Goal: Communication & Community: Answer question/provide support

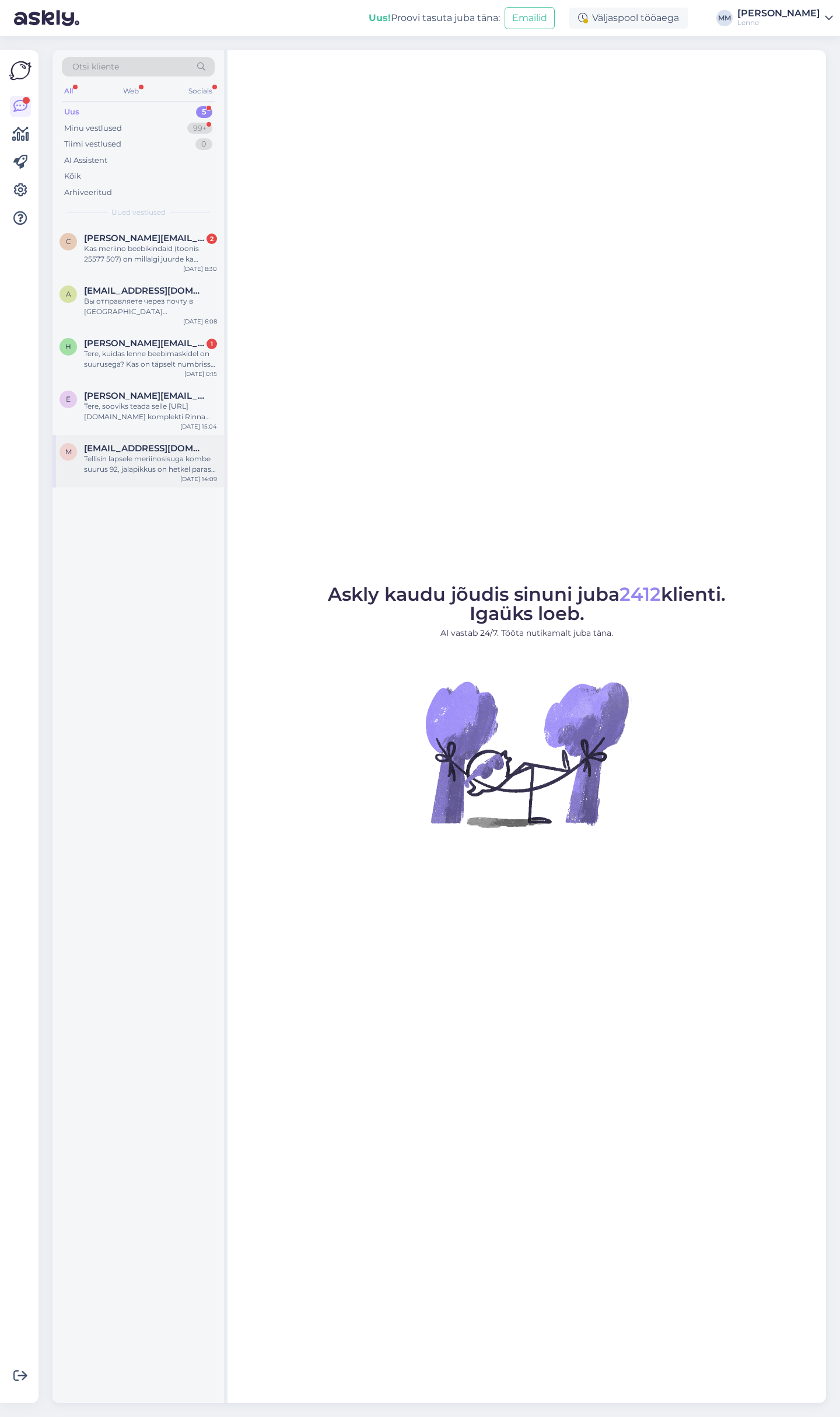
click at [171, 464] on div "Tellisin lapsele meriinosisuga kombe suurus 92, jalapikkus on hetkel paras kuid…" at bounding box center [150, 464] width 133 height 21
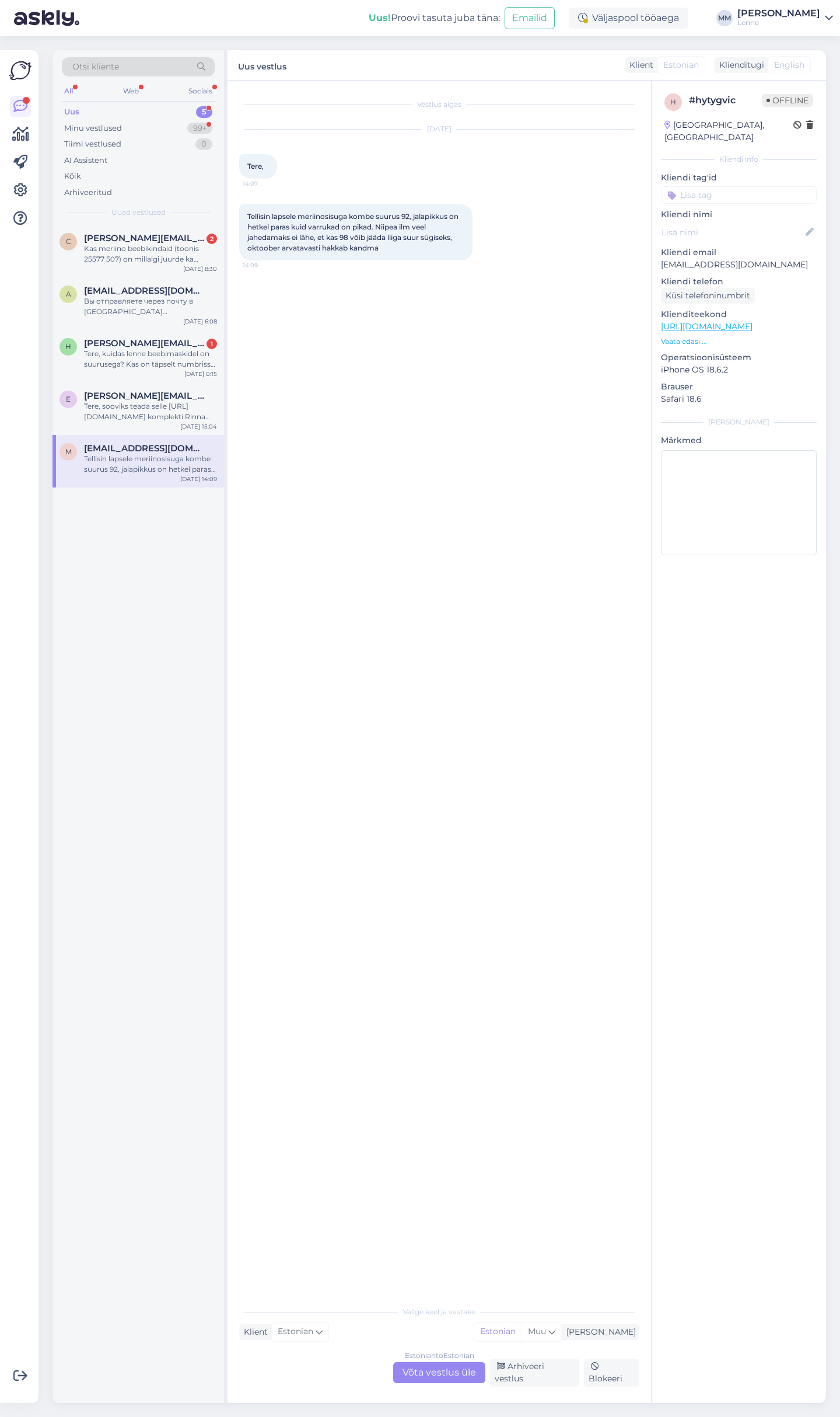
click at [733, 321] on link "https://lenne.ee/mudel/24207ab-1245/" at bounding box center [707, 326] width 91 height 11
click at [431, 1381] on div "Estonian to Estonian Võta vestlus üle" at bounding box center [439, 1373] width 92 height 21
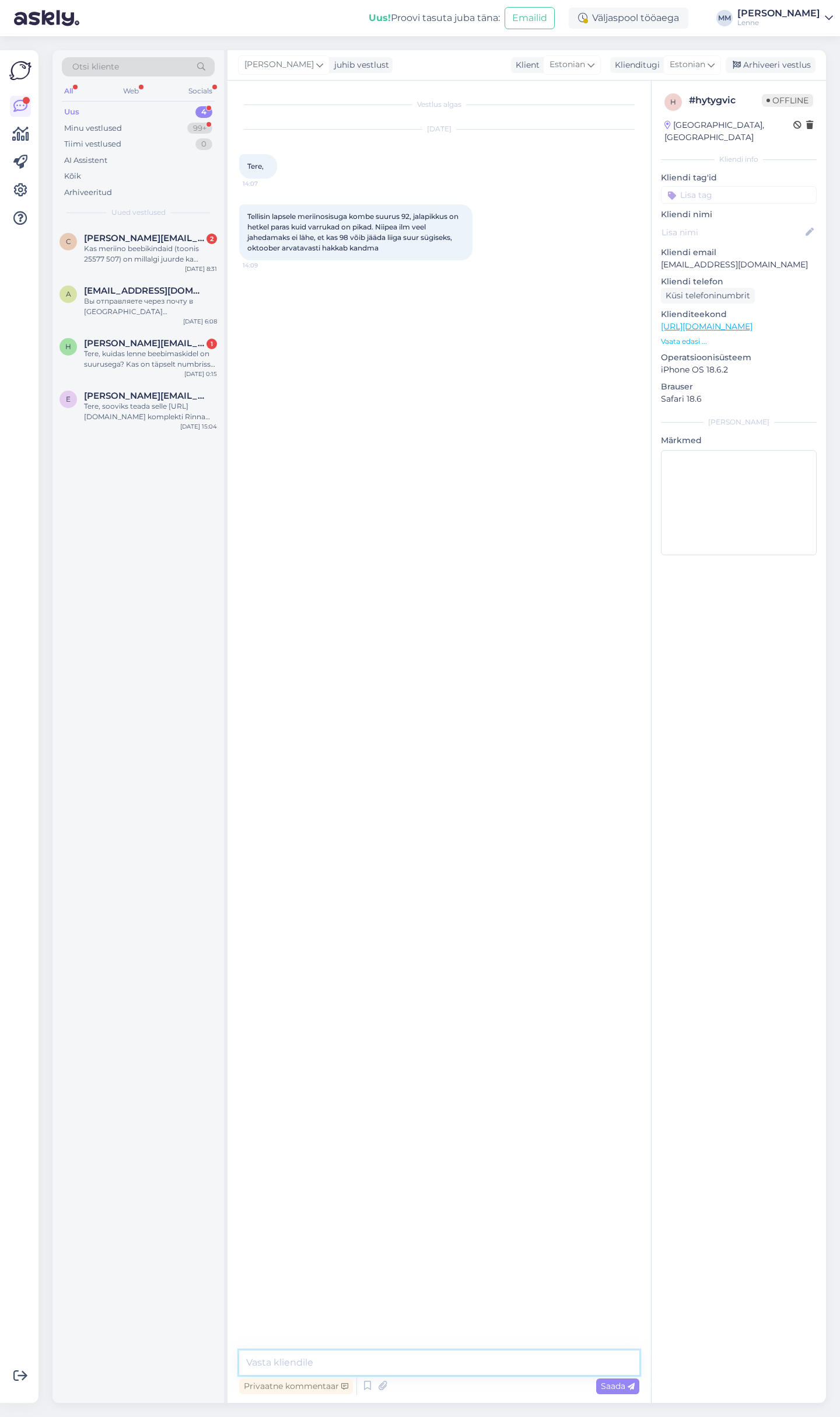
click at [388, 1359] on textarea at bounding box center [439, 1362] width 401 height 24
type textarea "Tere, toodetele on lisatud varu +3 cm, kui hetkel on varruka pikkus pikk suurus…"
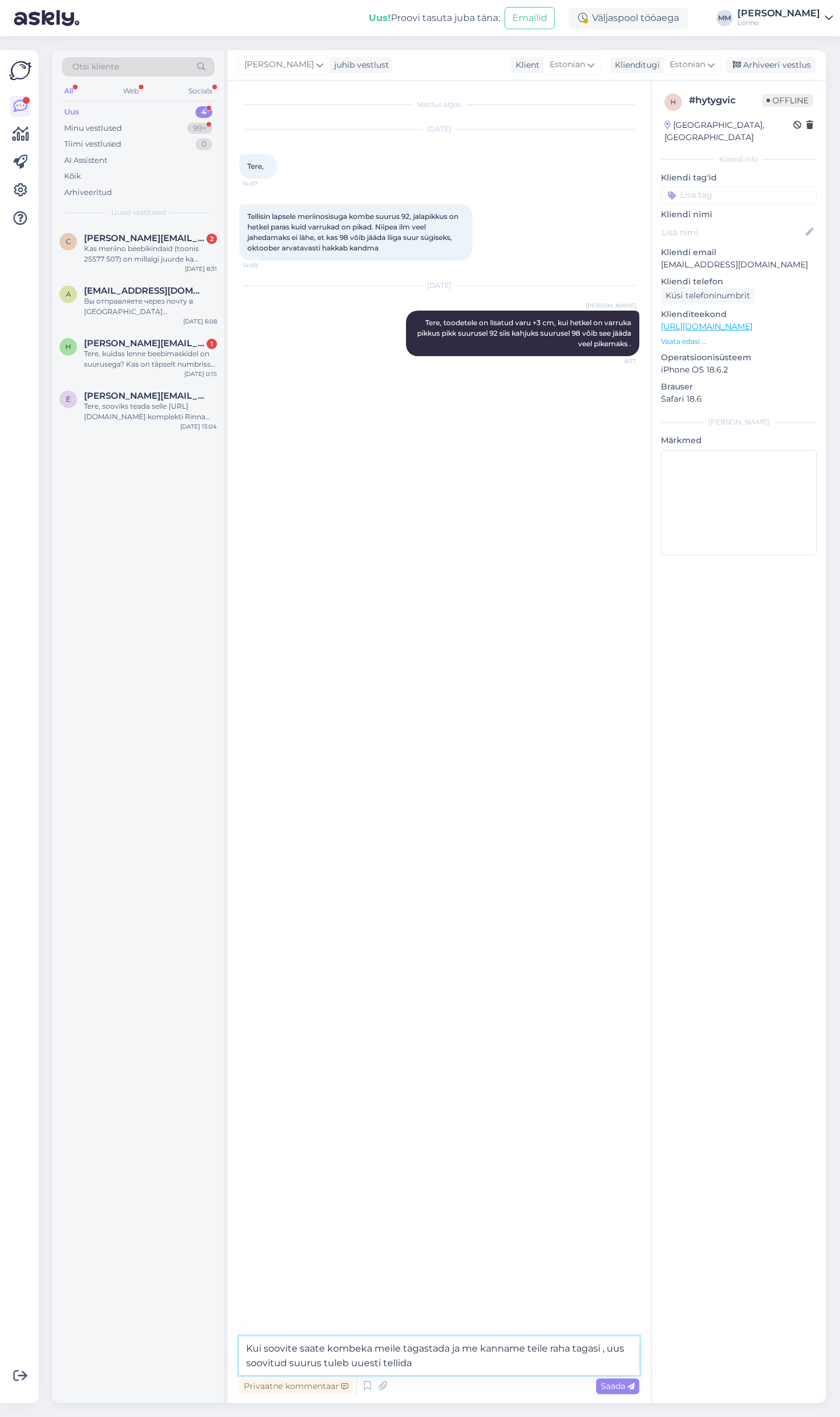
type textarea "Kui soovite saate kombeka meile tagastada ja me kanname teile raha tagasi , uus…"
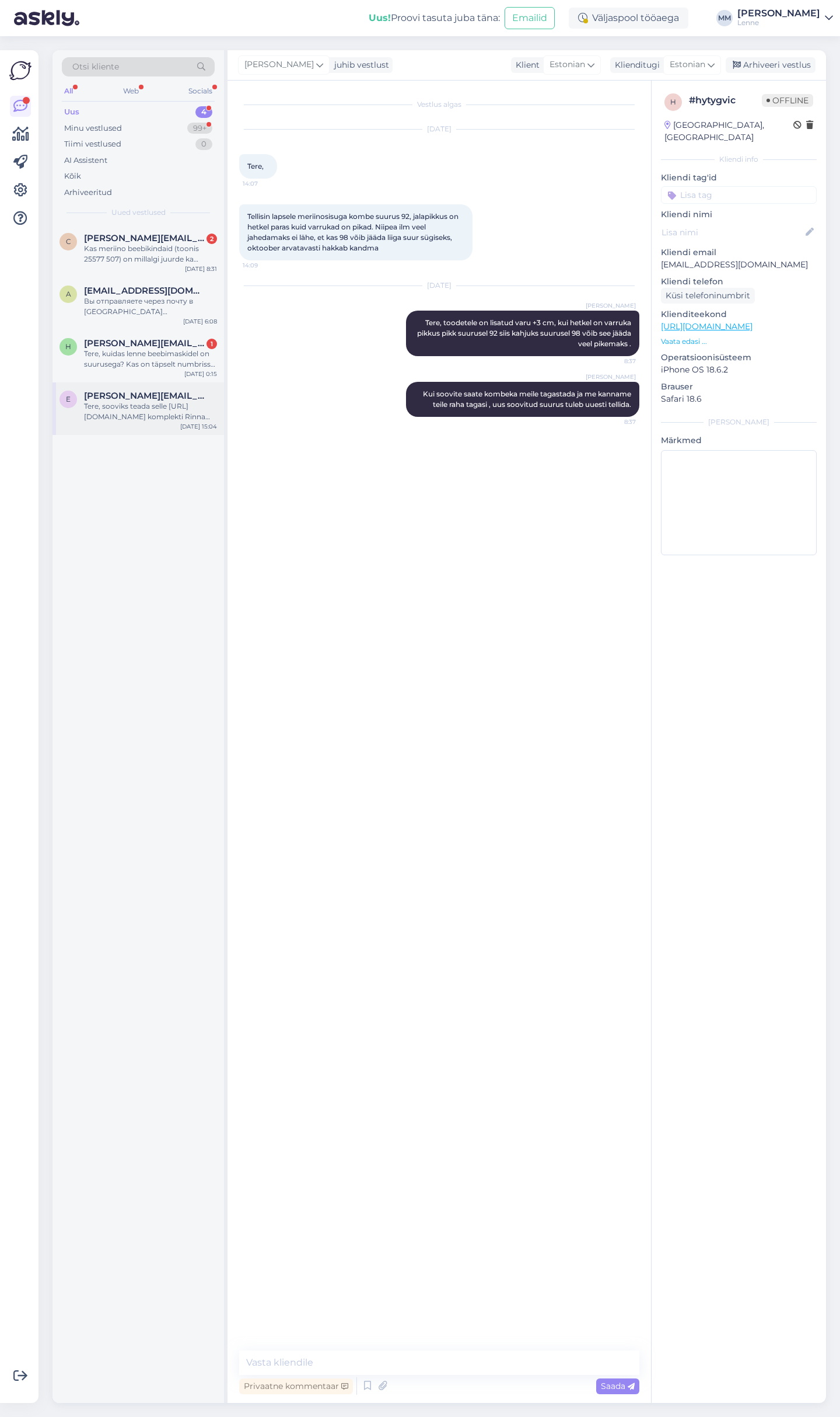
click at [103, 402] on div "Tere, sooviks teada selle https://lenne.ee/mudel/24233-390/ komplekti Rinna ümb…" at bounding box center [150, 411] width 133 height 21
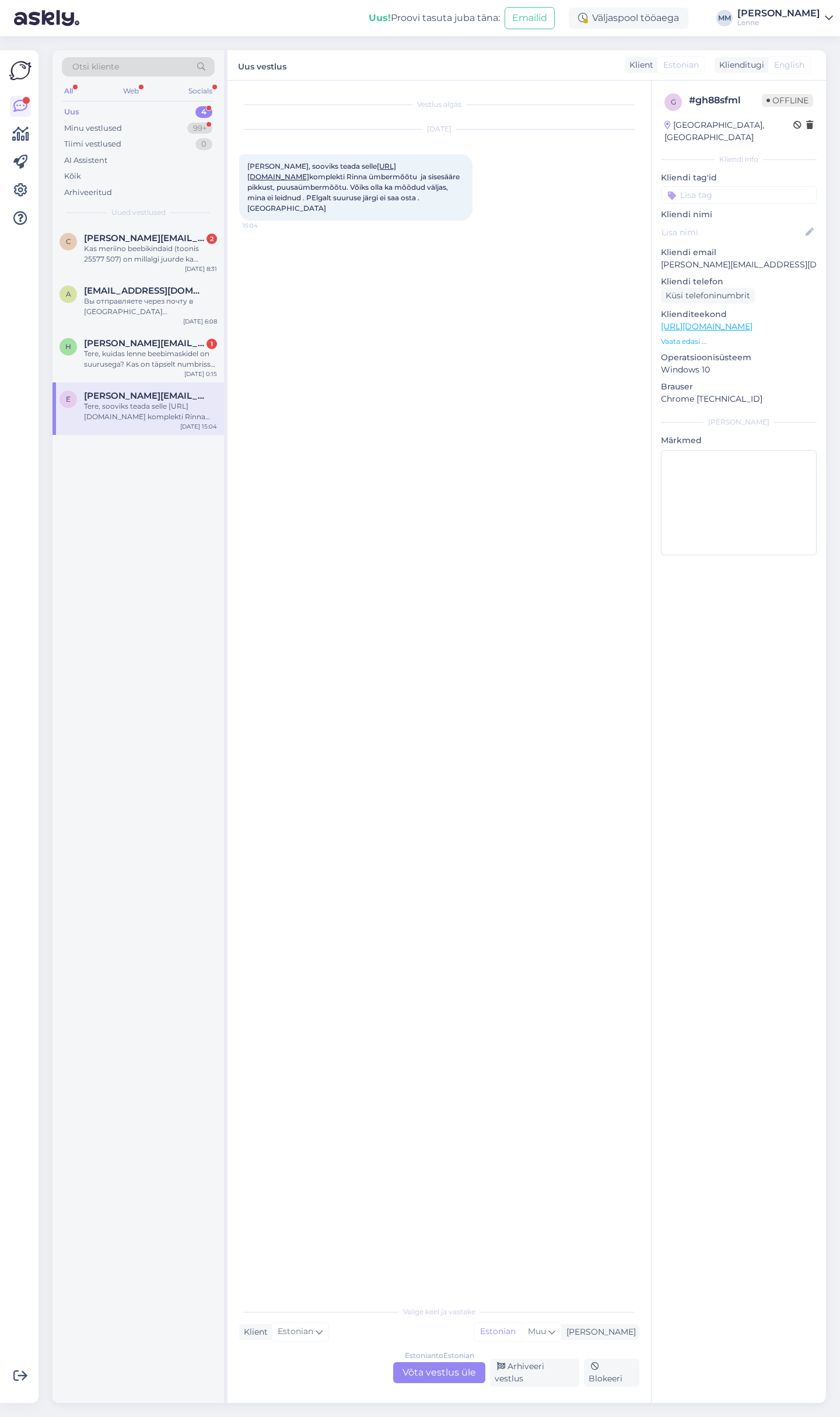
click at [386, 167] on link "https://lenne.ee/mudel/24233-390/" at bounding box center [321, 171] width 149 height 19
click at [420, 1383] on div "Estonian to Estonian Võta vestlus üle" at bounding box center [439, 1373] width 92 height 21
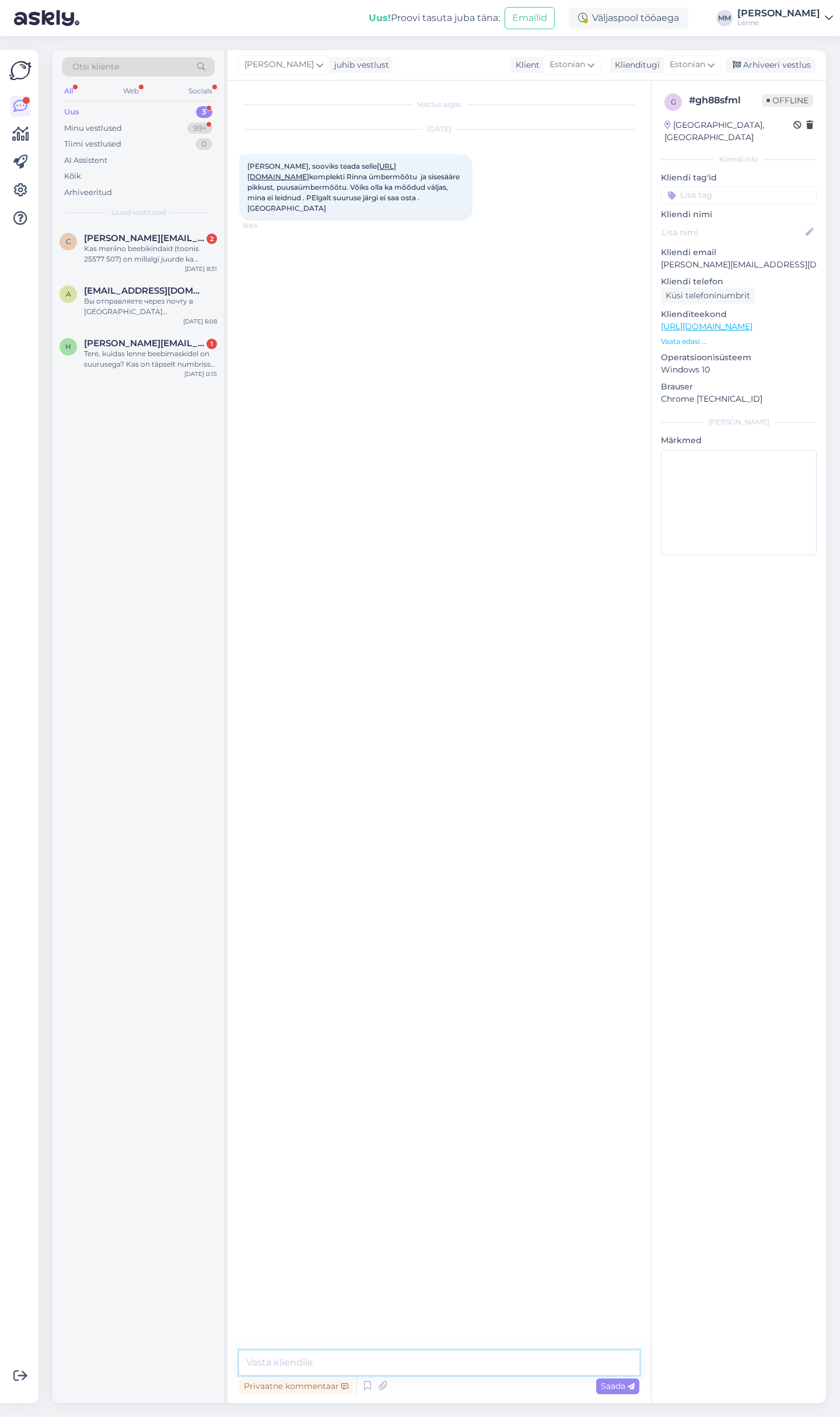
click at [368, 1369] on textarea at bounding box center [439, 1362] width 401 height 24
type textarea "Tere, palun täpsustage mis suuruse [PERSON_NAME] soovite ?"
click at [159, 355] on div "Tere, kuidas lenne beebimaskidel on suurusega? Kas on täpselt numbrisse või on …" at bounding box center [150, 359] width 133 height 21
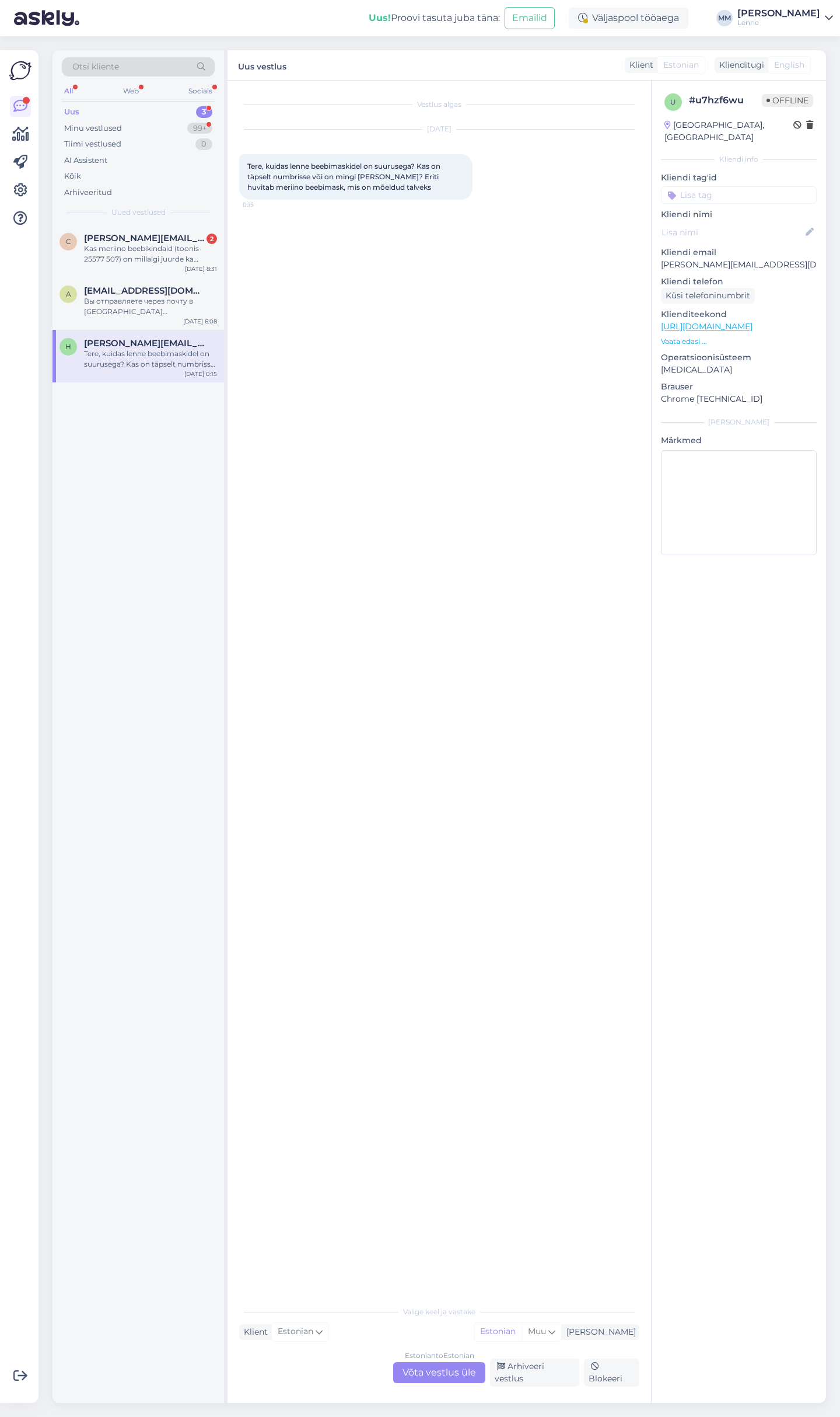
click at [435, 1382] on div "Estonian to Estonian Võta vestlus üle" at bounding box center [439, 1373] width 92 height 21
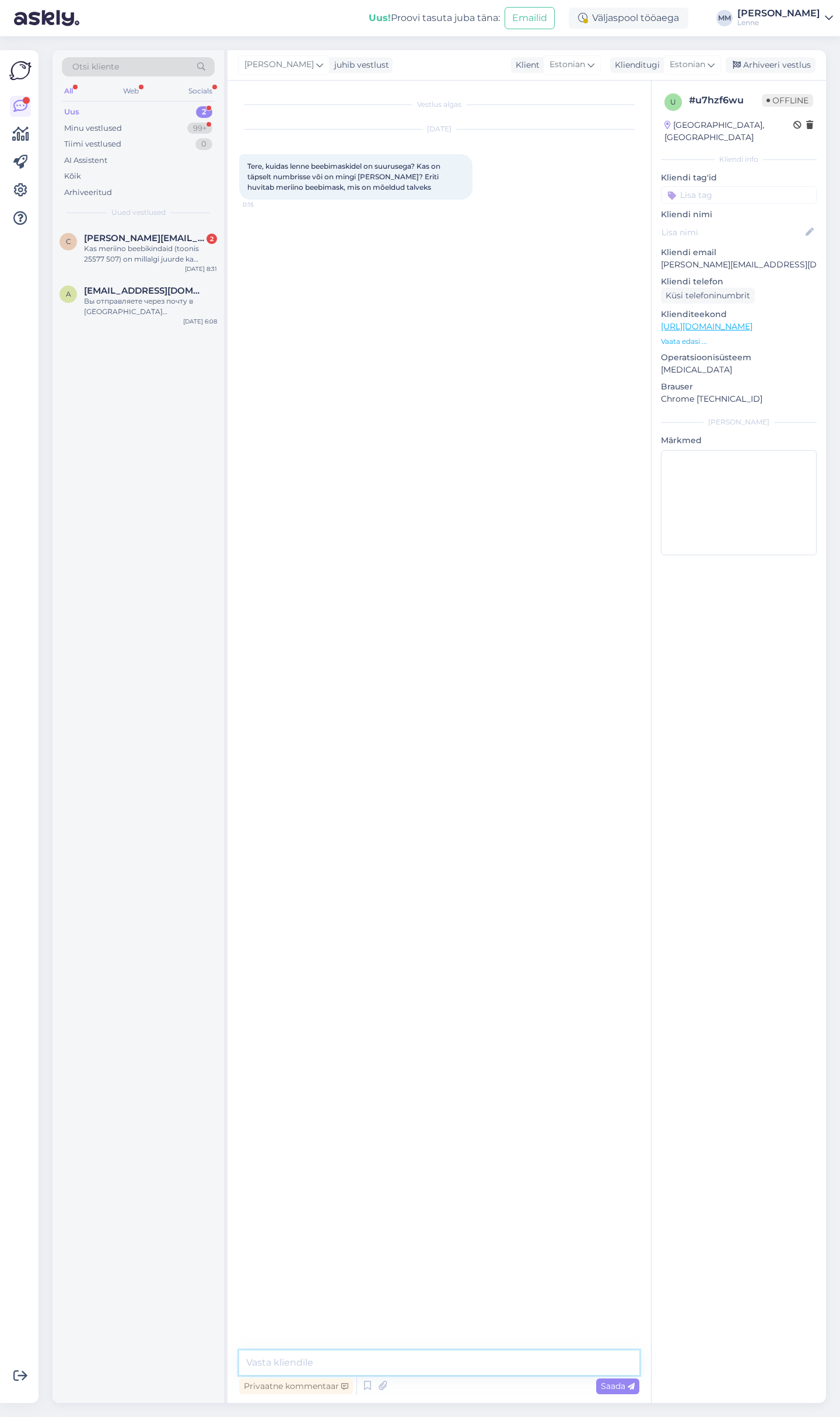
click at [407, 1360] on textarea at bounding box center [439, 1362] width 401 height 24
type textarea "Tere, beebimaskid on pigem täpselt suurusesse, kui soovite et oleks veidi varu …"
click at [167, 306] on div "Вы отправляете через почту в Республику Казахстан?" at bounding box center [150, 306] width 133 height 21
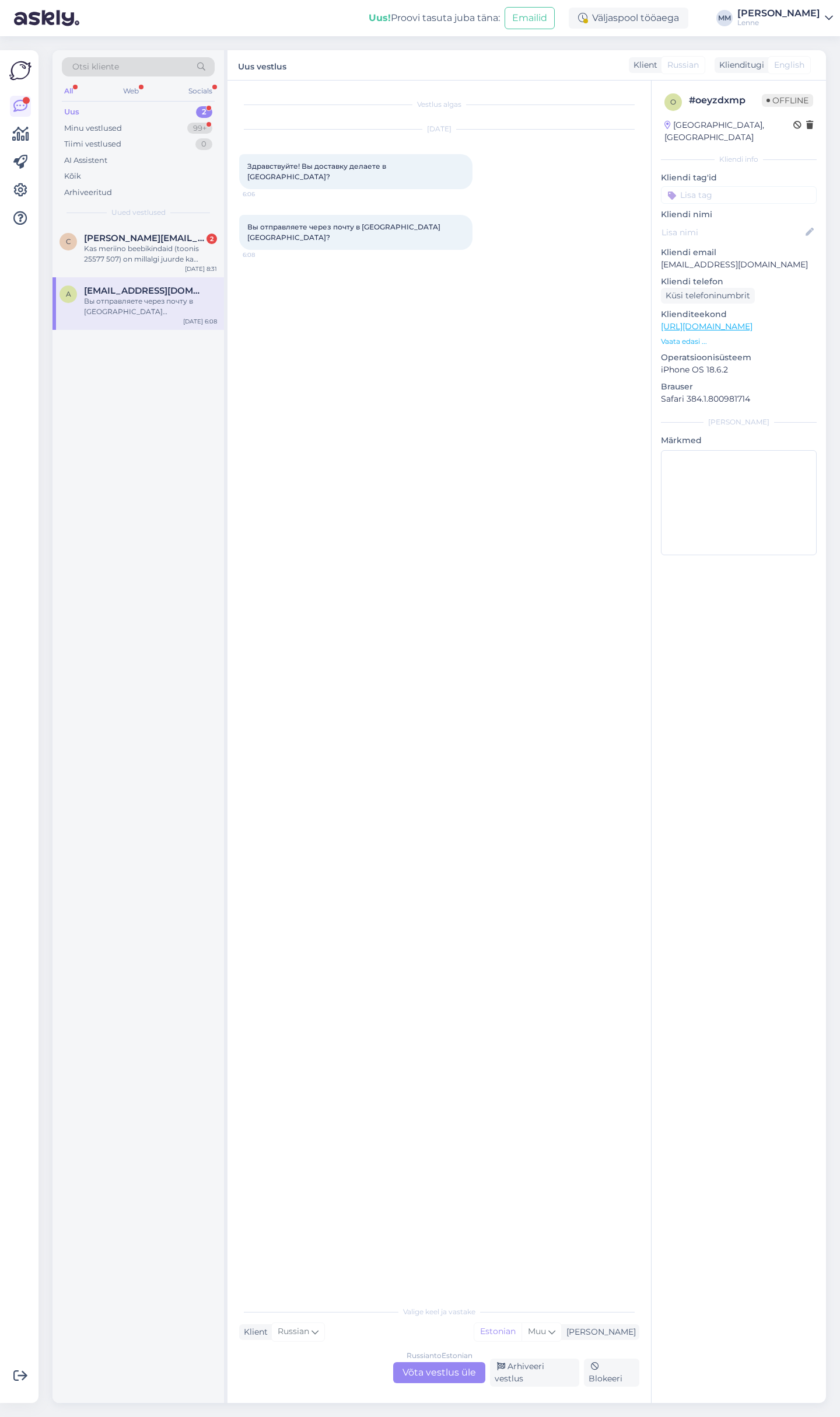
click at [437, 1369] on div "Russian to Estonian Võta vestlus üle" at bounding box center [439, 1373] width 92 height 21
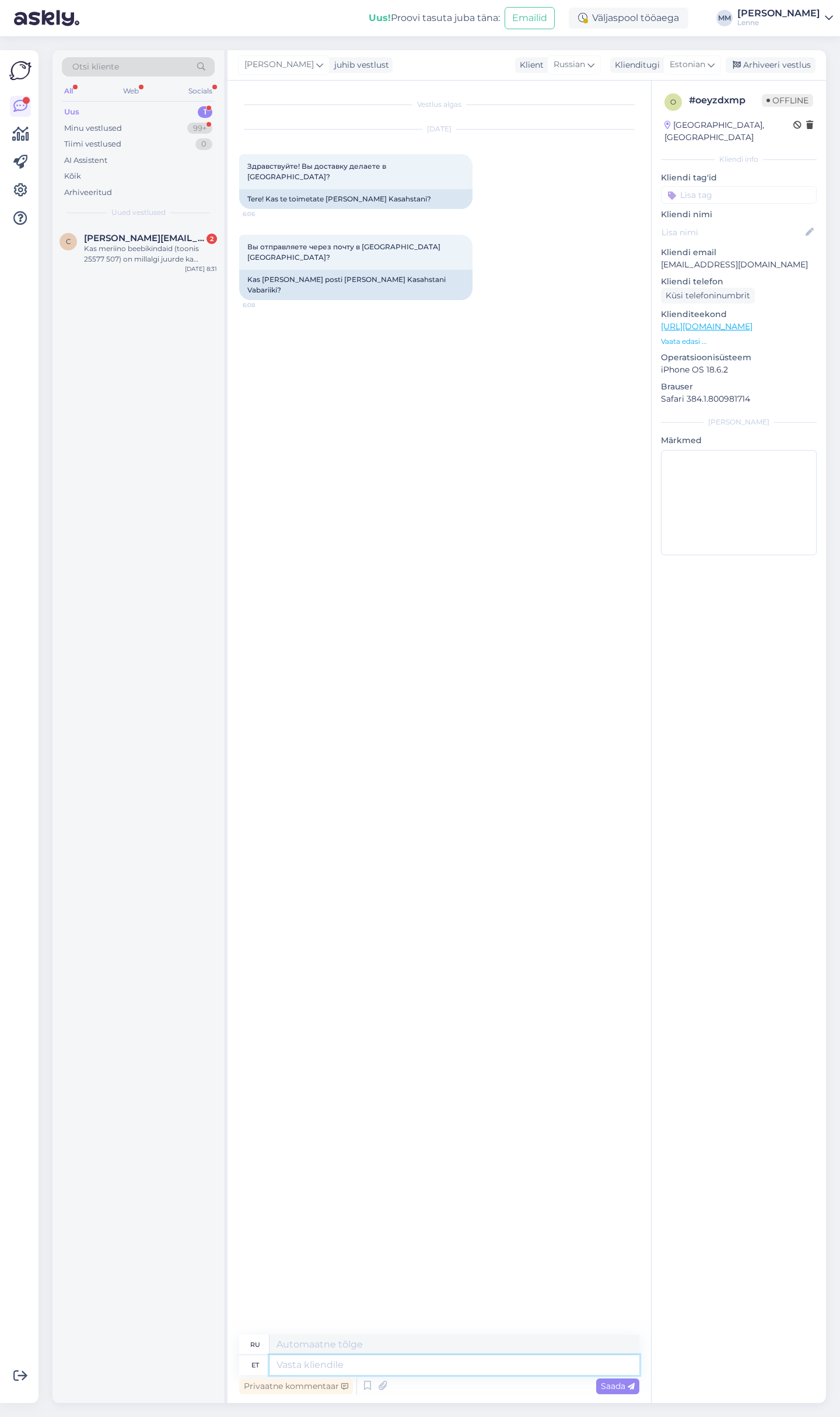
click at [398, 1362] on textarea at bounding box center [455, 1364] width 370 height 20
type textarea "Tere, ka"
type textarea "Привет,"
type textarea "Tere, kahjuks e"
type textarea "Здравствуйте, к сожалению."
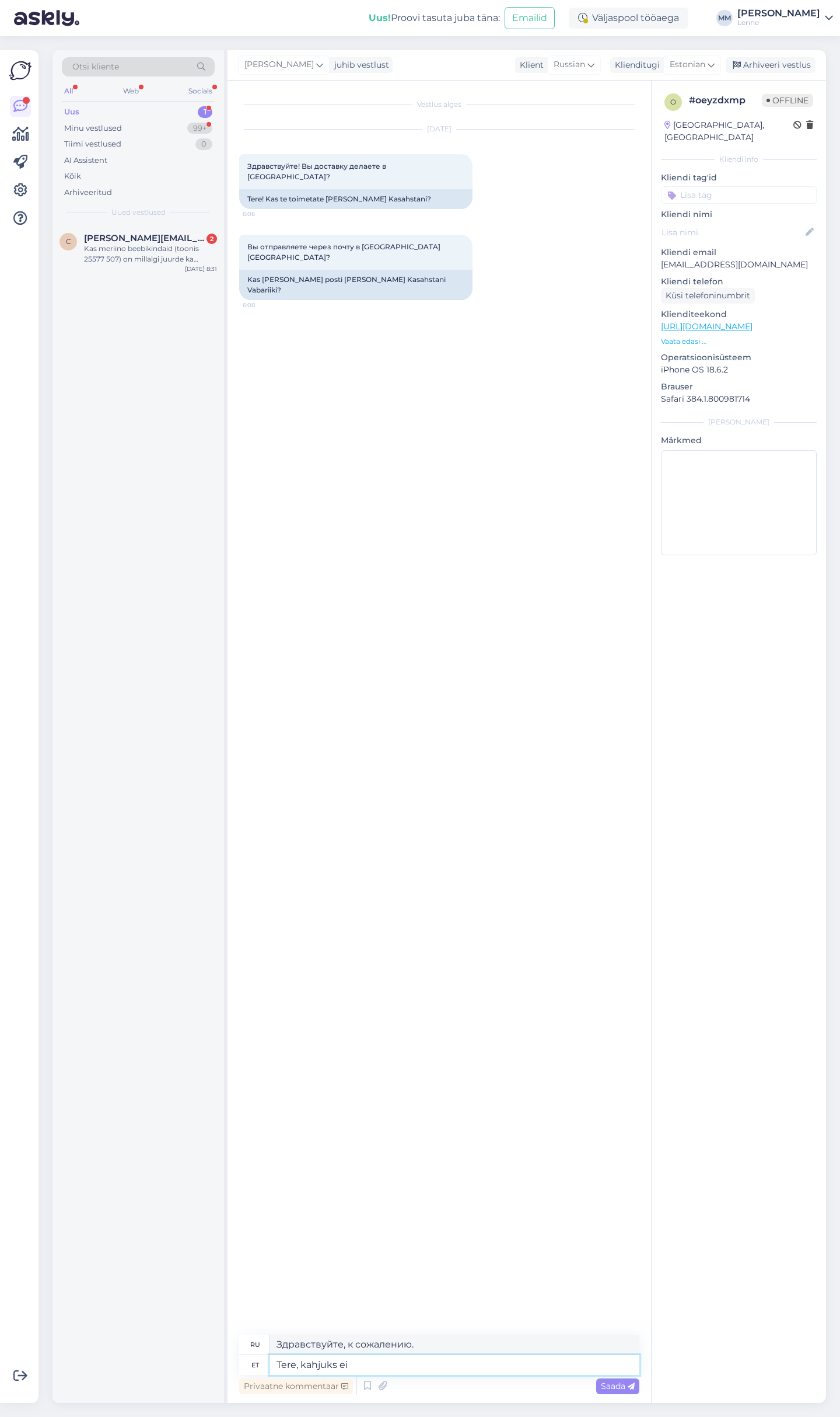
type textarea "Tere, kahjuks ei."
type textarea "Здравствуйте, к сожалению, нет."
click at [132, 240] on span "[PERSON_NAME][EMAIL_ADDRESS][DOMAIN_NAME]" at bounding box center [145, 238] width 121 height 11
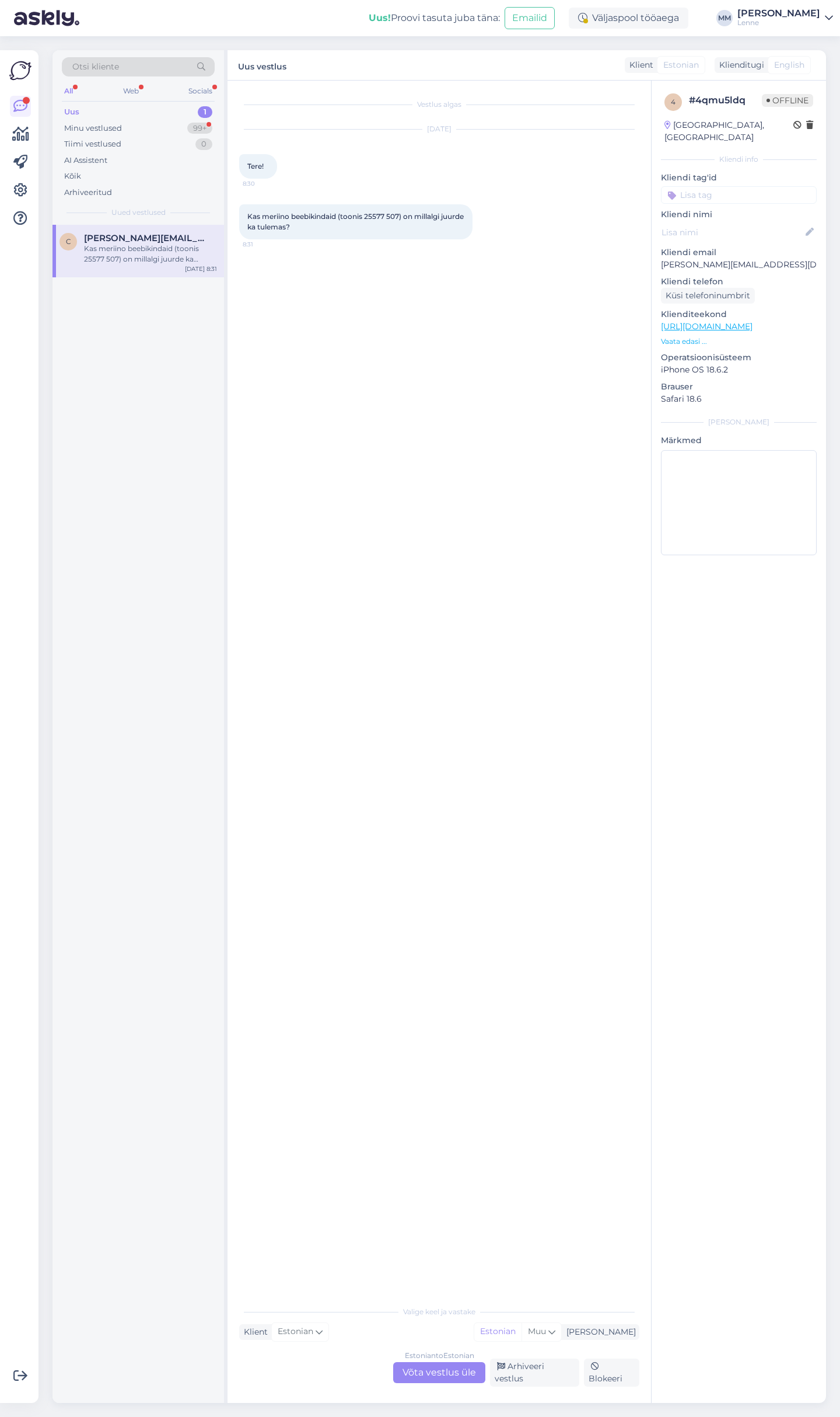
click at [437, 1375] on div "Estonian to Estonian Võta vestlus üle" at bounding box center [439, 1373] width 92 height 21
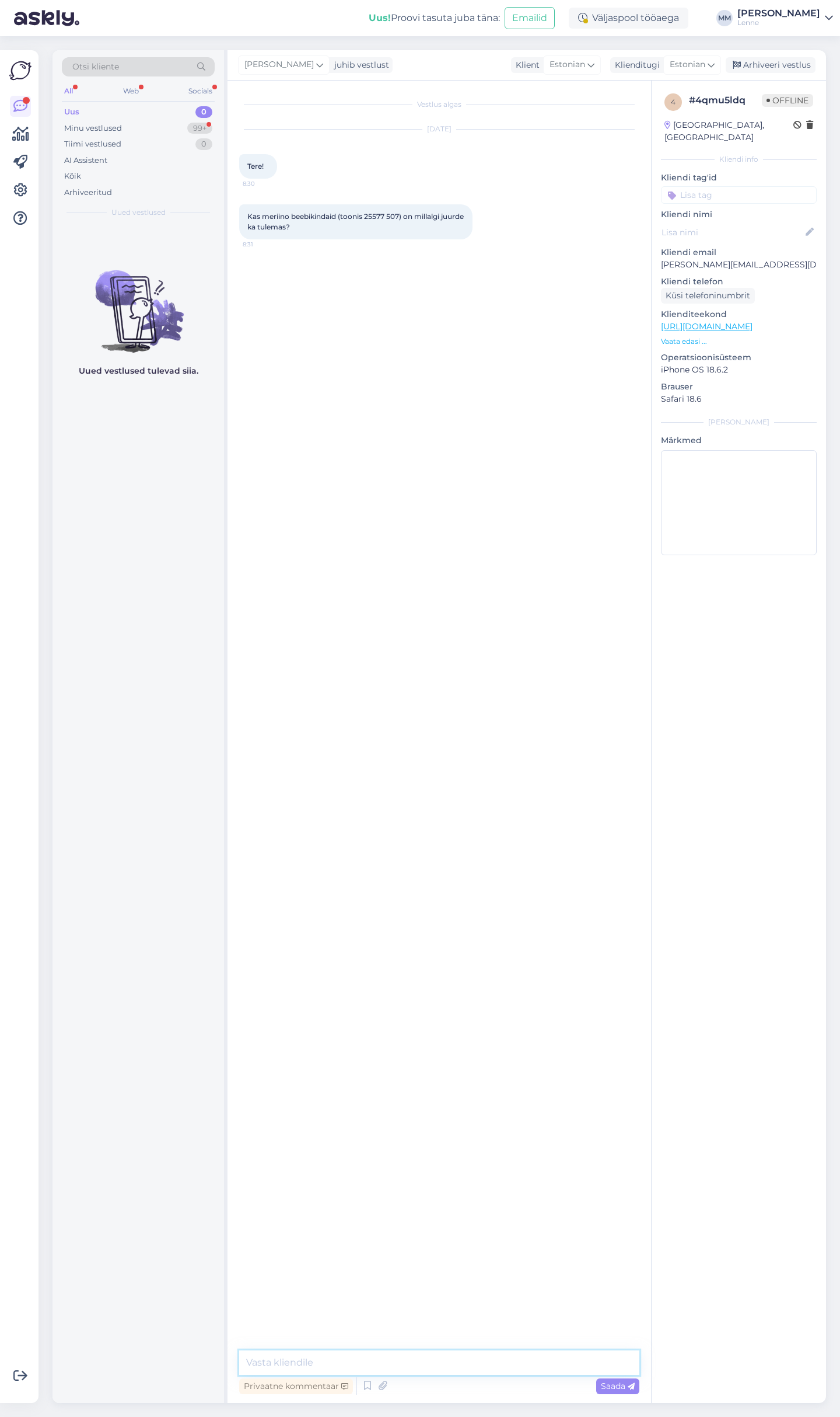
click at [426, 1364] on textarea at bounding box center [439, 1362] width 401 height 24
click at [520, 1364] on textarea "Tere, kindad on saabumas septembri kuu jooksul. Hetkel nied veel õmmeldakse." at bounding box center [439, 1362] width 401 height 24
click at [527, 1367] on textarea "Tere, kindad on saabumas septembri kuu jooksul. Hetkel nied veel õmmeldakse." at bounding box center [439, 1362] width 401 height 24
type textarea "Tere, kindad on saabumas septembri kuu jooksul. Hetkel neid veel õmmeldakse."
click at [90, 124] on div "Minu vestlused" at bounding box center [93, 128] width 58 height 11
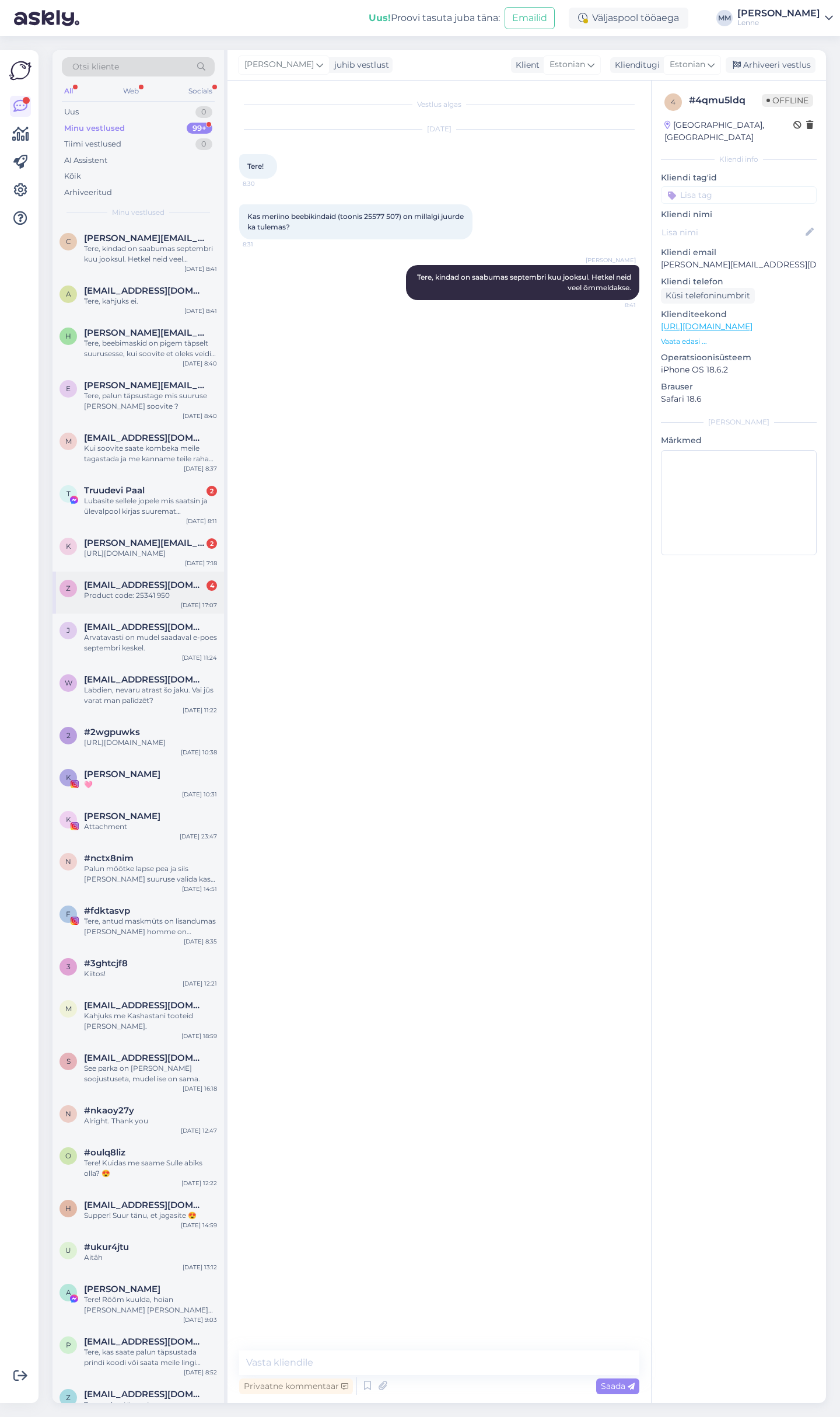
click at [136, 584] on span "[EMAIL_ADDRESS][DOMAIN_NAME]" at bounding box center [145, 584] width 121 height 11
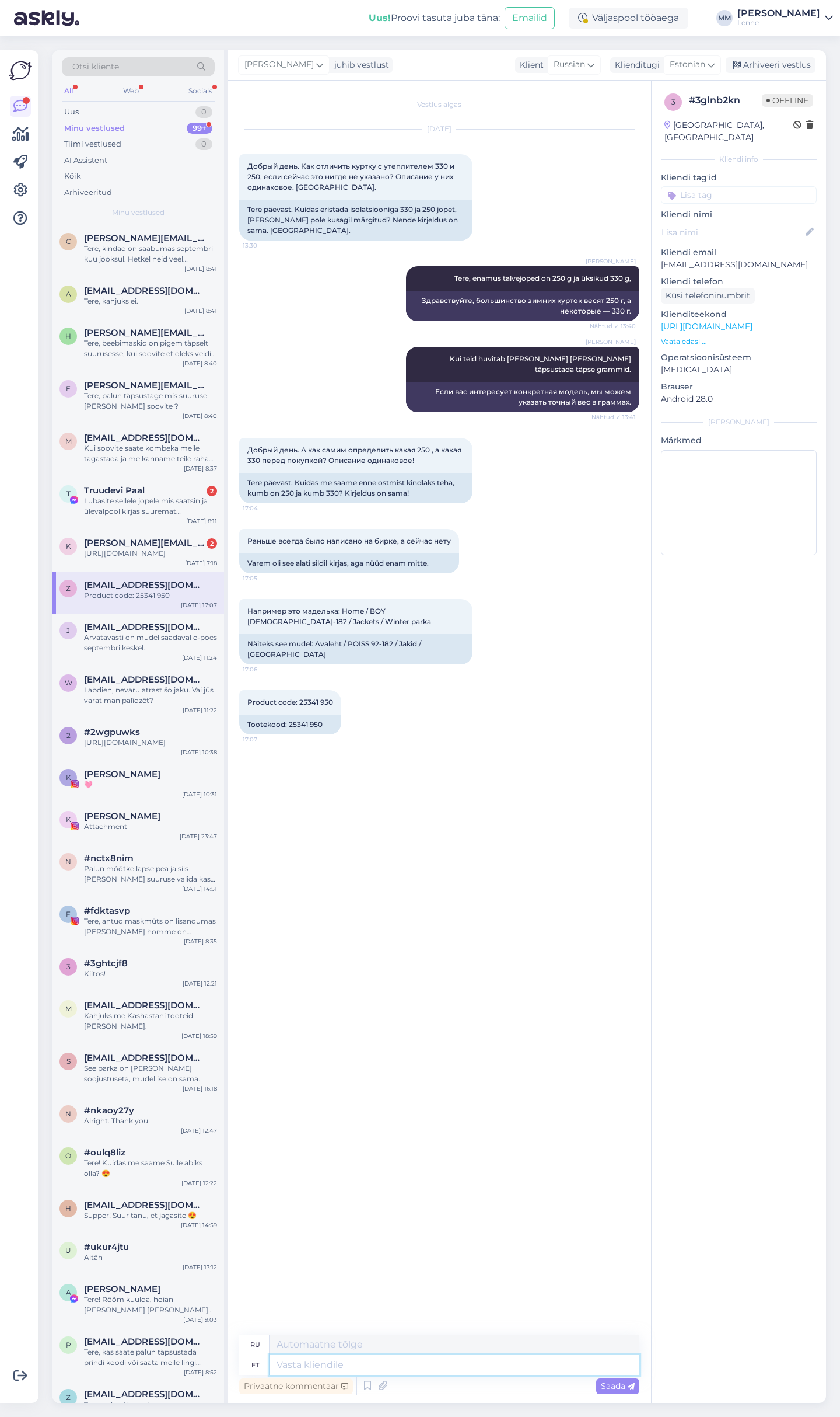
click at [329, 1360] on textarea at bounding box center [455, 1364] width 370 height 20
type textarea "Tere,"
type textarea "Привет,"
type textarea "Tere, jopel o"
type textarea "Привет, куртка."
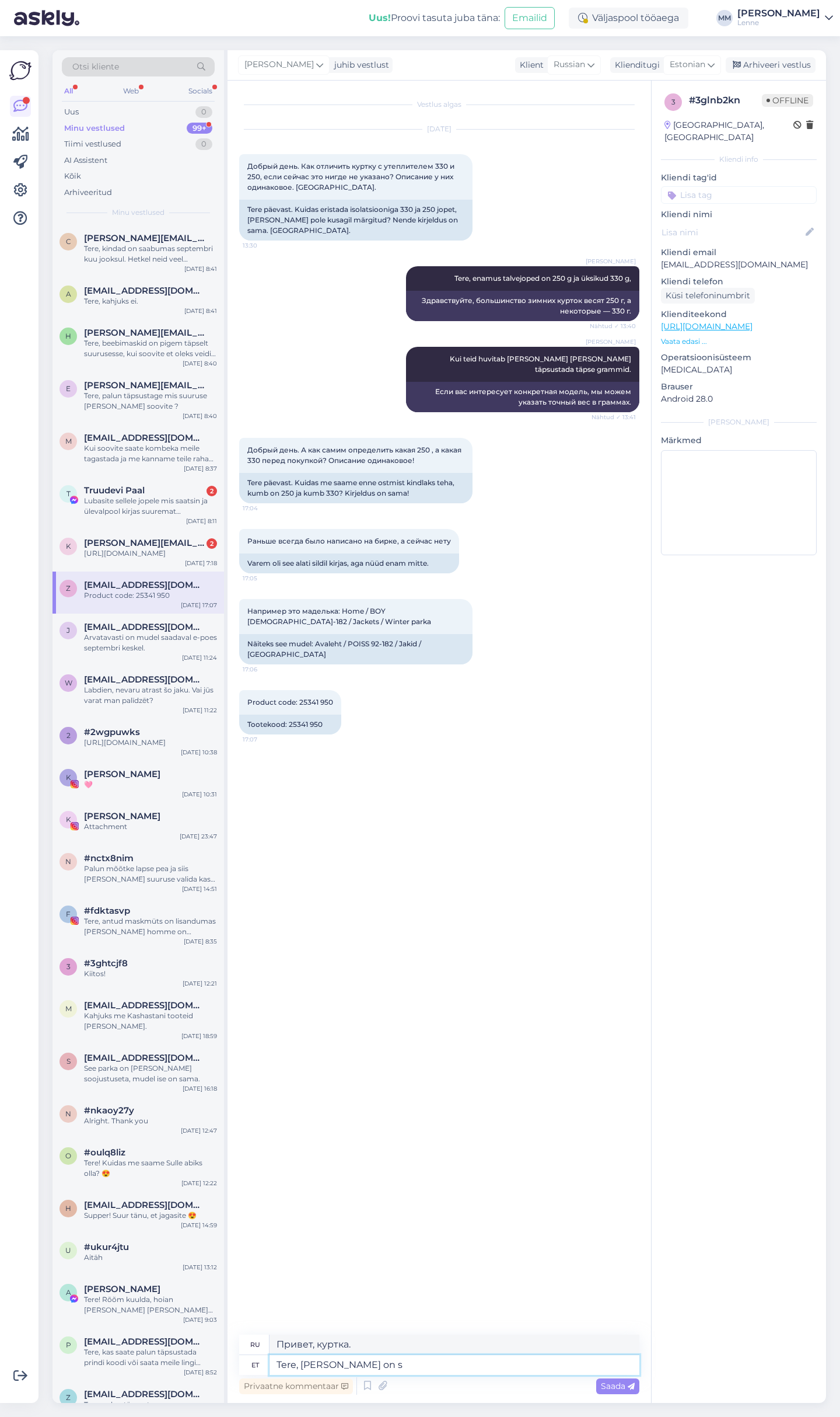
type textarea "Tere, jopel on so"
type textarea "Привет, куртка"
type textarea "Tere, jopel on soojustus 3"
type textarea "Здравствуйте, куртка утепленная."
type textarea "Tere, jopel on soojustus 330 g"
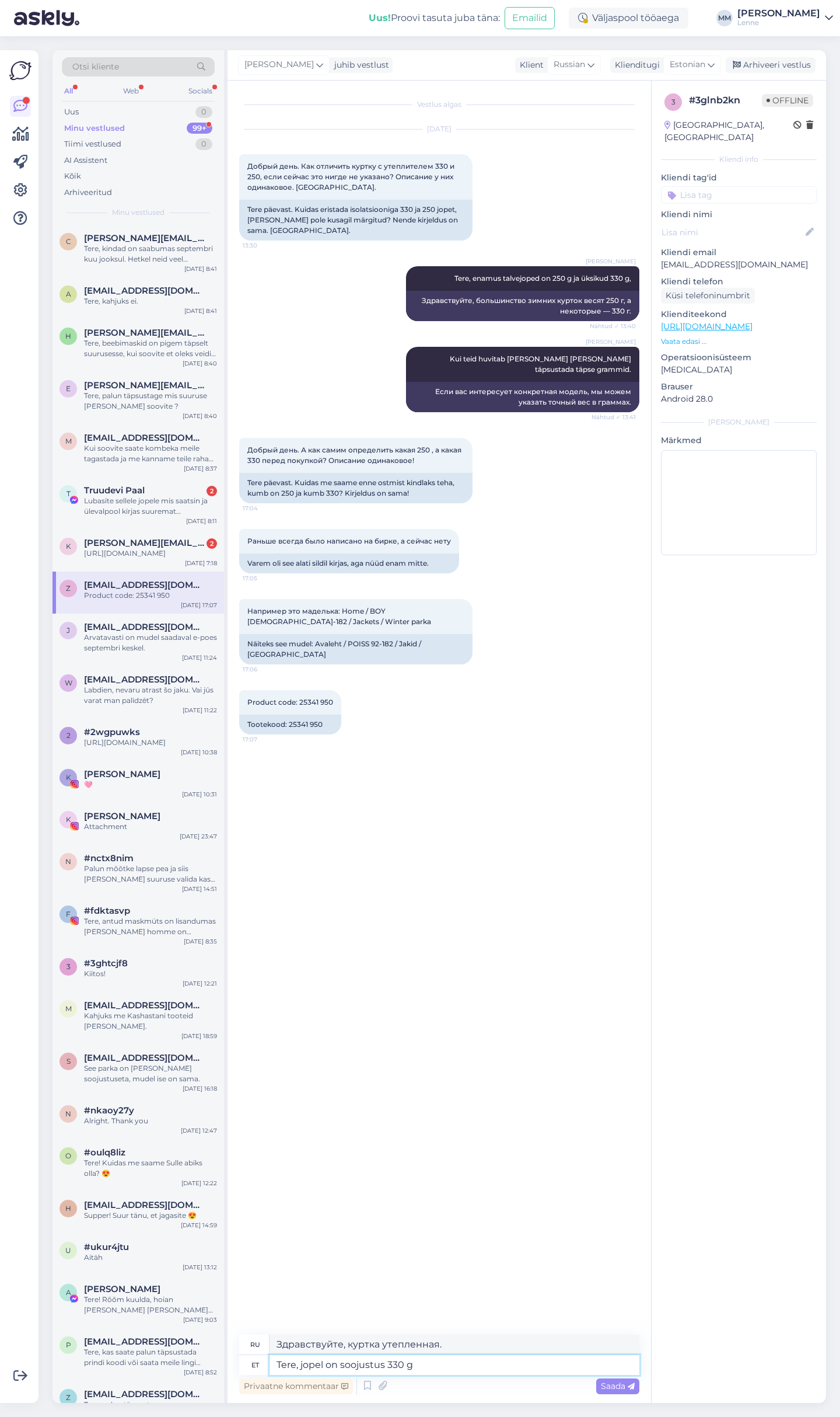
type textarea "Здравствуйте, куртка имеет утеплитель 330."
type textarea "Tere, jopel on soojustus 330 g."
type textarea "Здравствуйте, в куртке 330 г утеплителя."
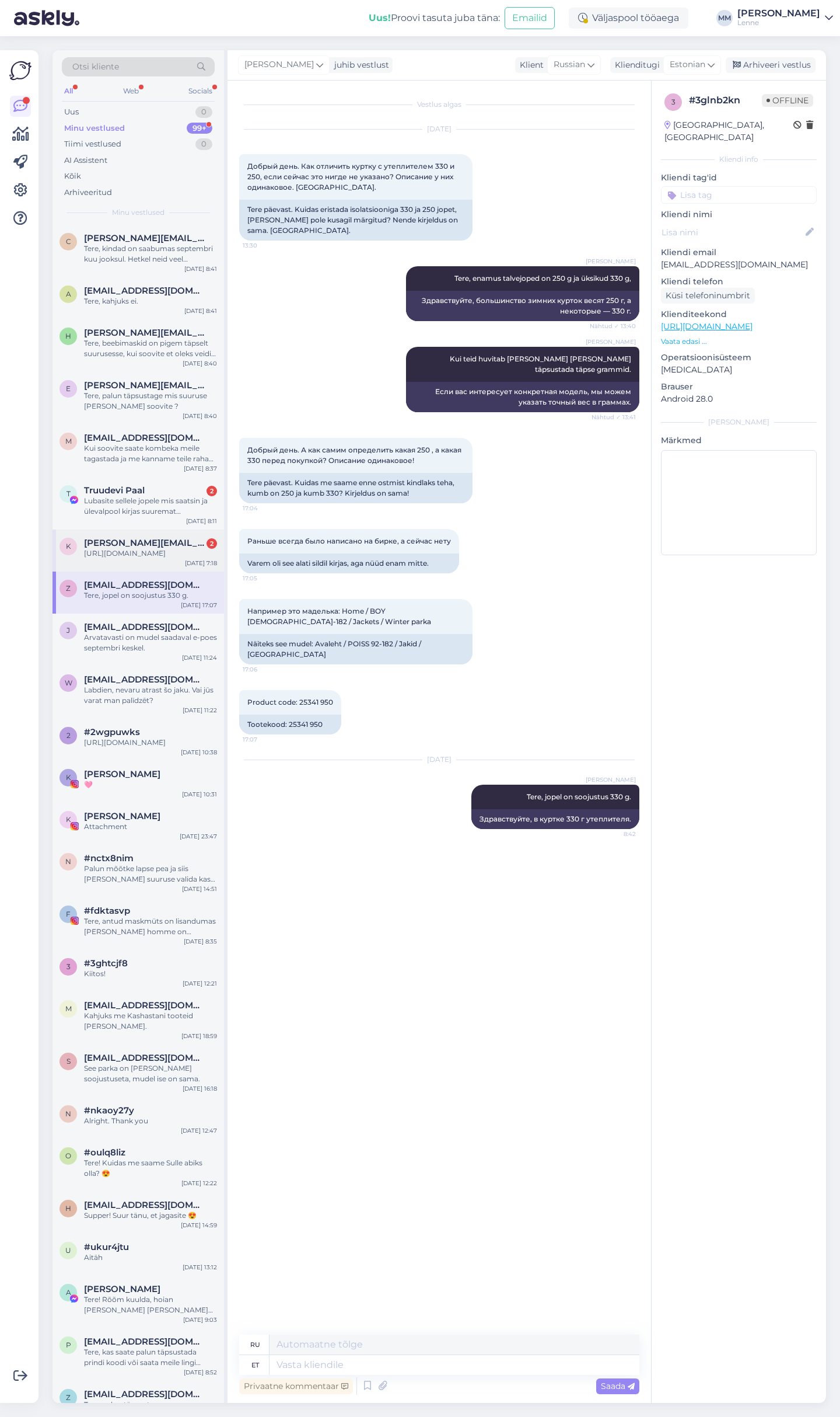
click at [126, 548] on div "https://lenne.ee/mudel/25678c-042" at bounding box center [150, 553] width 133 height 11
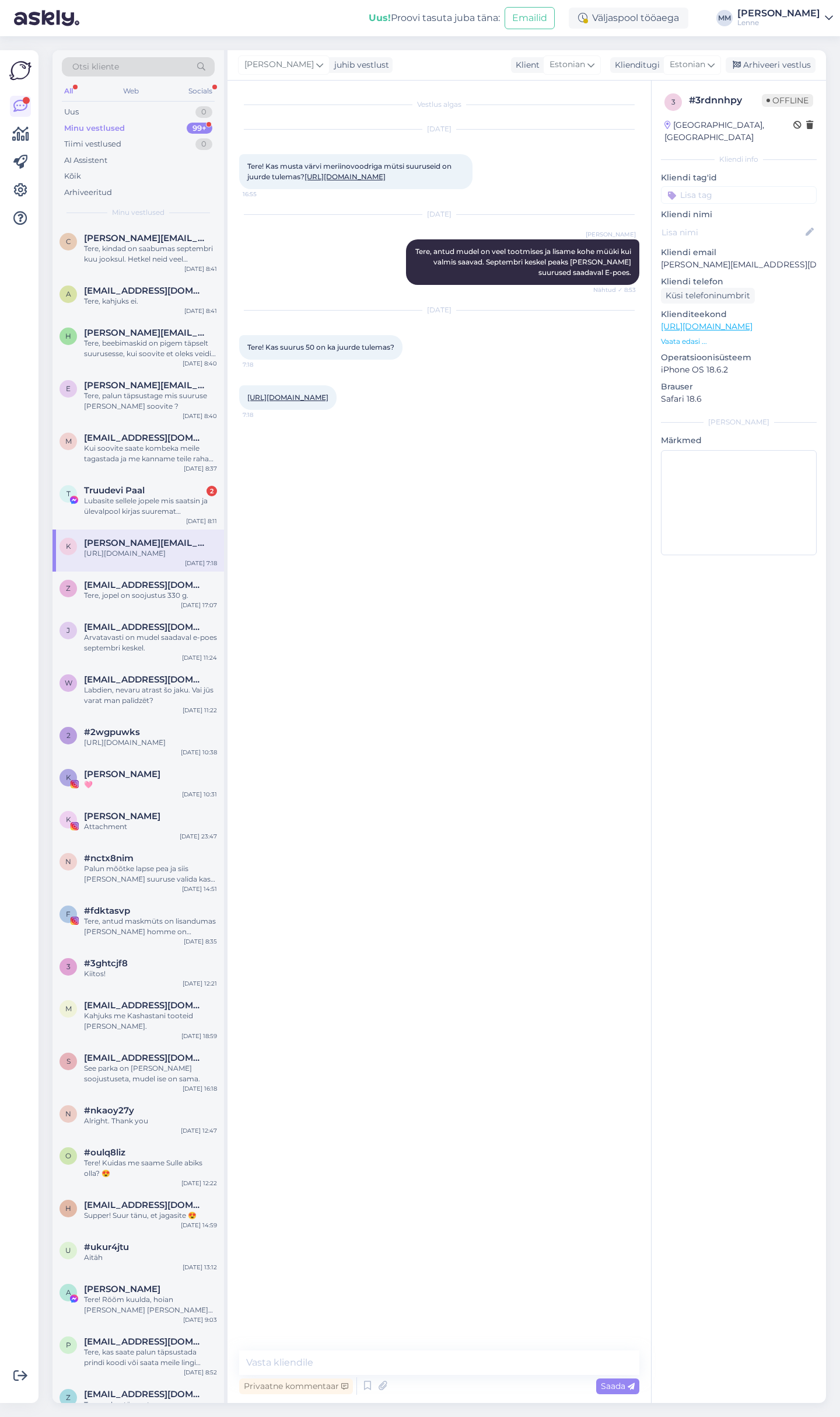
click at [327, 402] on link "https://lenne.ee/mudel/25678c-042" at bounding box center [288, 397] width 81 height 9
click at [406, 1360] on textarea at bounding box center [439, 1362] width 401 height 24
type textarea "Tere, antud suurus on peagi saadaval hetkel on mudel õmblemisel."
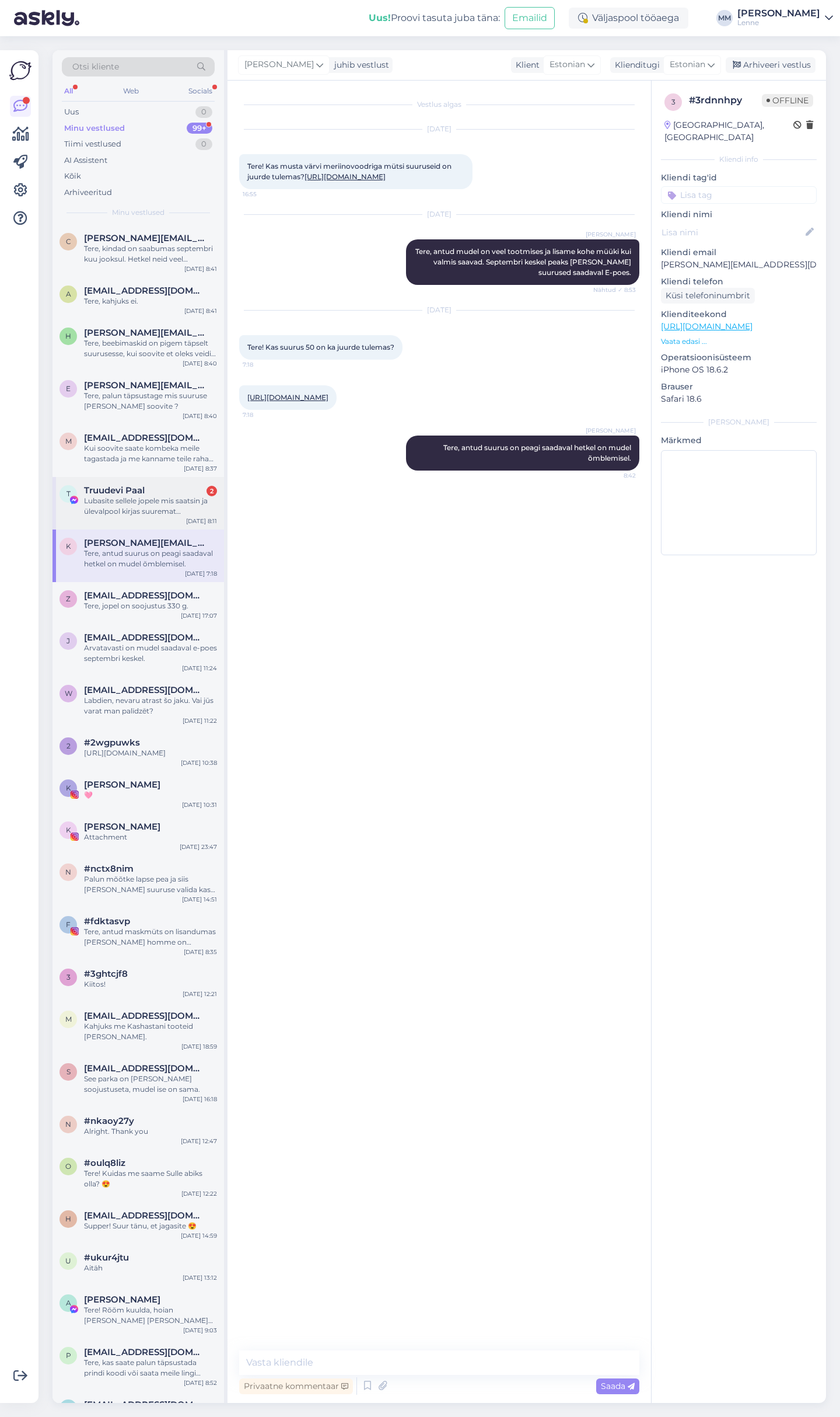
click at [125, 498] on div "Lubasite sellele jopele mis saatsin ja ülevalpool kirjas suuremat allahindlust,…" at bounding box center [150, 506] width 133 height 21
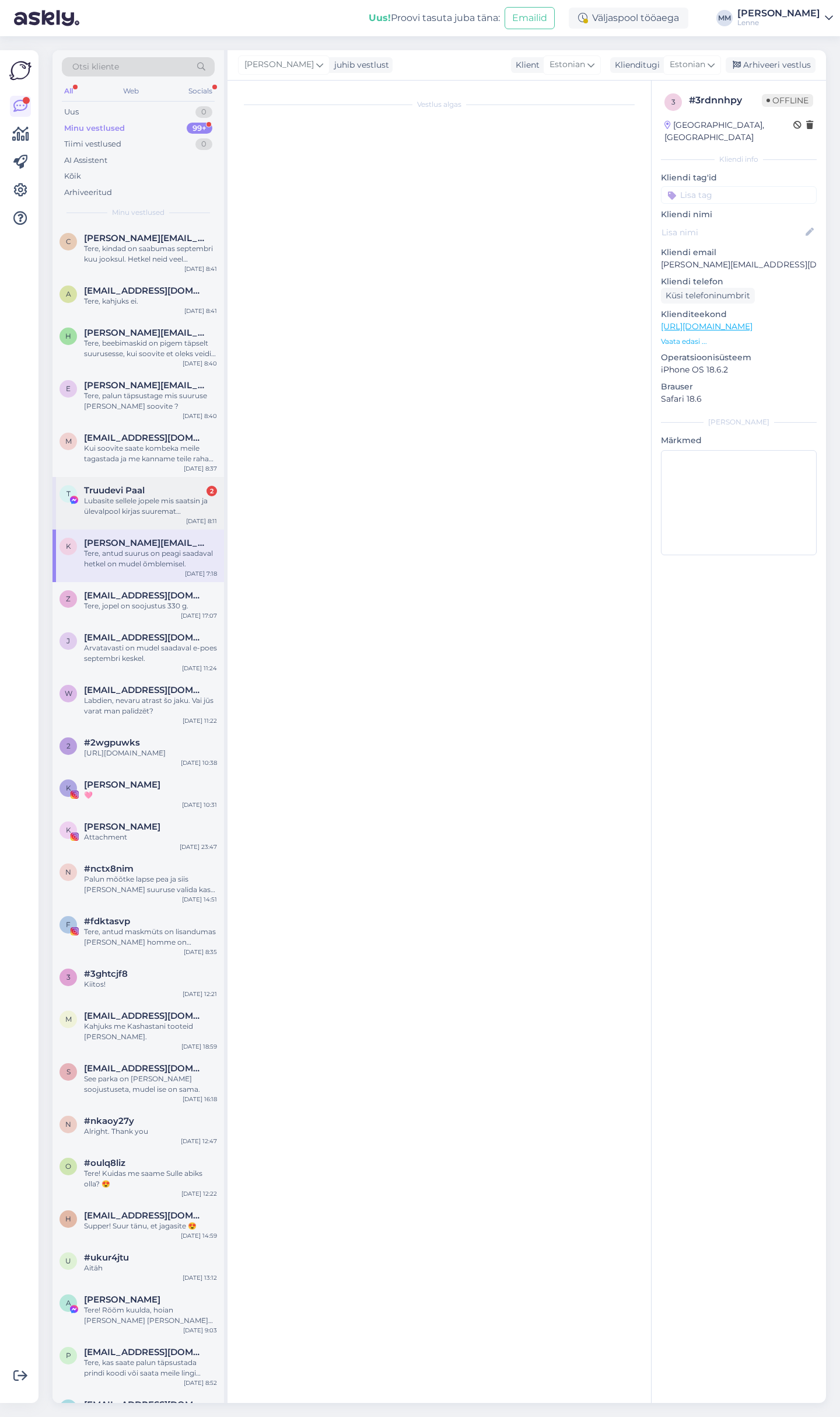
scroll to position [2773, 0]
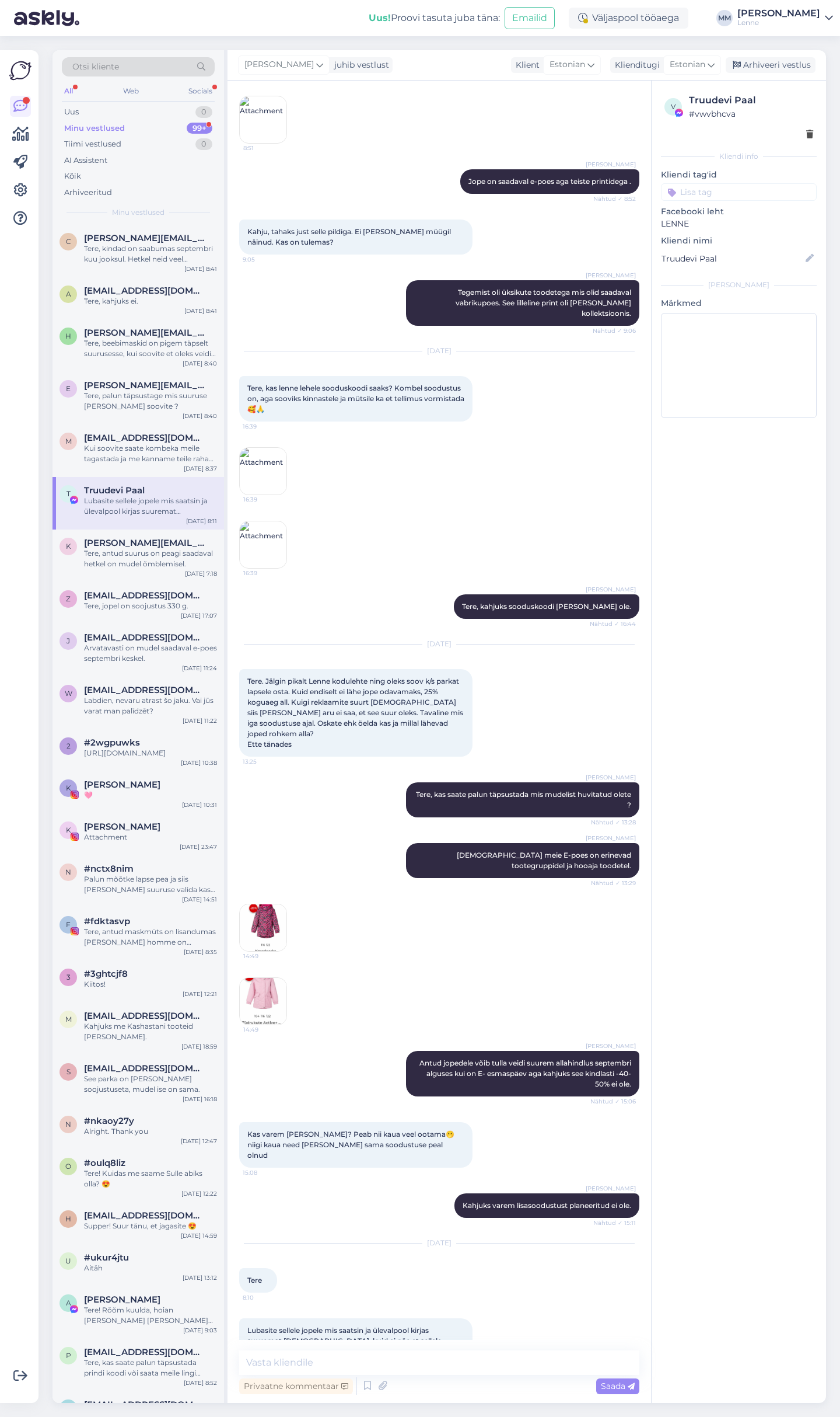
click at [275, 904] on img at bounding box center [263, 927] width 47 height 47
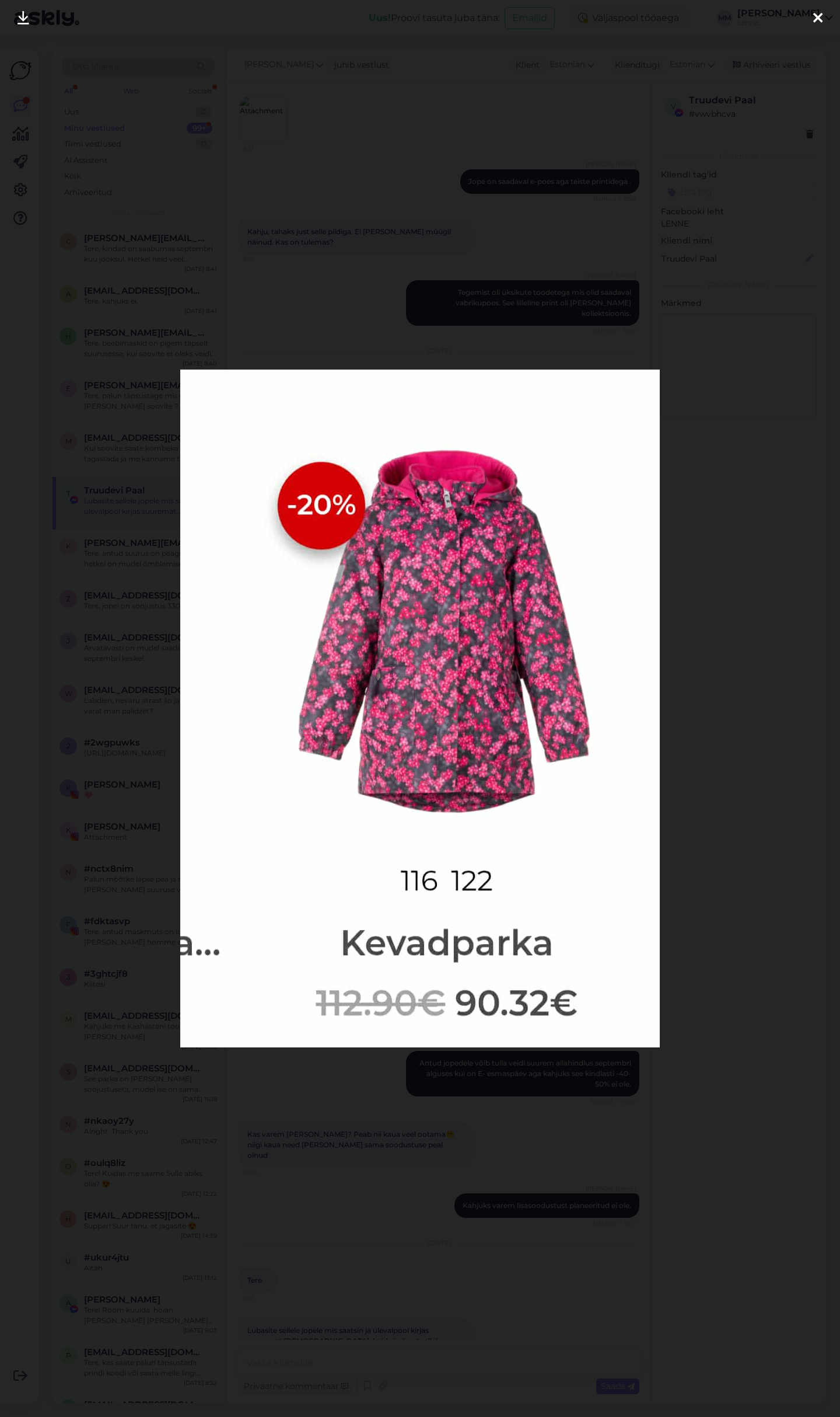
click at [819, 18] on icon at bounding box center [818, 19] width 10 height 15
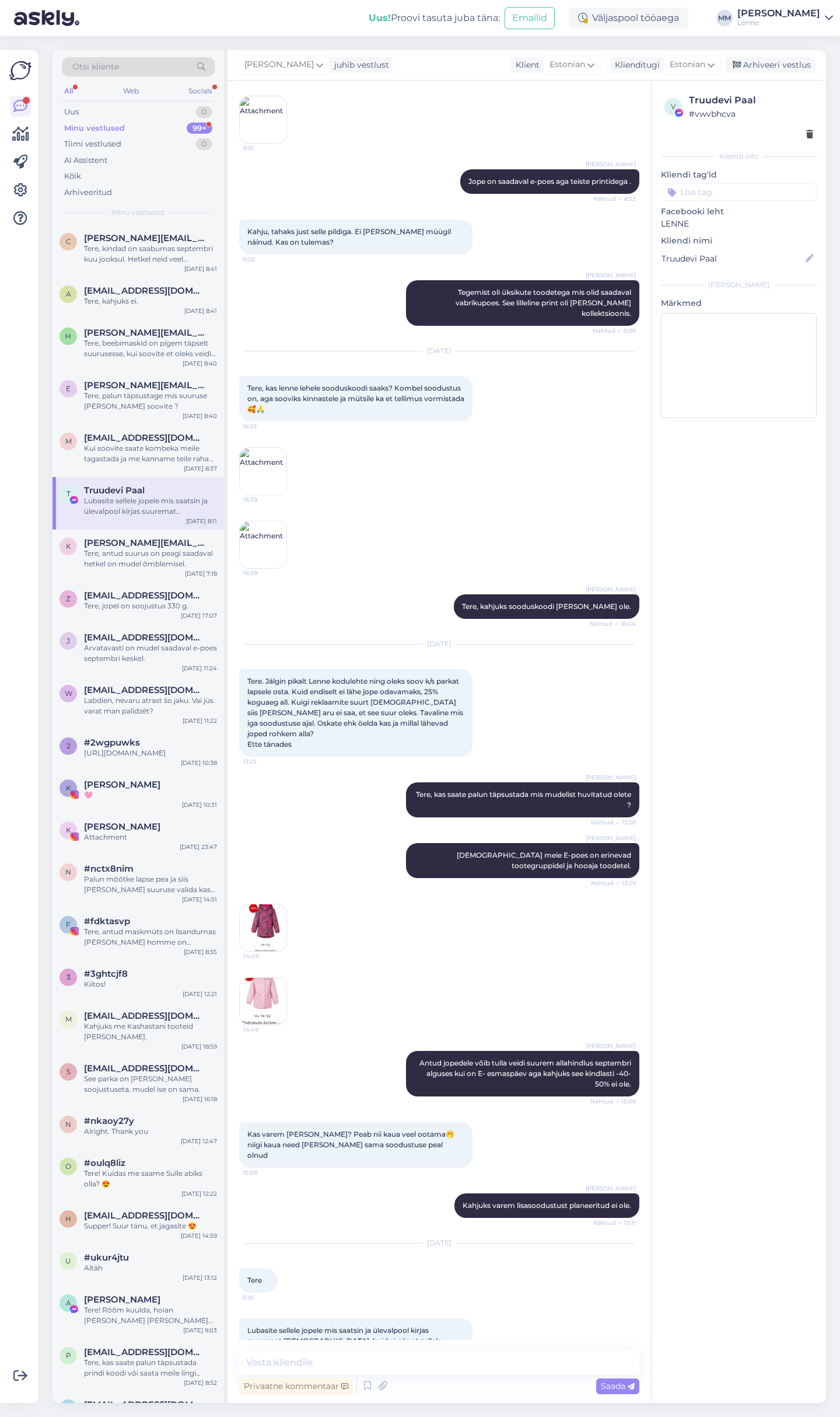
click at [275, 978] on img at bounding box center [263, 1001] width 47 height 47
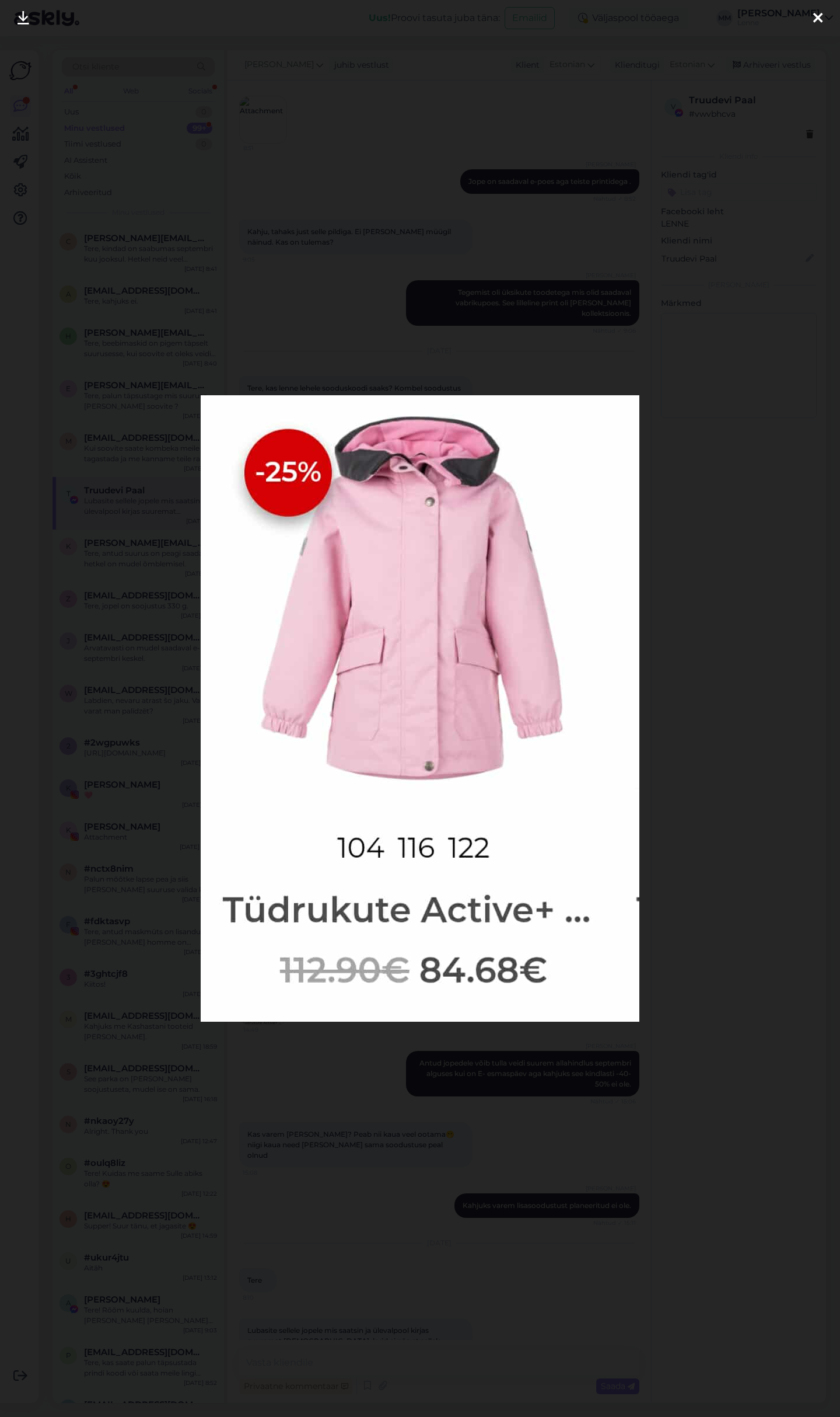
click at [815, 14] on icon at bounding box center [818, 19] width 10 height 15
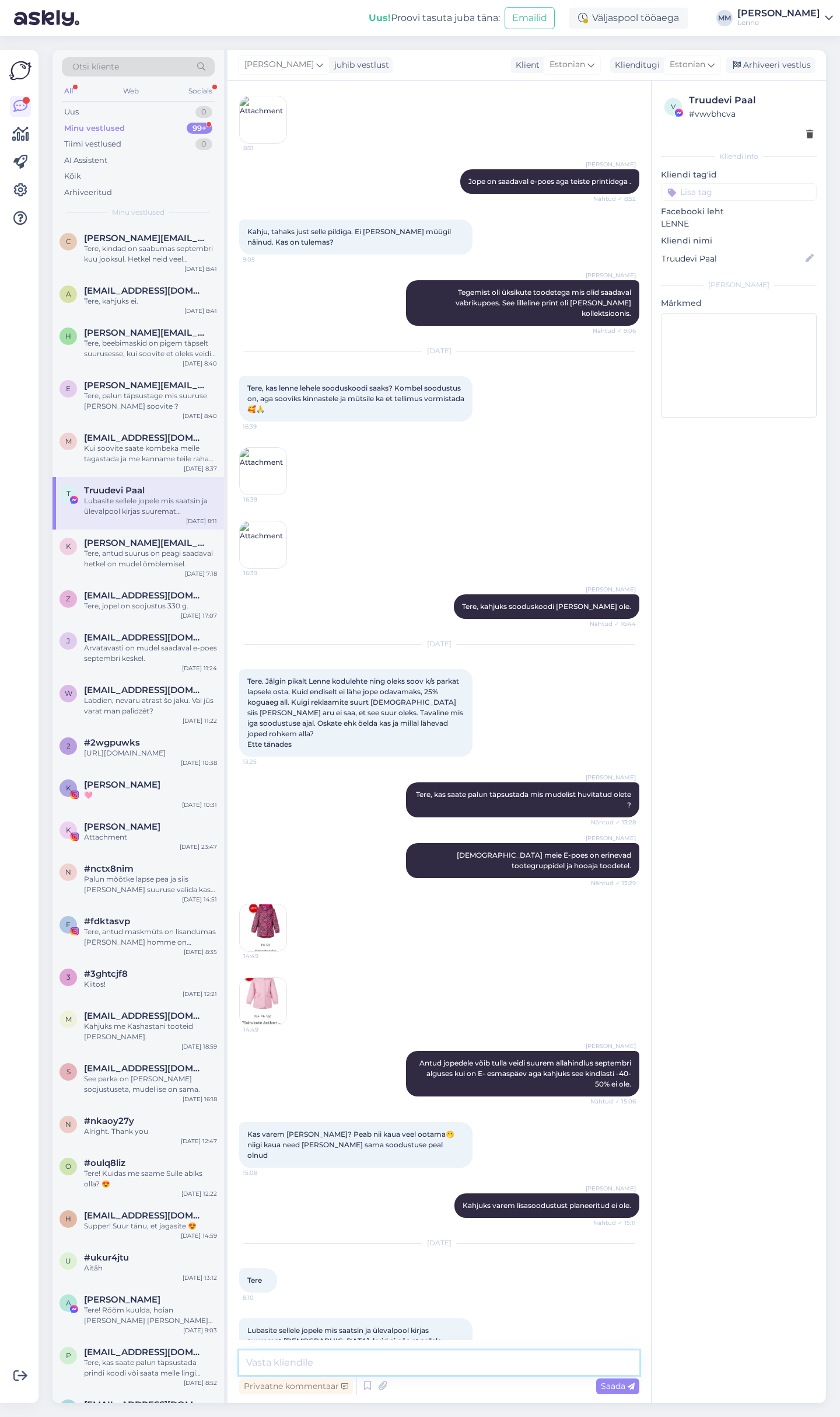
click at [399, 1356] on textarea at bounding box center [439, 1362] width 401 height 24
type textarea "Tere, prindiga jopel oli varem 20 % aga [PERSON_NAME] on 25%. kahjuks suuremat …"
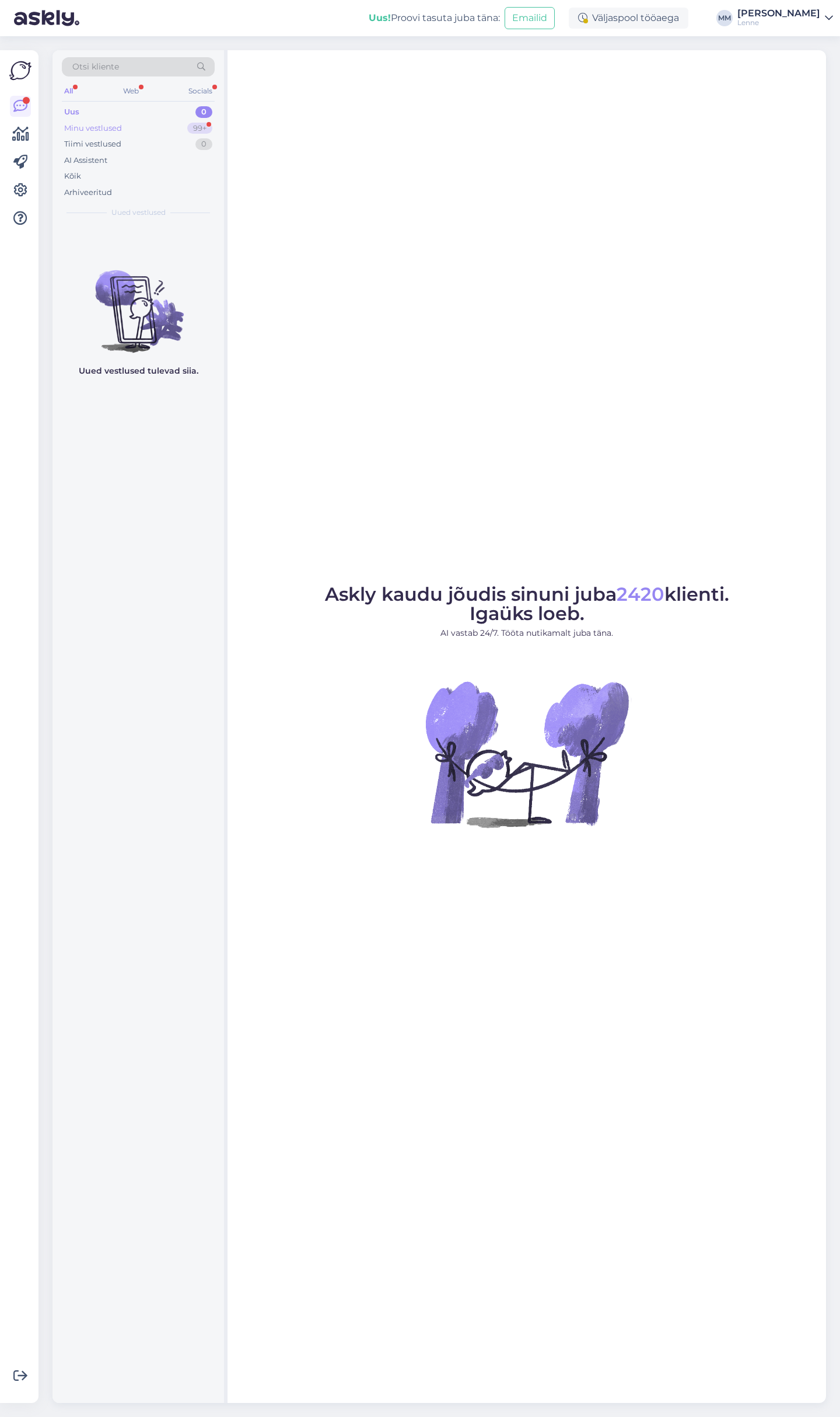
click at [146, 129] on div "Minu vestlused 99+" at bounding box center [138, 128] width 153 height 16
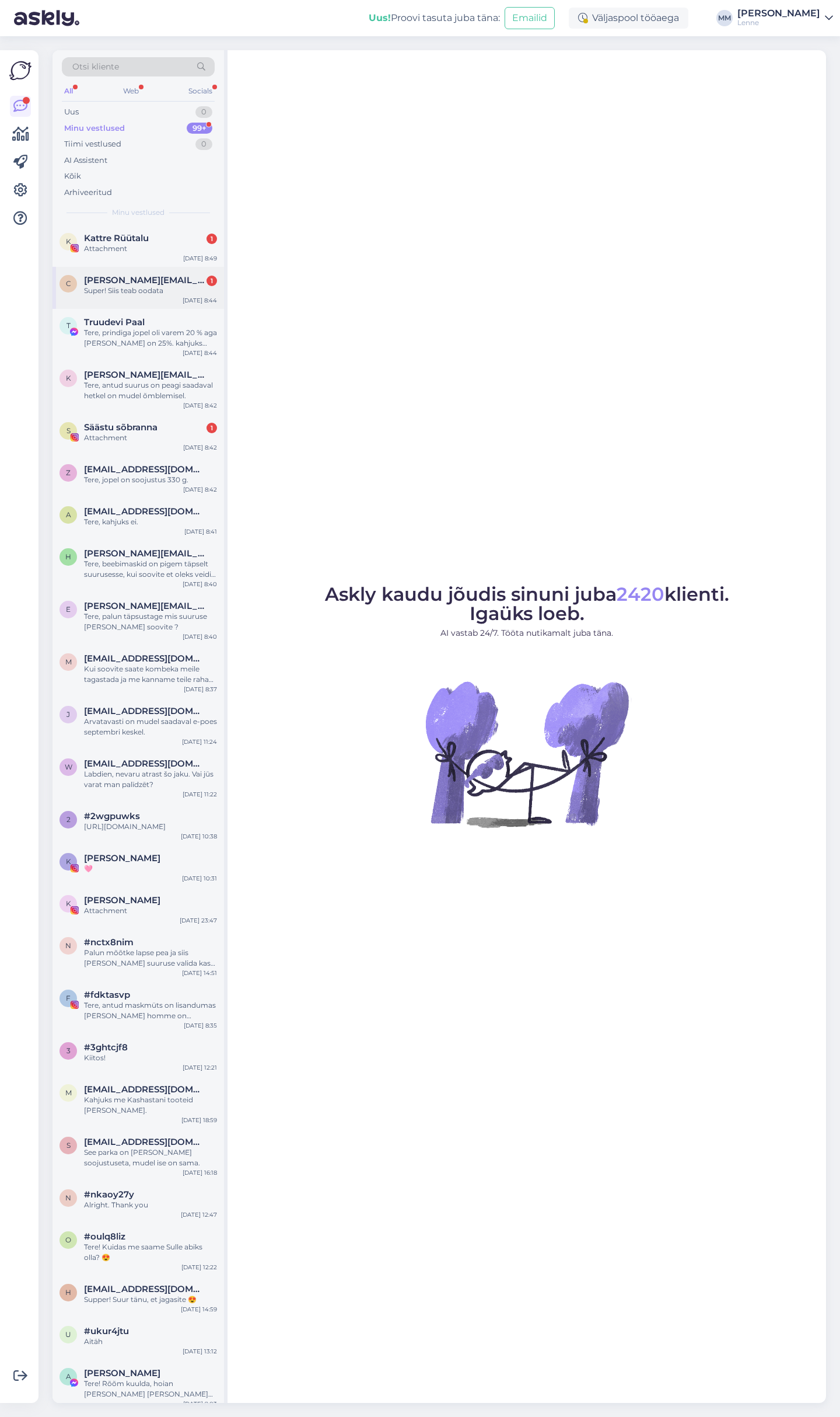
click at [169, 275] on span "[PERSON_NAME][EMAIL_ADDRESS][DOMAIN_NAME]" at bounding box center [145, 280] width 121 height 11
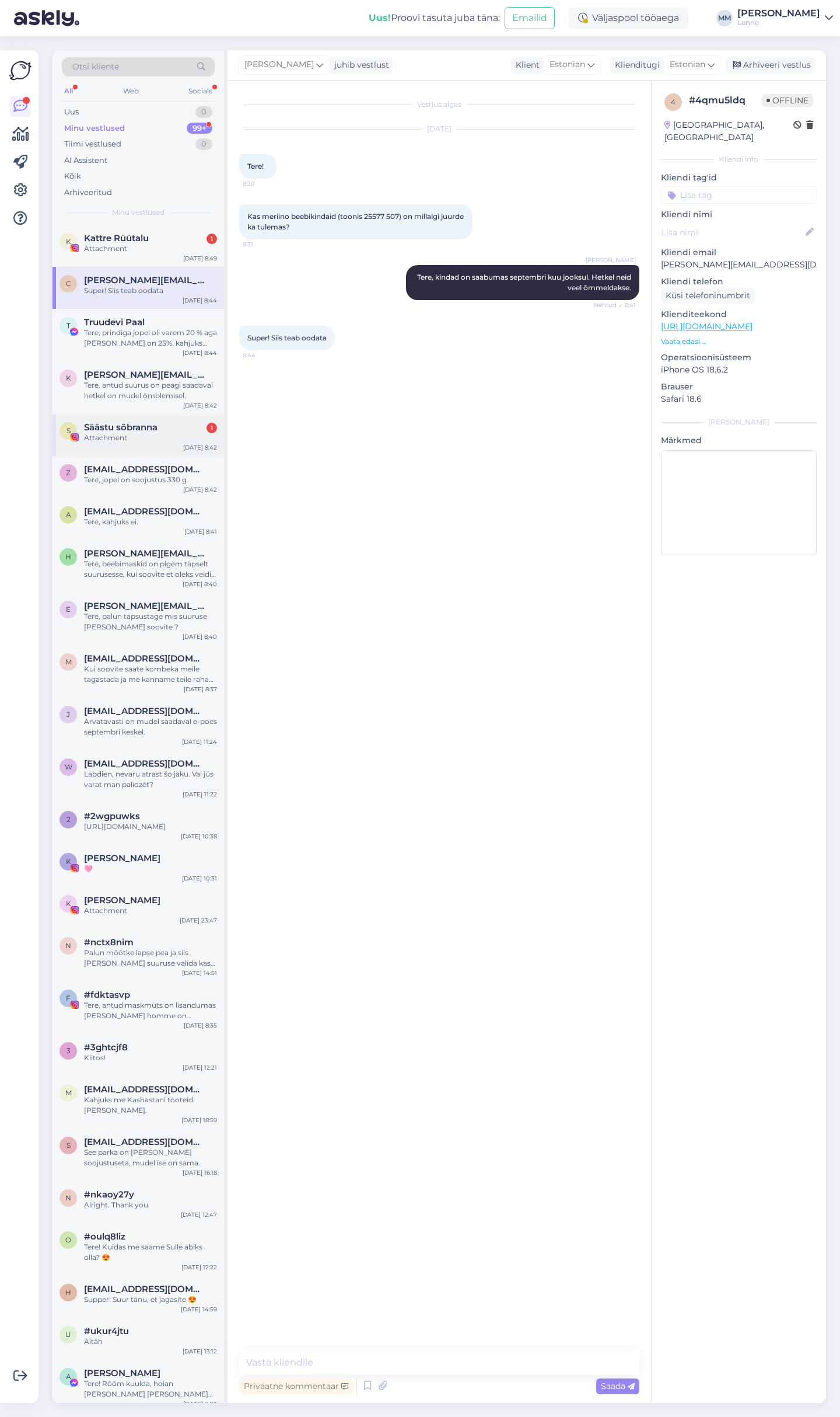
click at [179, 432] on div "Attachment" at bounding box center [150, 437] width 133 height 11
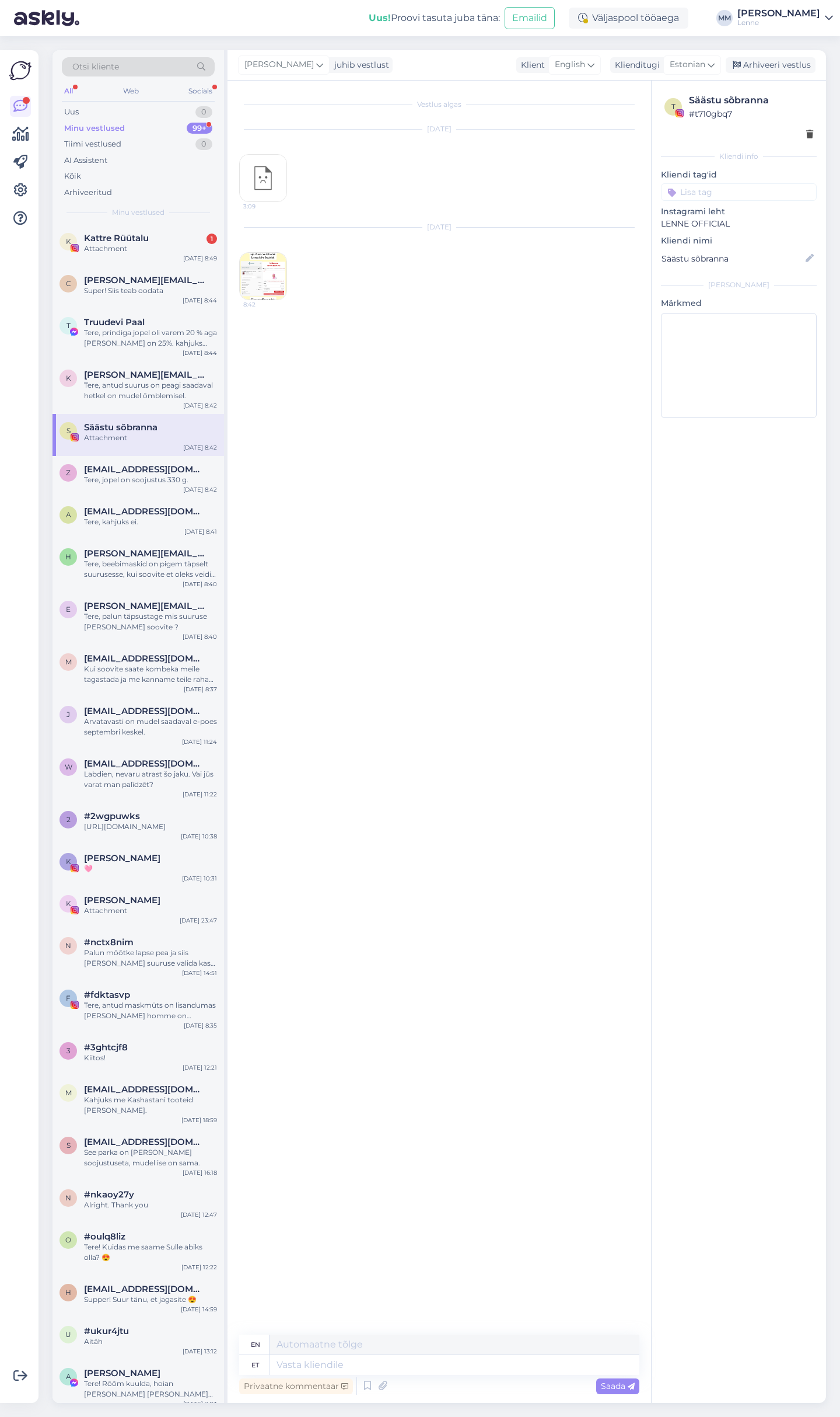
click at [260, 271] on img at bounding box center [263, 276] width 47 height 47
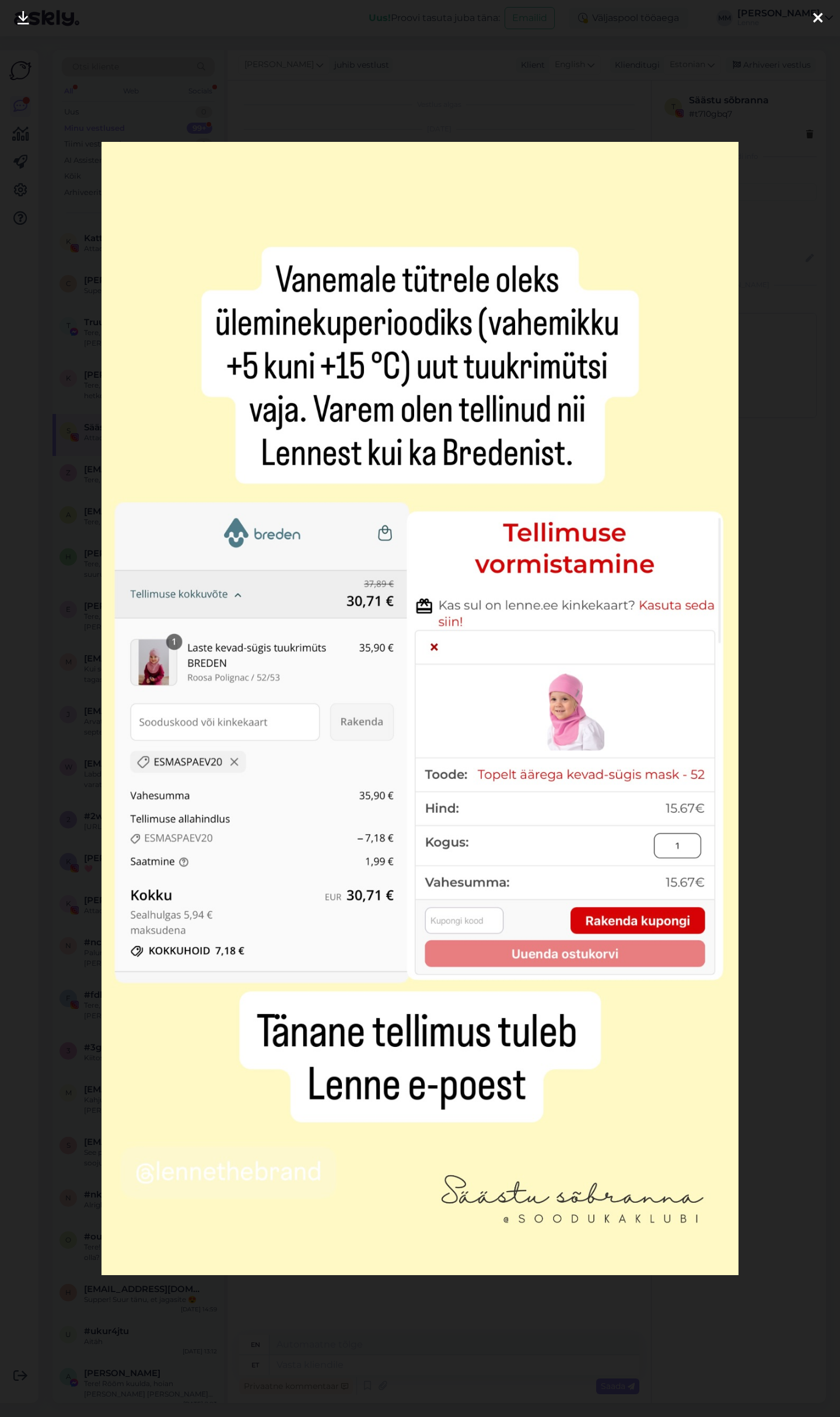
click at [820, 19] on icon at bounding box center [818, 19] width 10 height 15
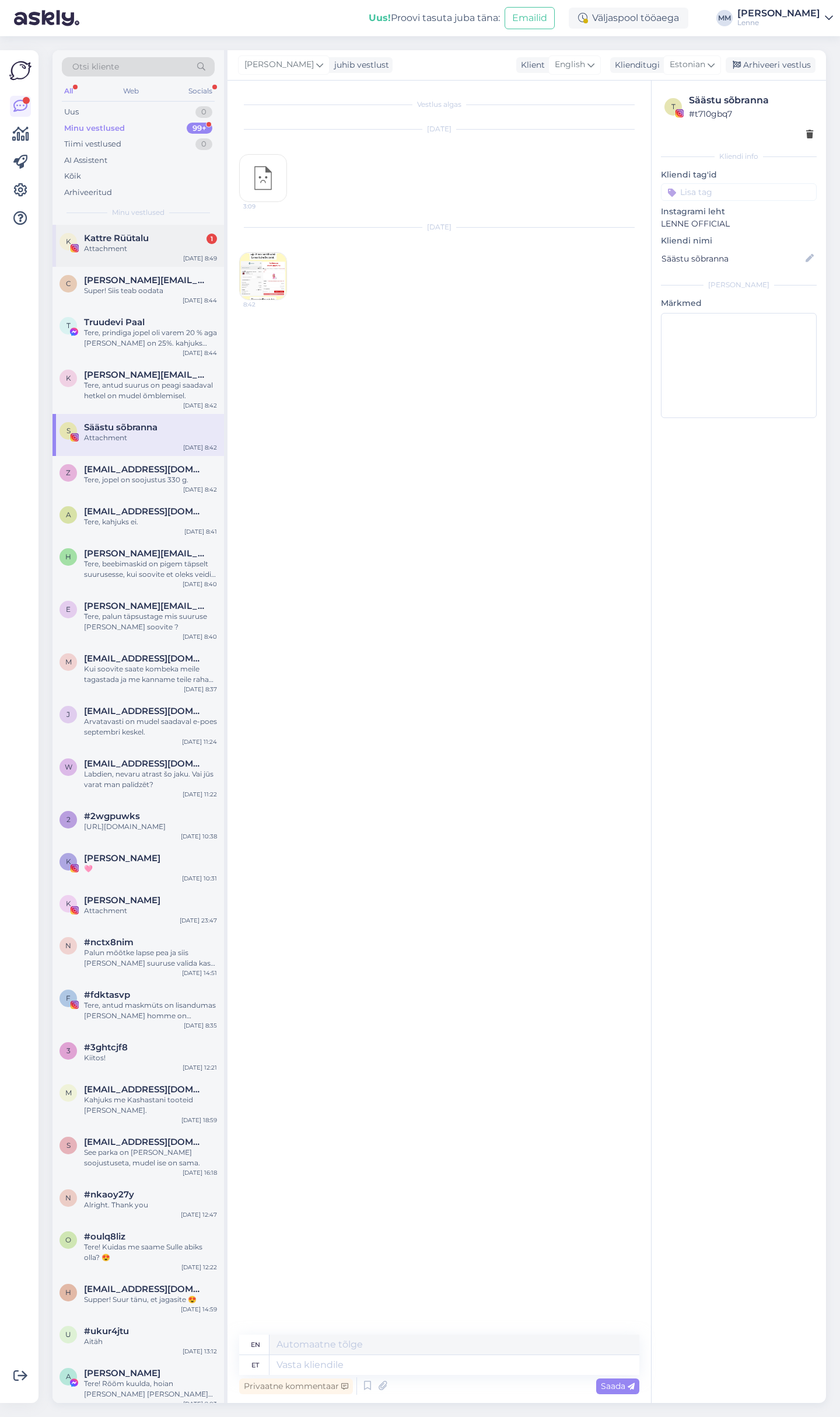
click at [169, 251] on div "Attachment" at bounding box center [150, 248] width 133 height 11
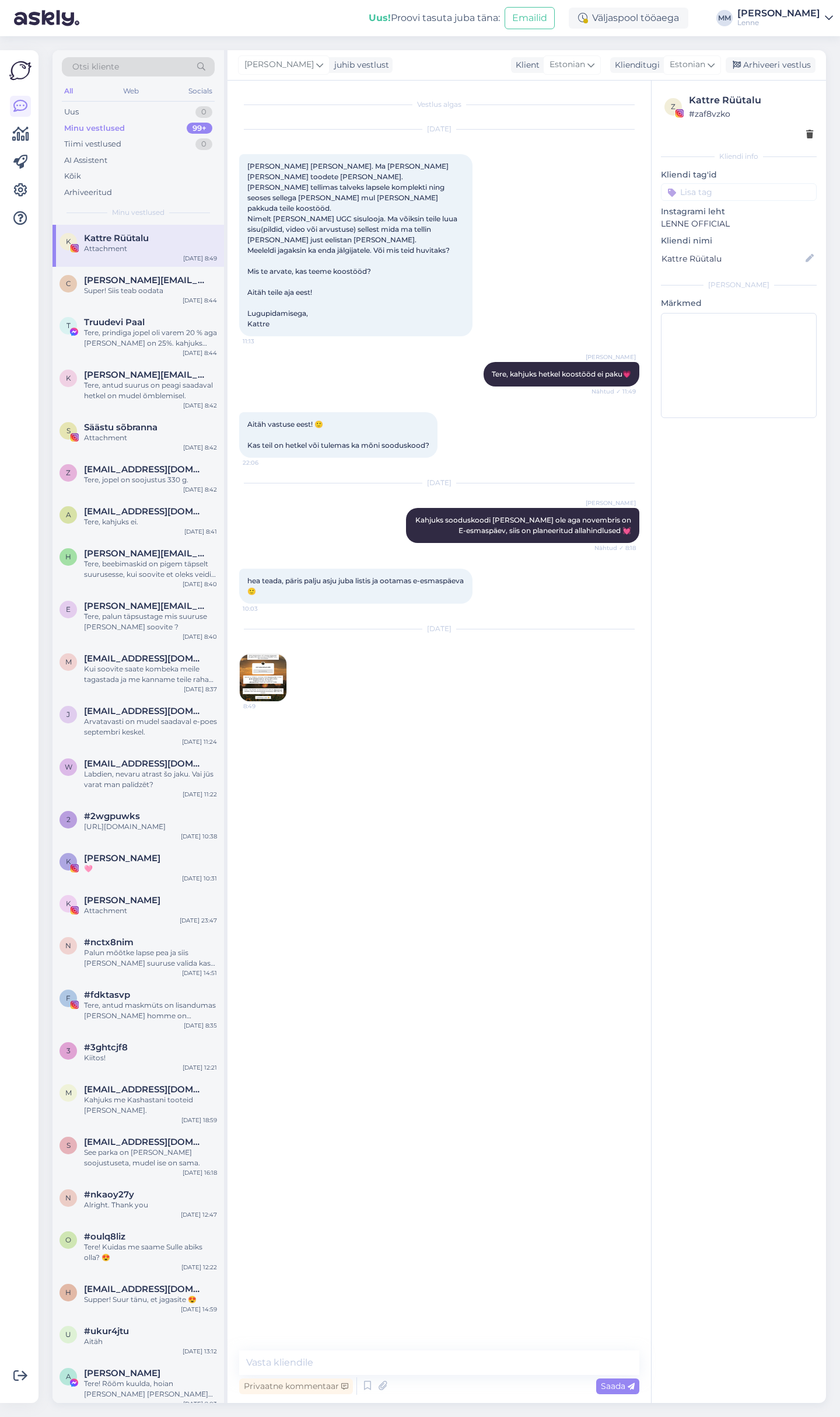
click at [254, 677] on img at bounding box center [263, 678] width 47 height 47
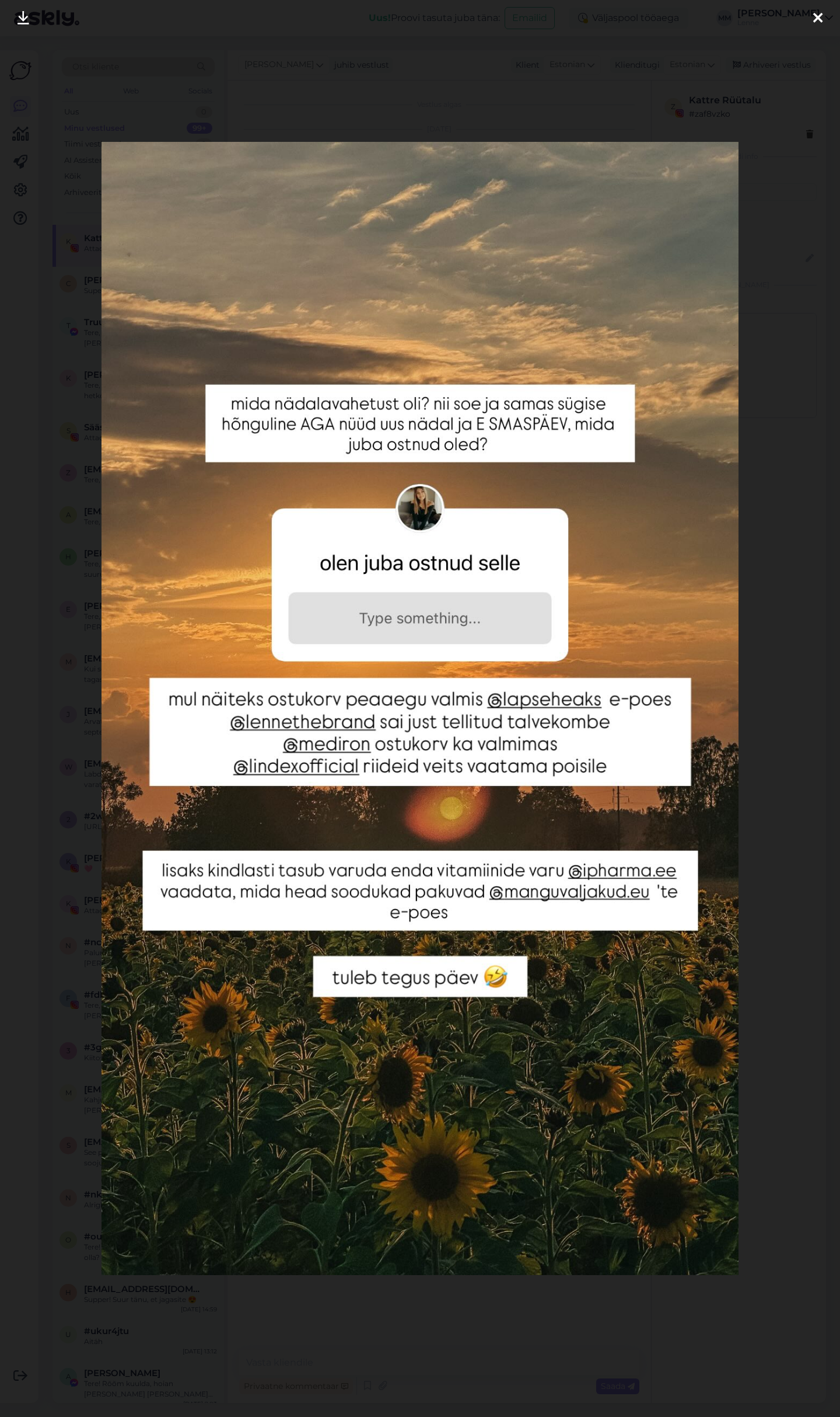
click at [819, 19] on icon at bounding box center [818, 19] width 10 height 15
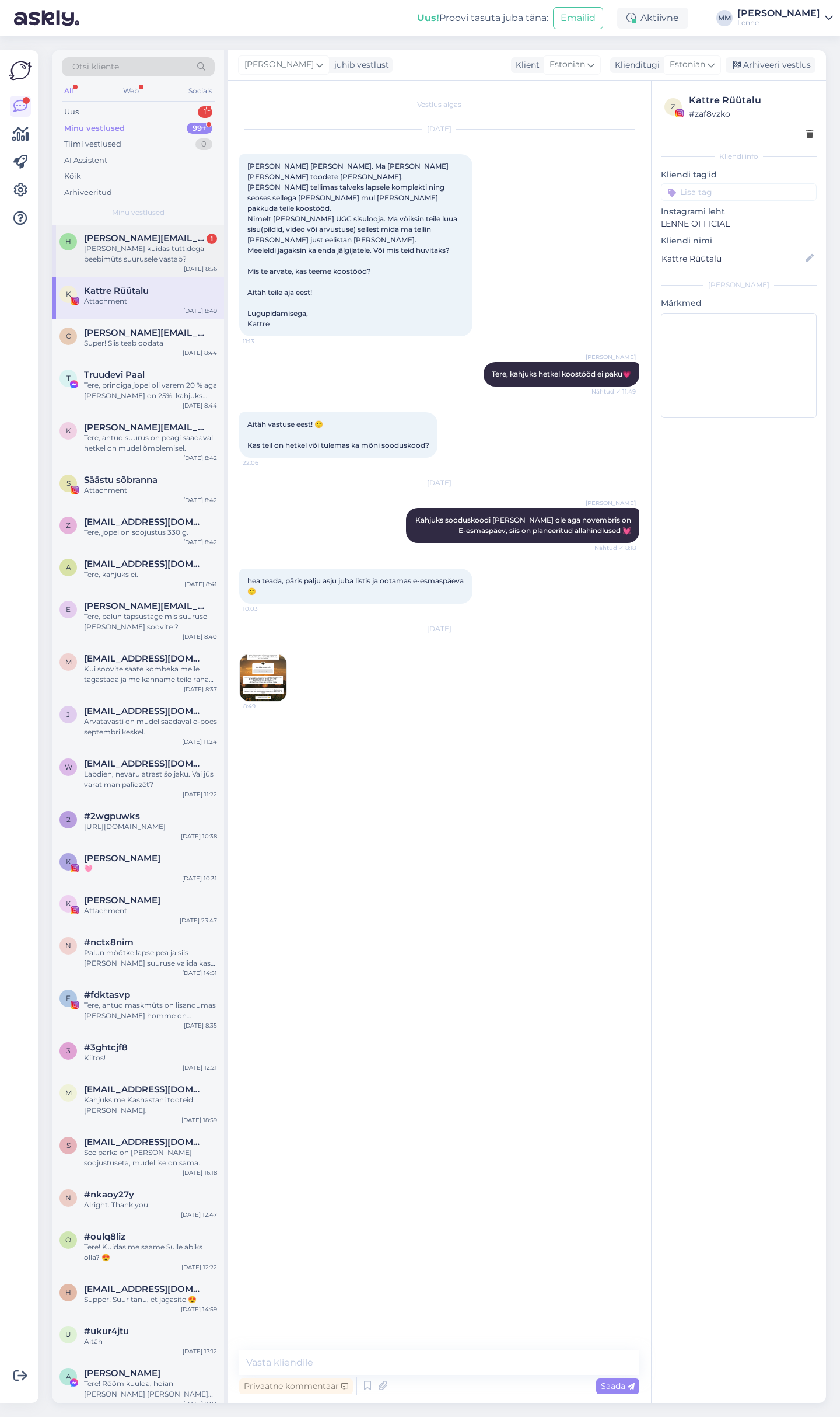
click at [148, 249] on div "[PERSON_NAME] kuidas tuttidega beebimüts suurusele vastab?" at bounding box center [150, 254] width 133 height 21
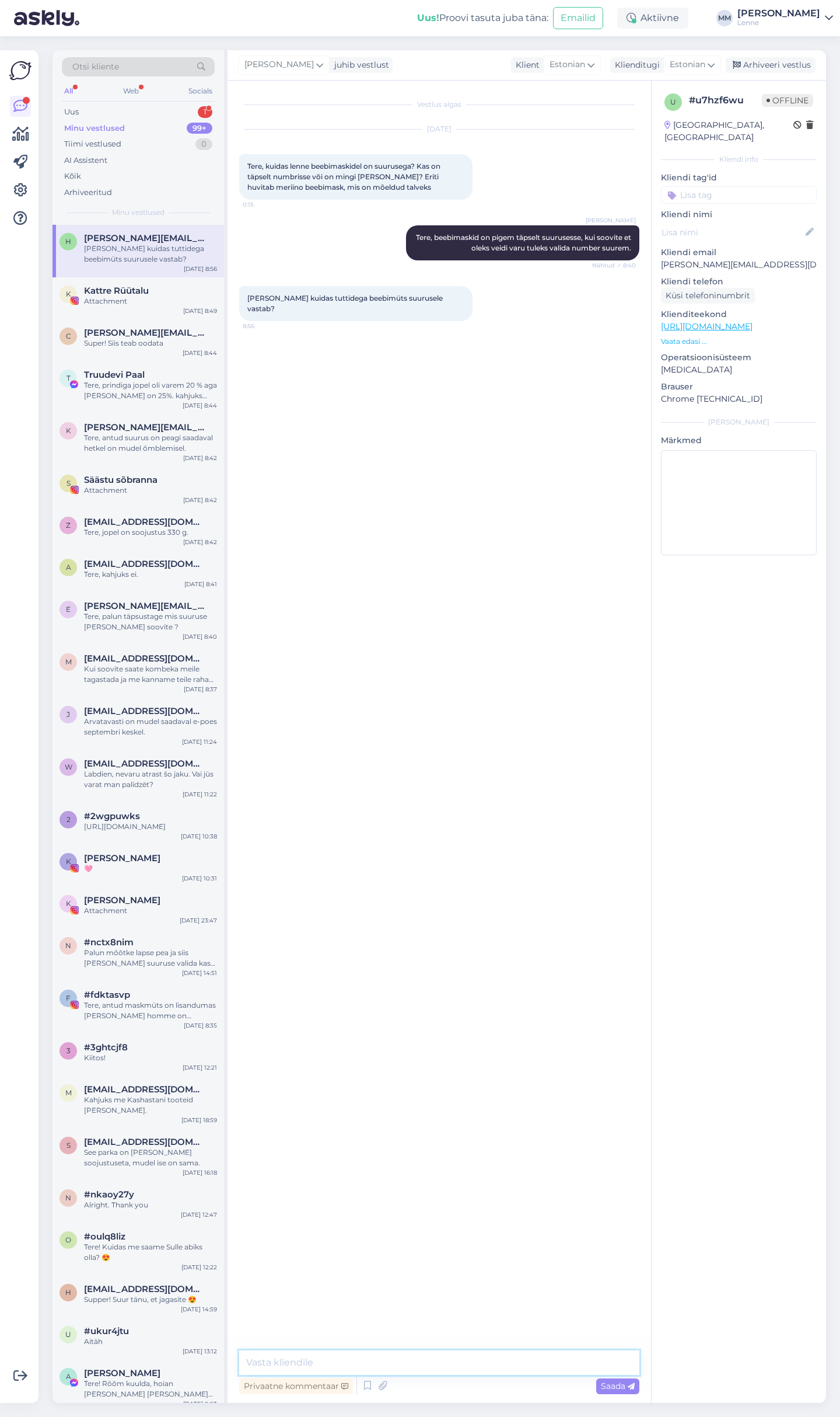
click at [405, 1367] on textarea at bounding box center [439, 1362] width 401 height 24
type textarea "S"
type textarea "P"
type textarea "See on samuti suurusesse."
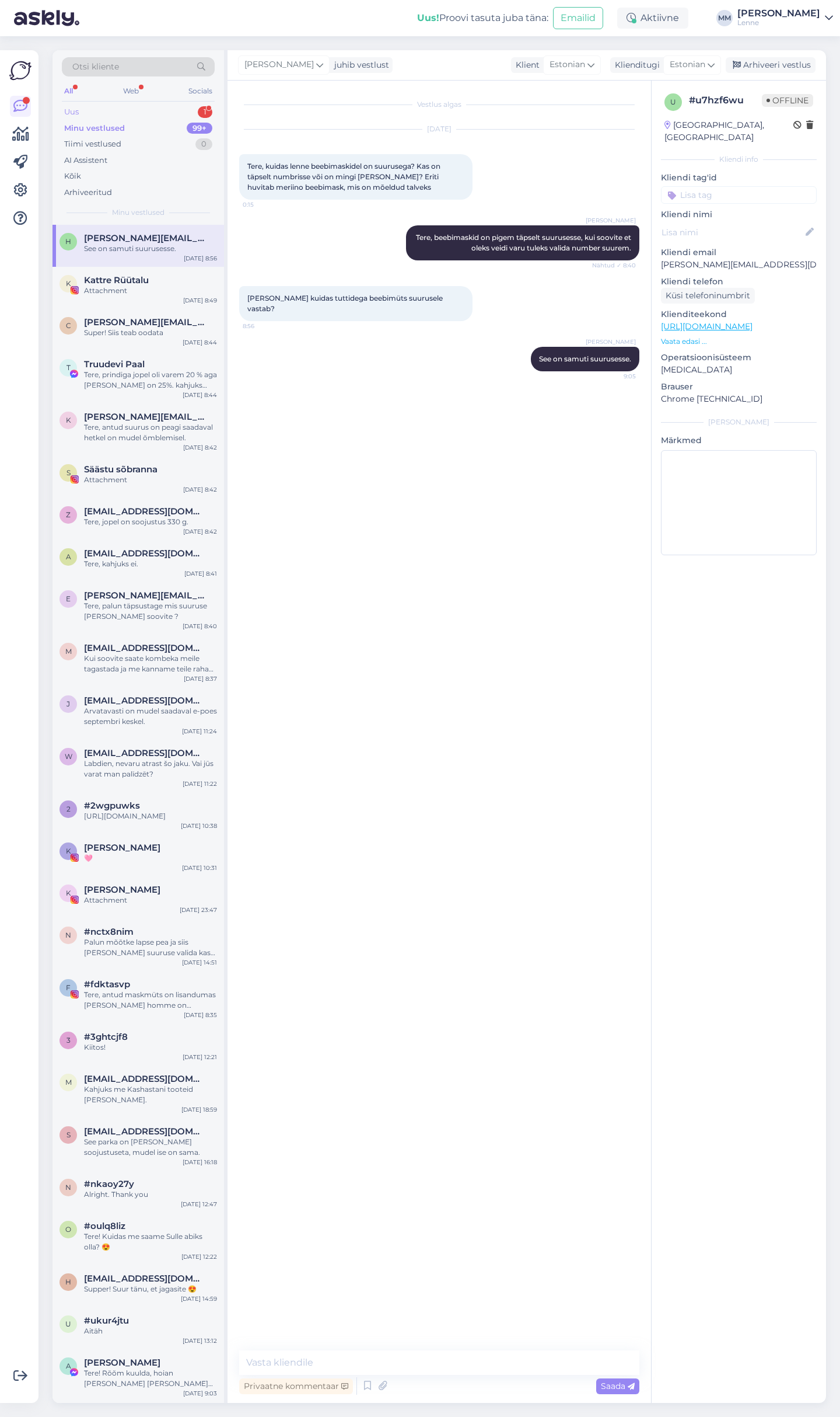
click at [116, 112] on div "Uus 1" at bounding box center [138, 112] width 153 height 16
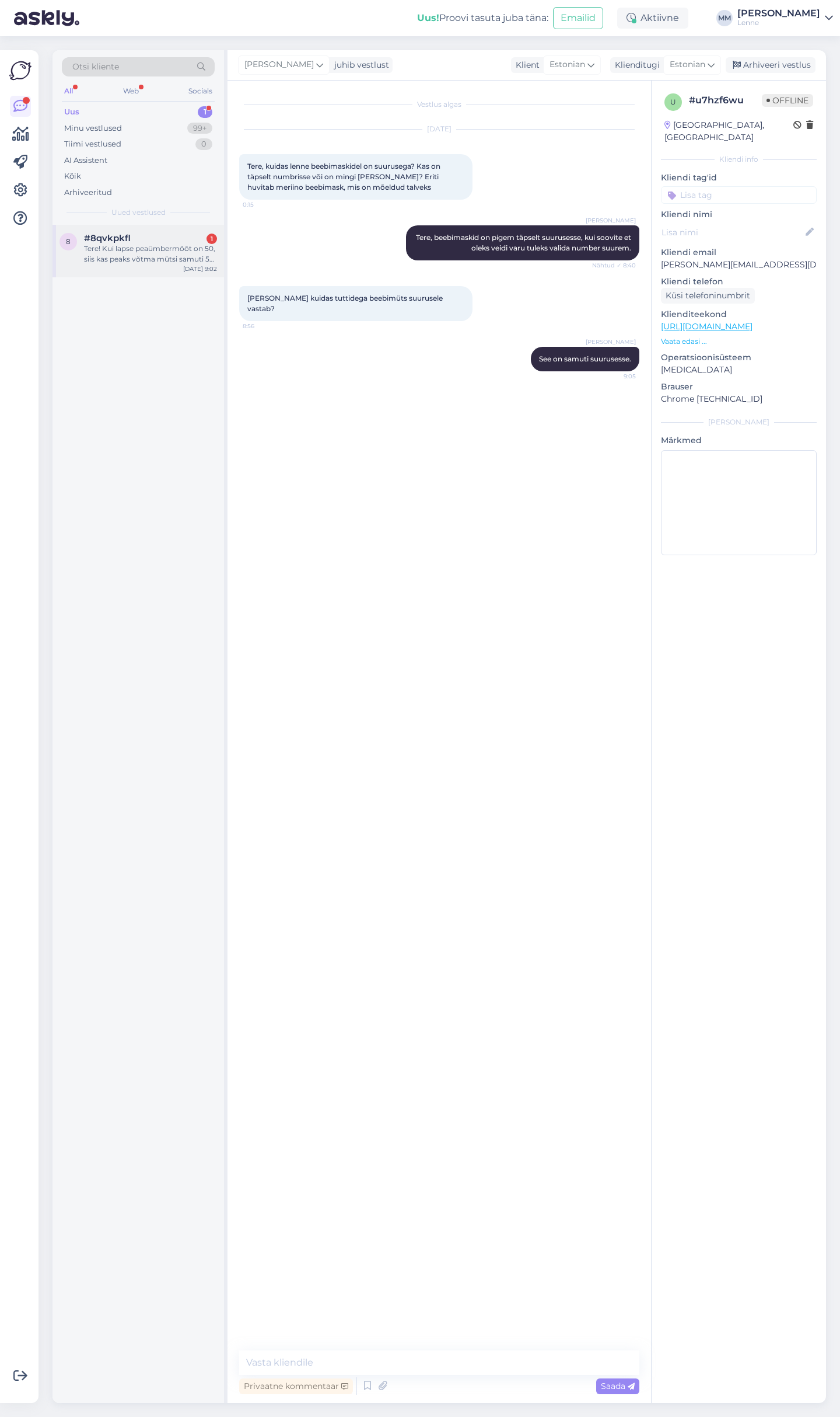
click at [143, 243] on div "Tere! Kui lapse peaümbermõõt on 50, siis kas peaks võtma mütsi samuti 50 või su…" at bounding box center [150, 254] width 133 height 21
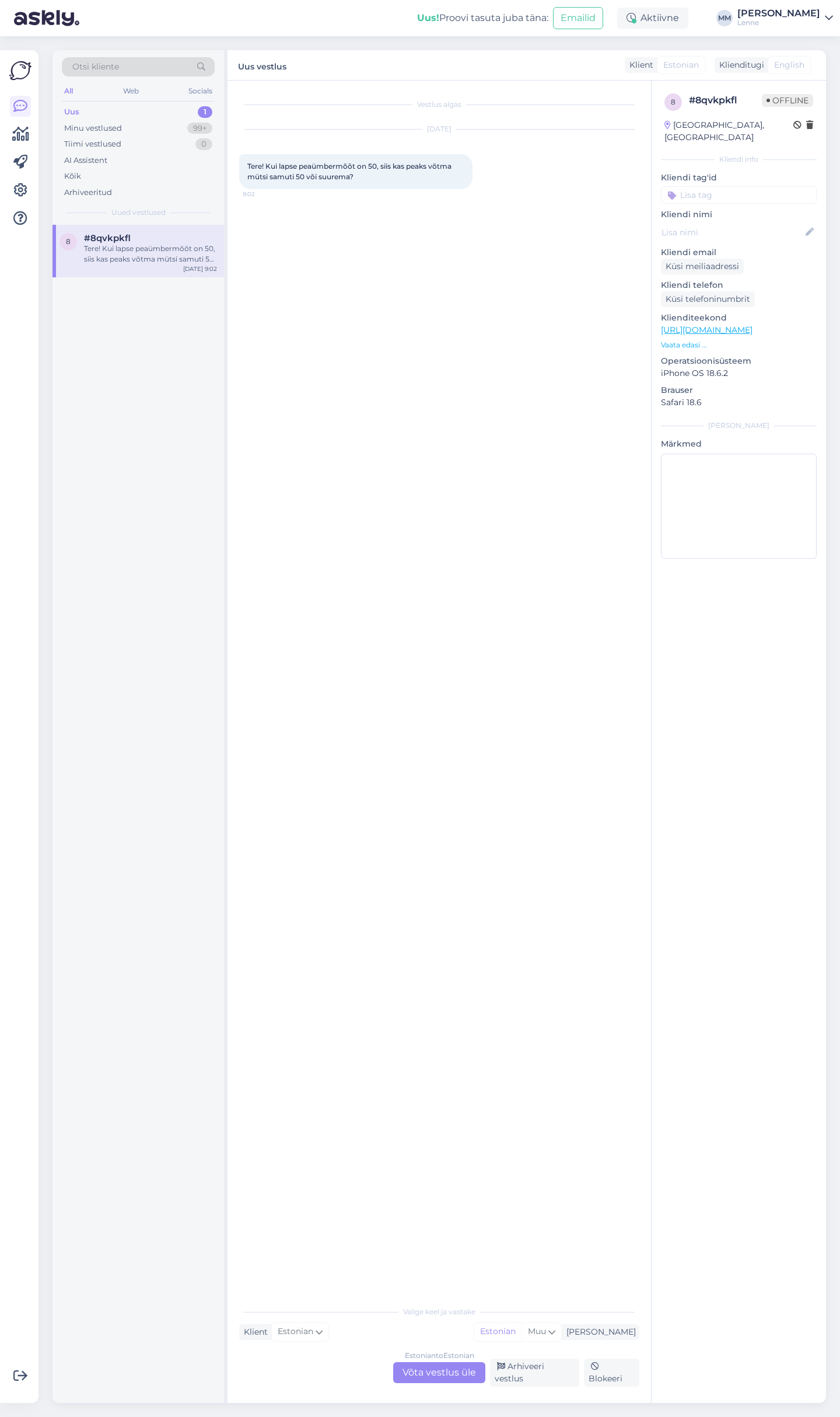
click at [447, 1379] on div "Estonian to Estonian Võta vestlus üle" at bounding box center [439, 1373] width 92 height 21
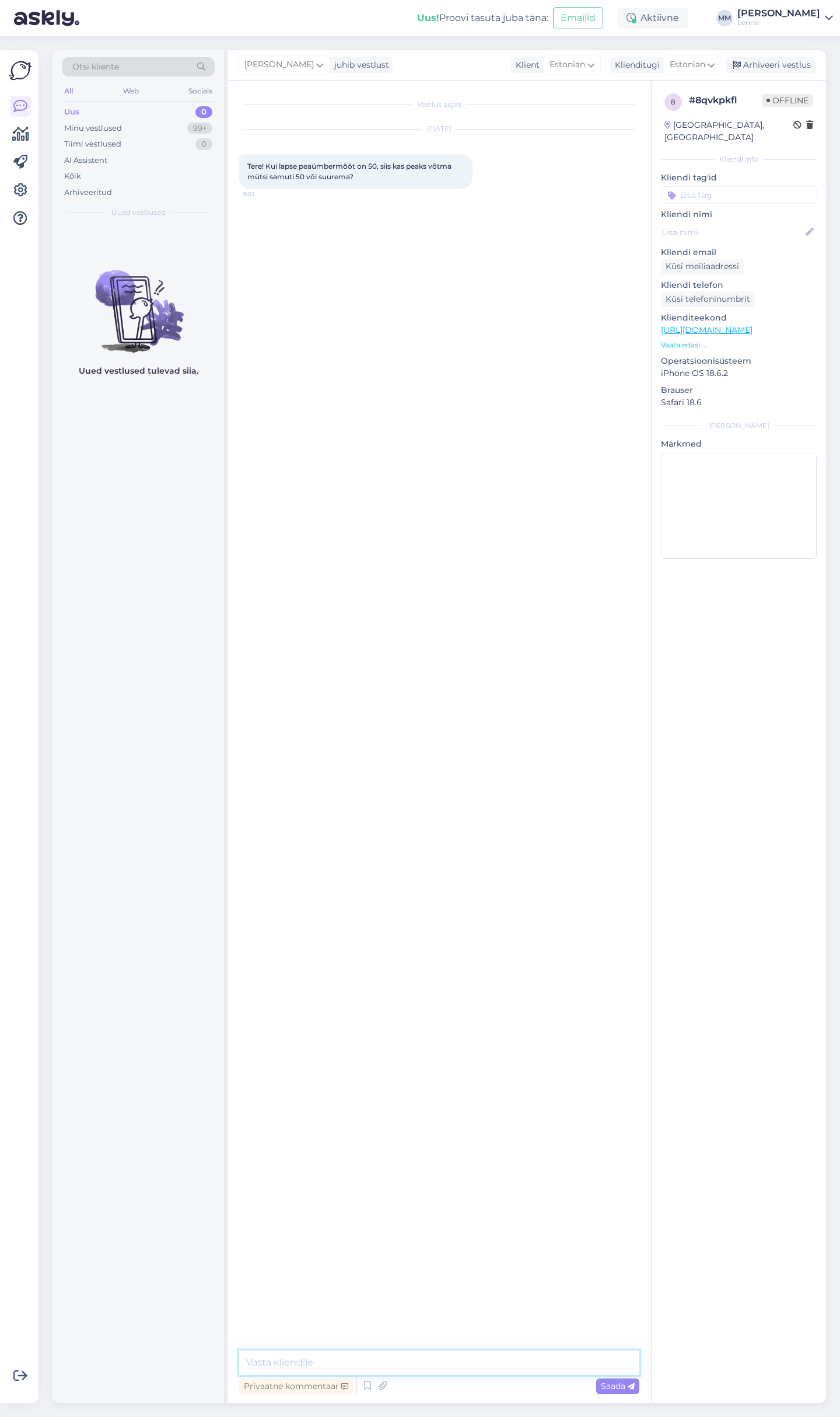
click at [414, 1370] on textarea at bounding box center [439, 1362] width 401 height 24
type textarea "Tere, mütsid on lapse peaümbermõõdu järgi kui soovite mütsile suuremat varu või…"
type textarea "Kas teid huvitab [PERSON_NAME] ?"
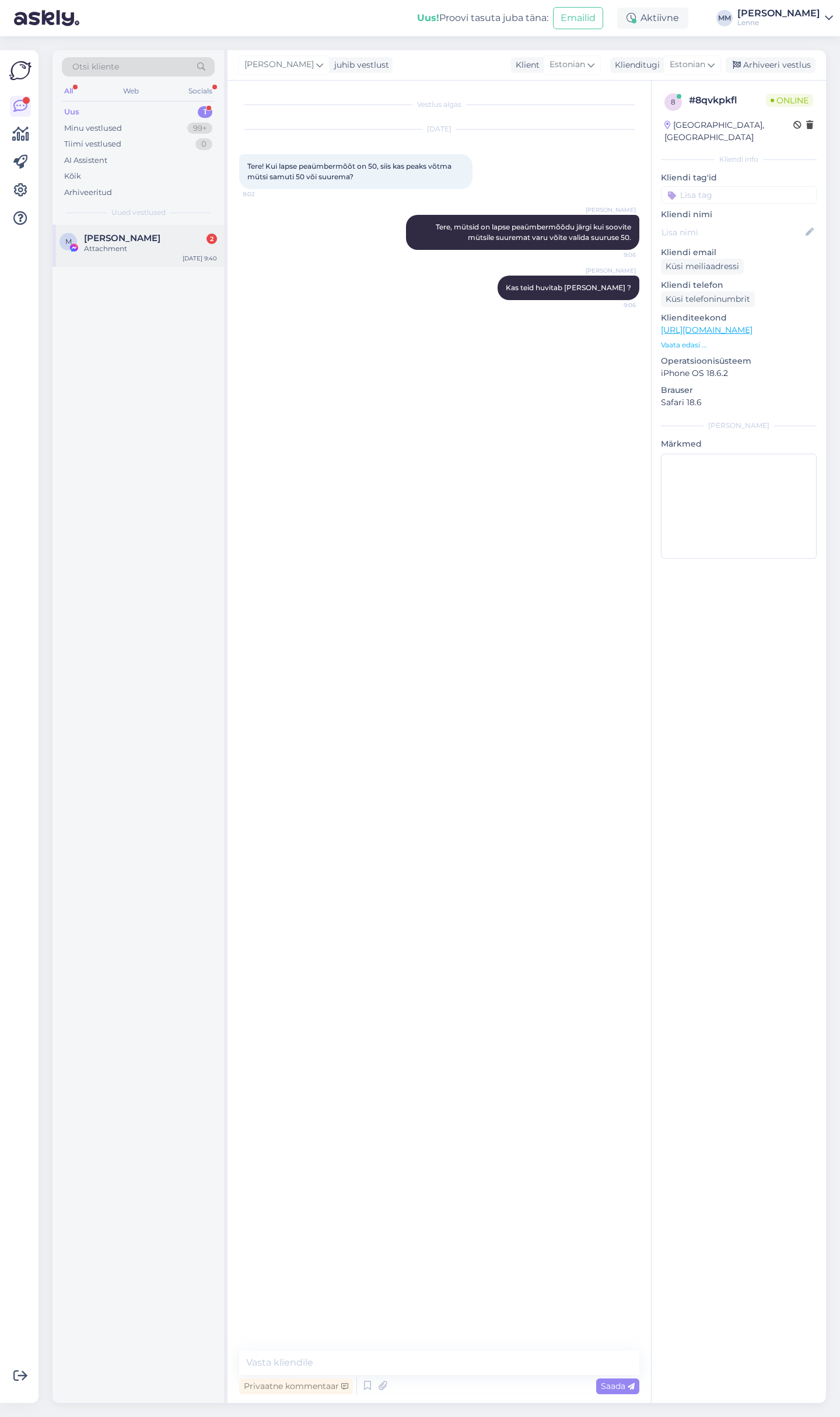
click at [183, 259] on div "M [PERSON_NAME] 2 Attachment [DATE] 9:40" at bounding box center [138, 246] width 171 height 42
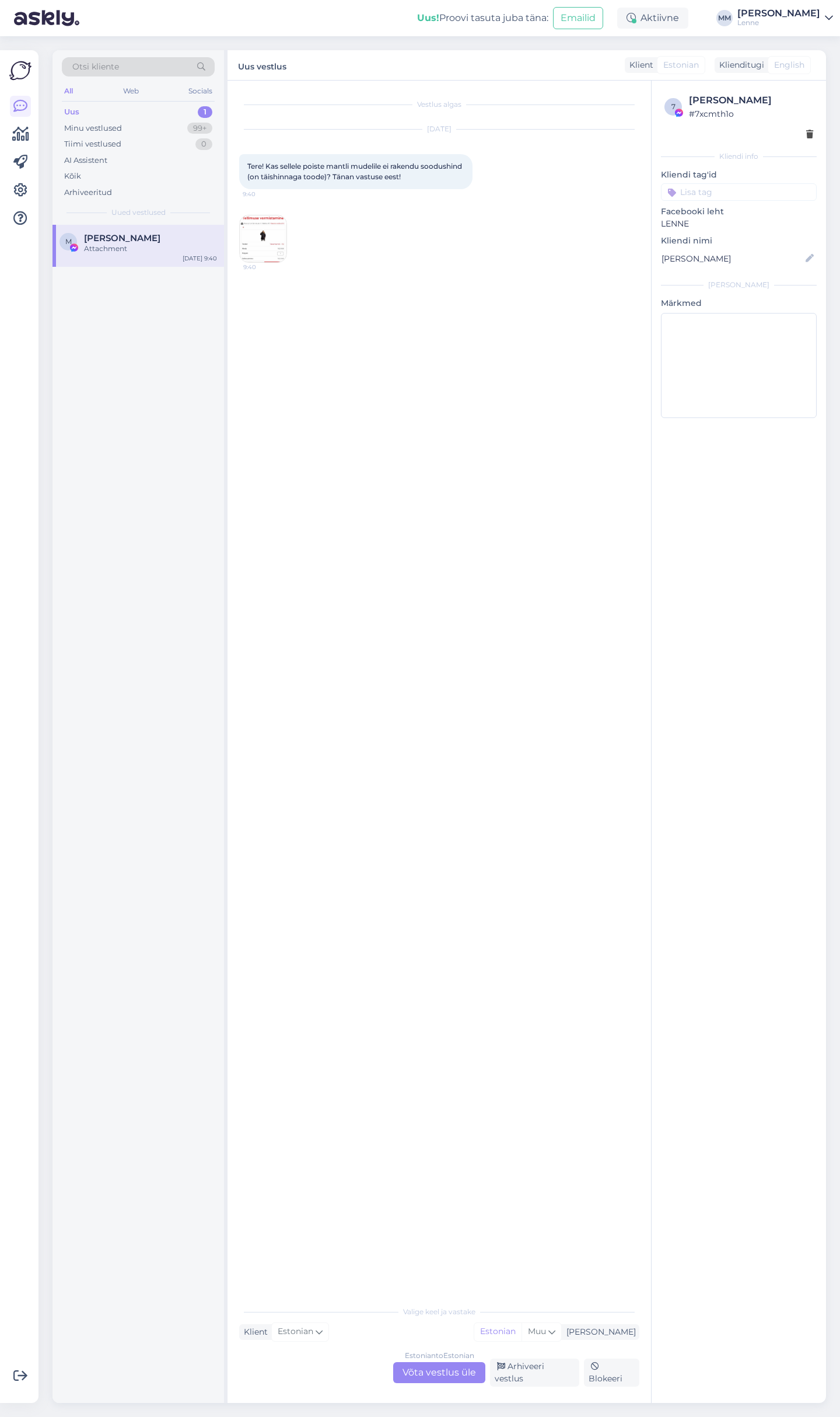
click at [260, 234] on img at bounding box center [263, 239] width 47 height 47
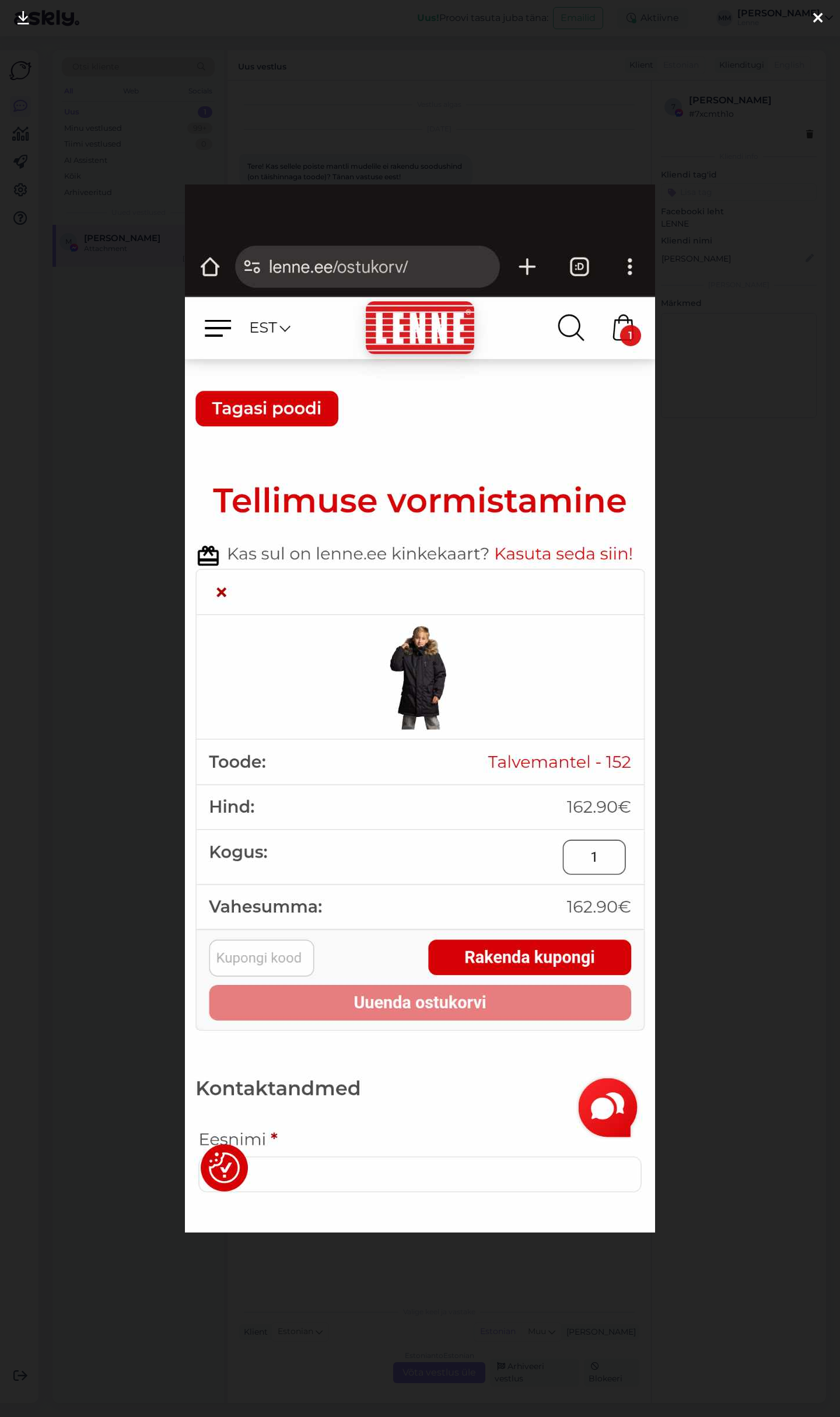
click at [812, 12] on div at bounding box center [818, 19] width 23 height 37
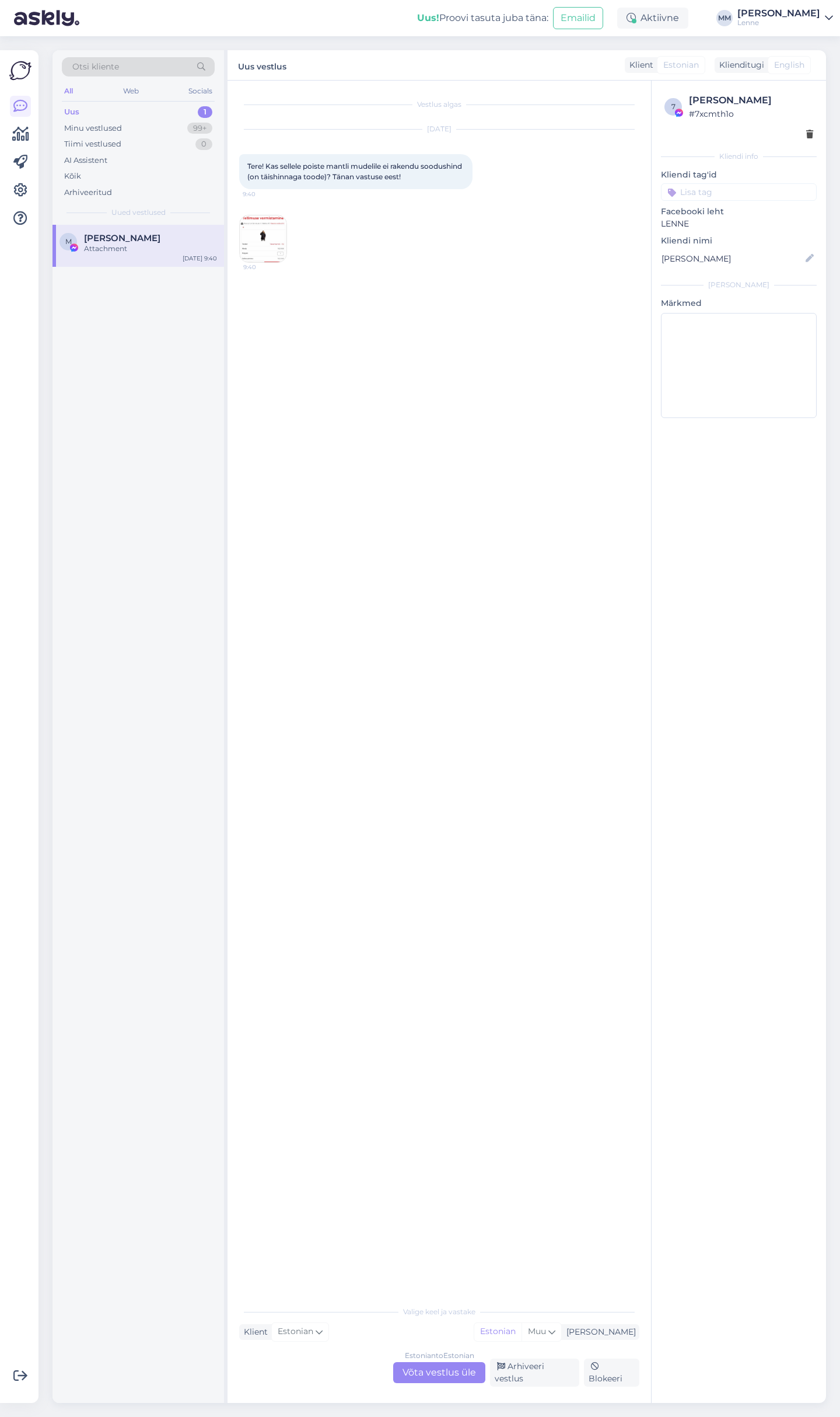
click at [422, 1382] on div "Estonian to Estonian Võta vestlus üle" at bounding box center [439, 1373] width 92 height 21
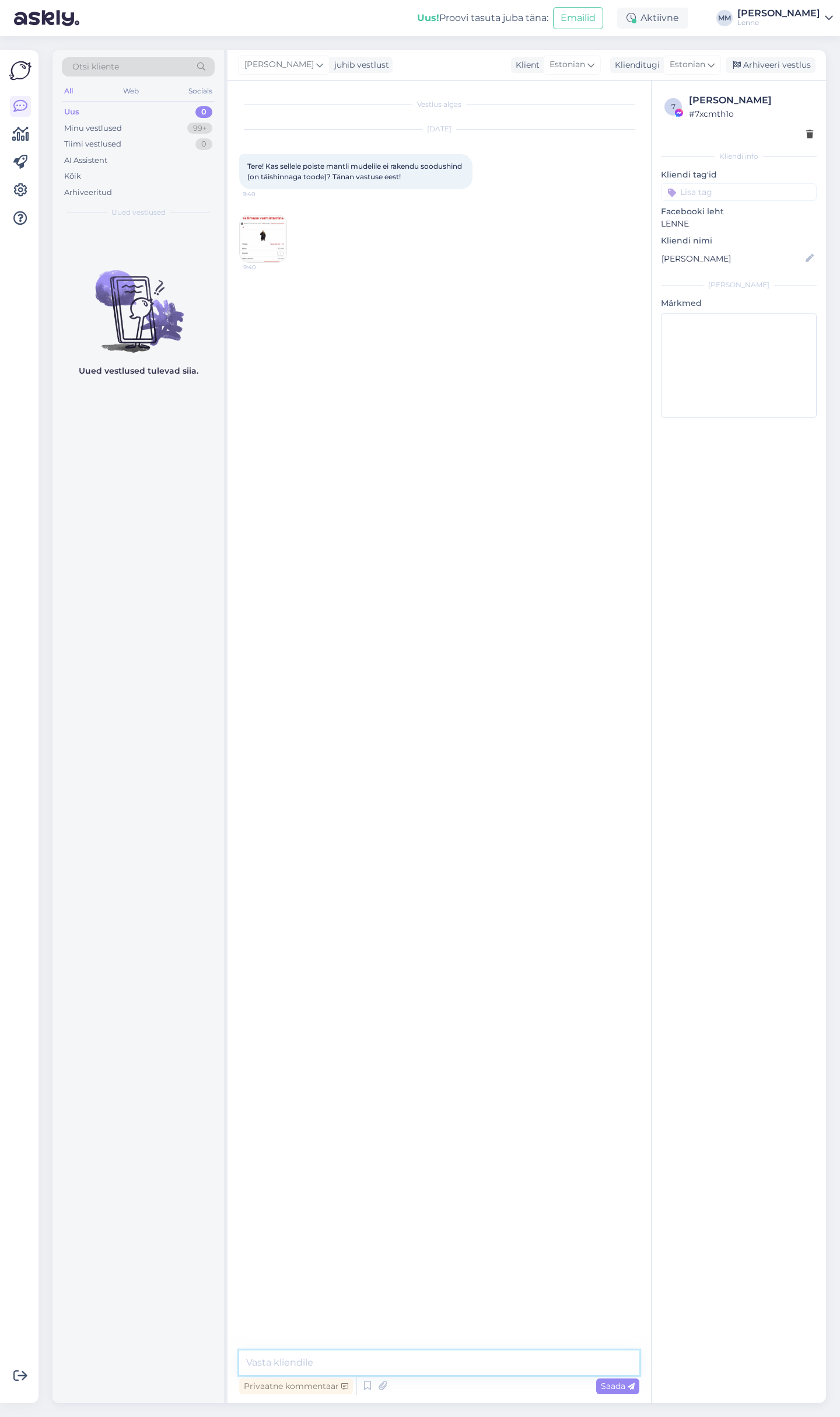
click at [380, 1364] on textarea at bounding box center [439, 1362] width 401 height 24
type textarea "Tere, vabandame lisame kohe ka antud mudelile soodustuse."
click at [445, 1369] on textarea at bounding box center [439, 1362] width 401 height 24
type textarea "Nüüd on soodustus kenasti olemas."
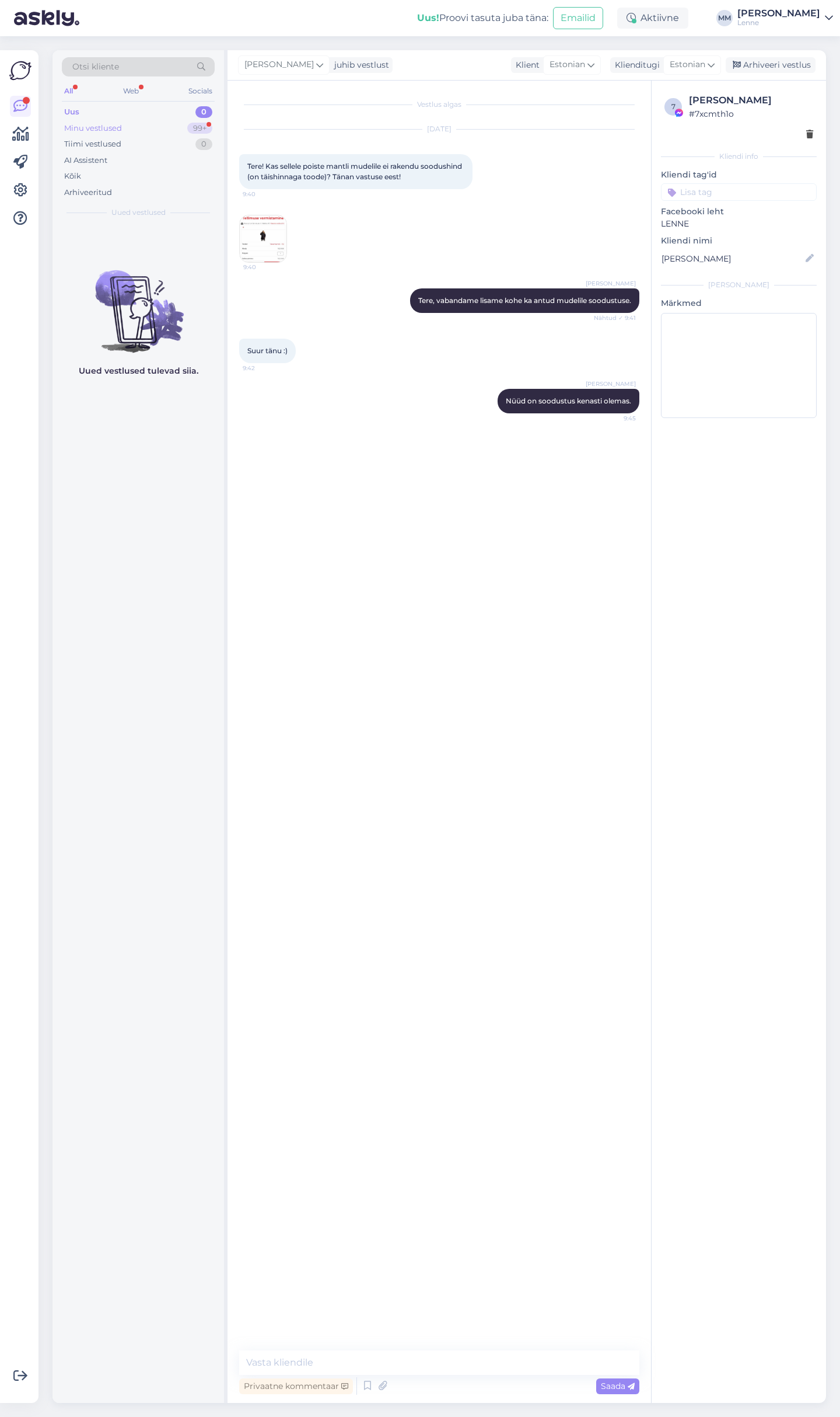
click at [146, 129] on div "Minu vestlused 99+" at bounding box center [138, 128] width 153 height 16
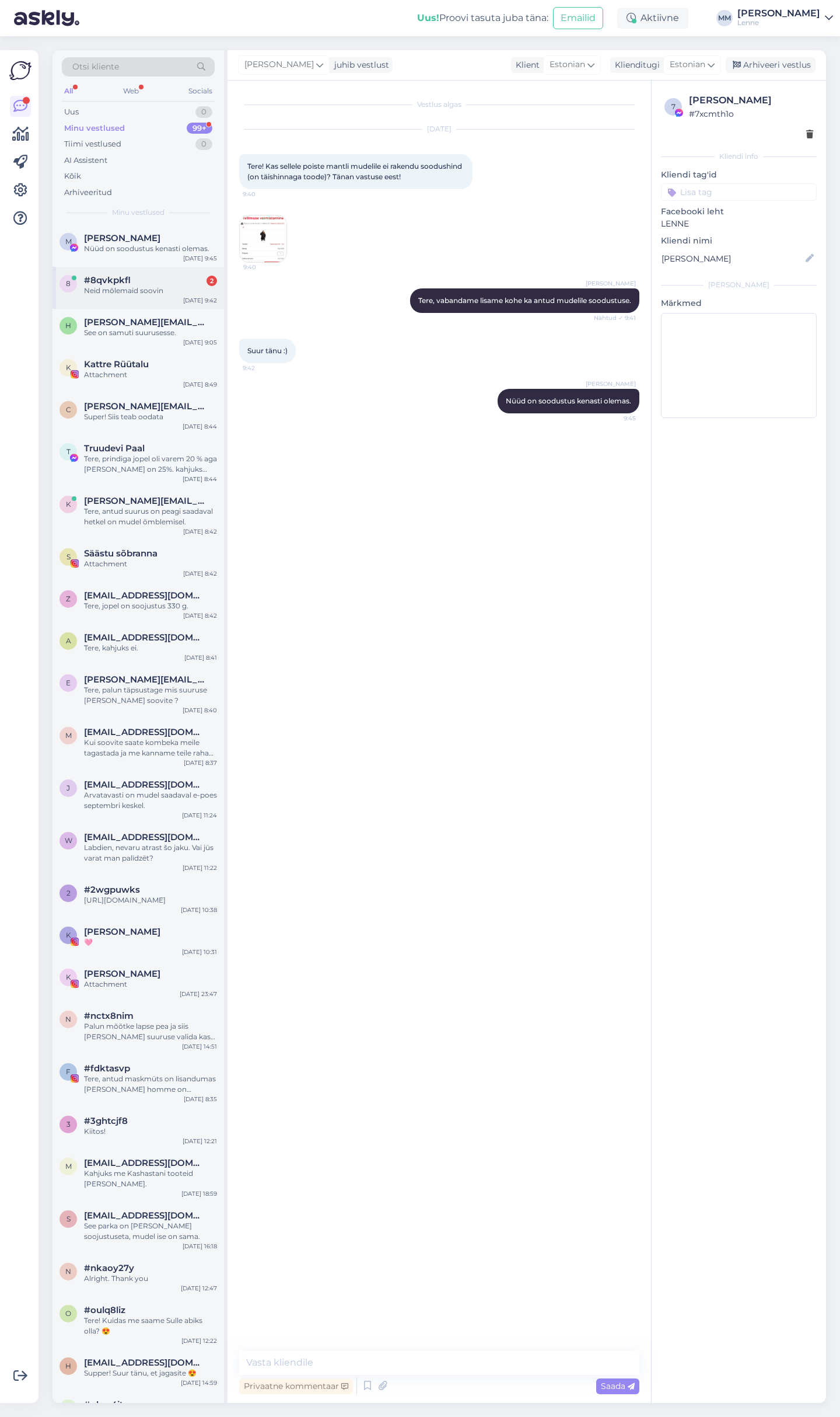
click at [165, 287] on div "Neid mõlemaid soovin" at bounding box center [150, 290] width 133 height 11
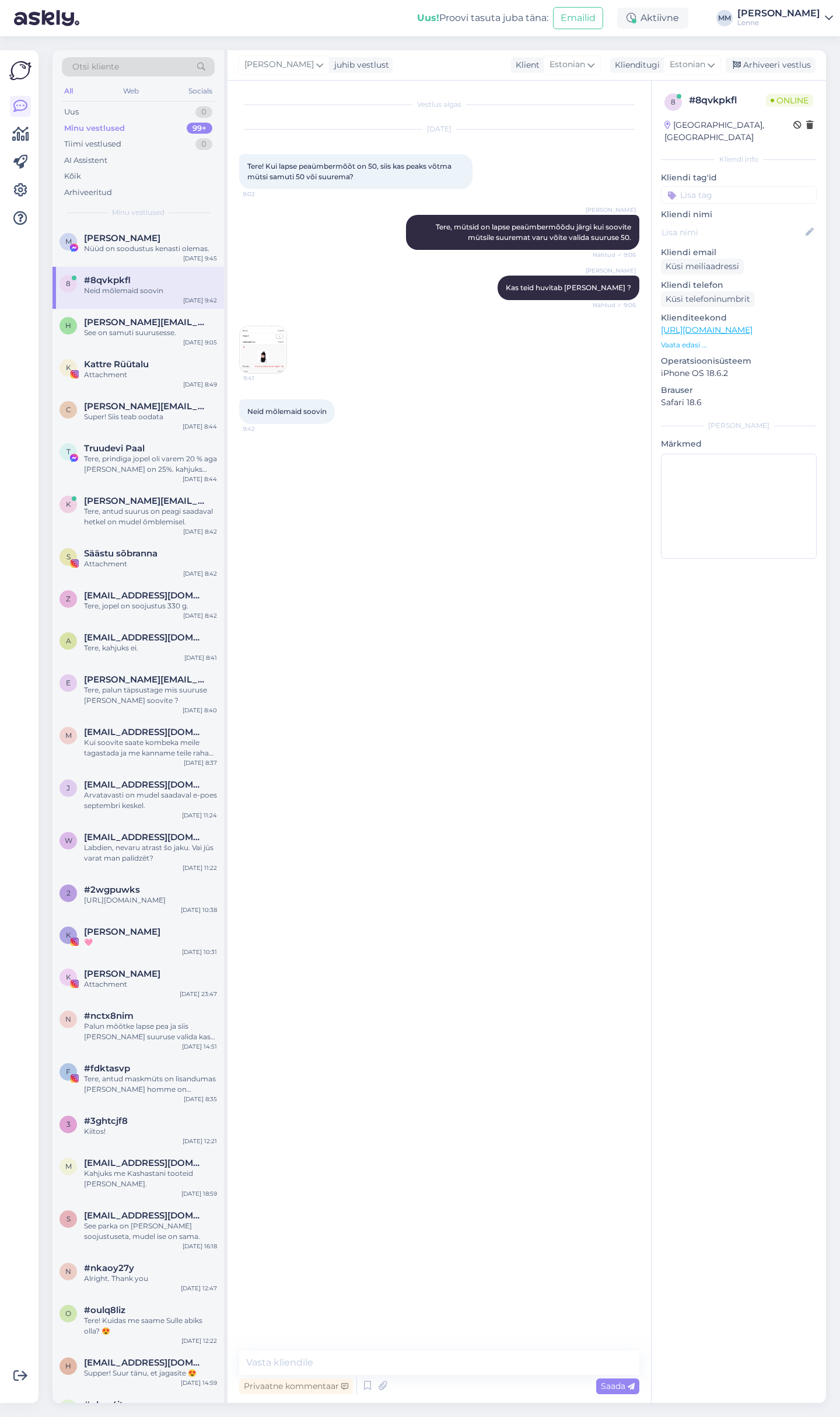
click at [261, 347] on img at bounding box center [263, 350] width 47 height 47
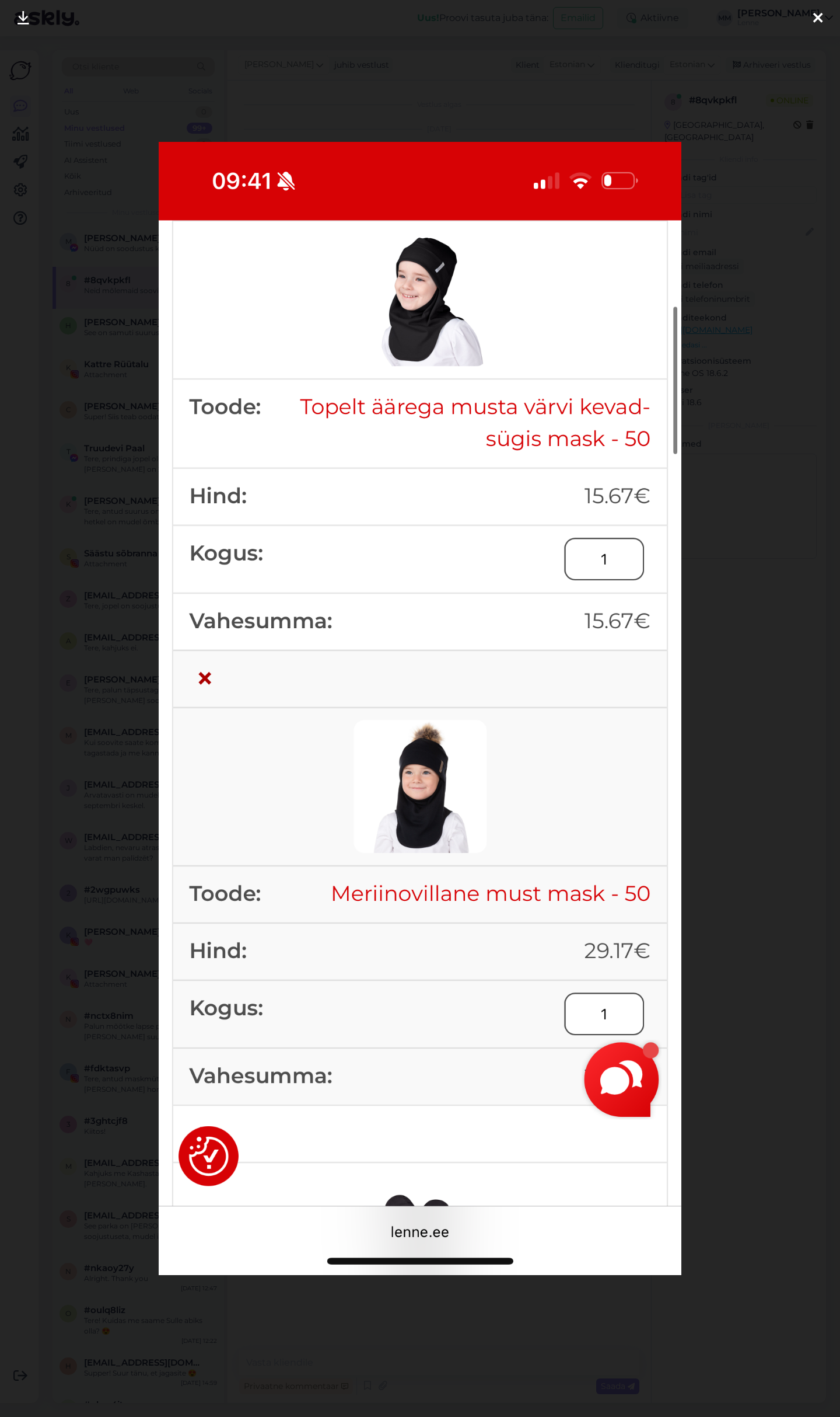
click at [819, 12] on icon at bounding box center [818, 19] width 10 height 15
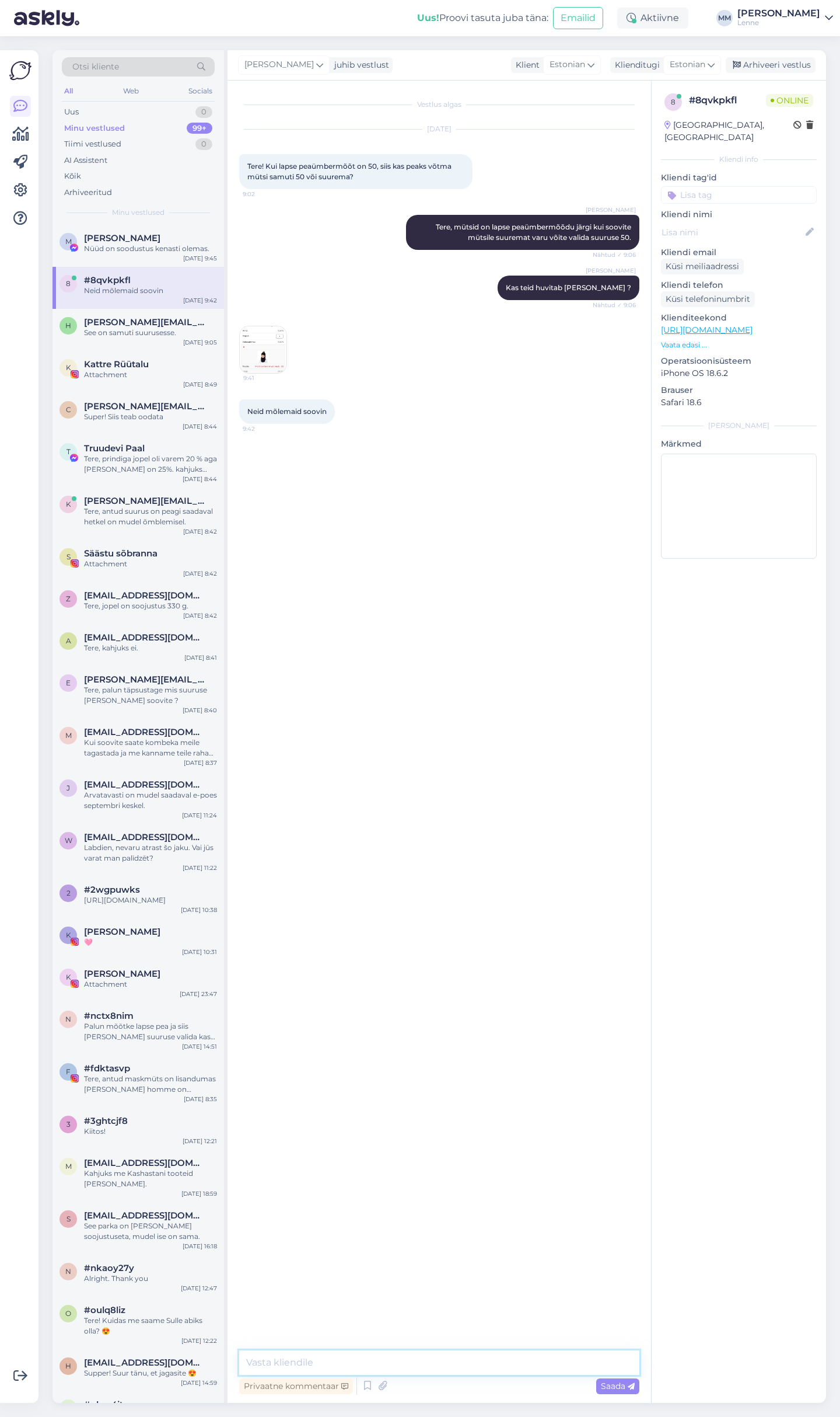
click at [377, 1356] on textarea at bounding box center [439, 1362] width 401 height 24
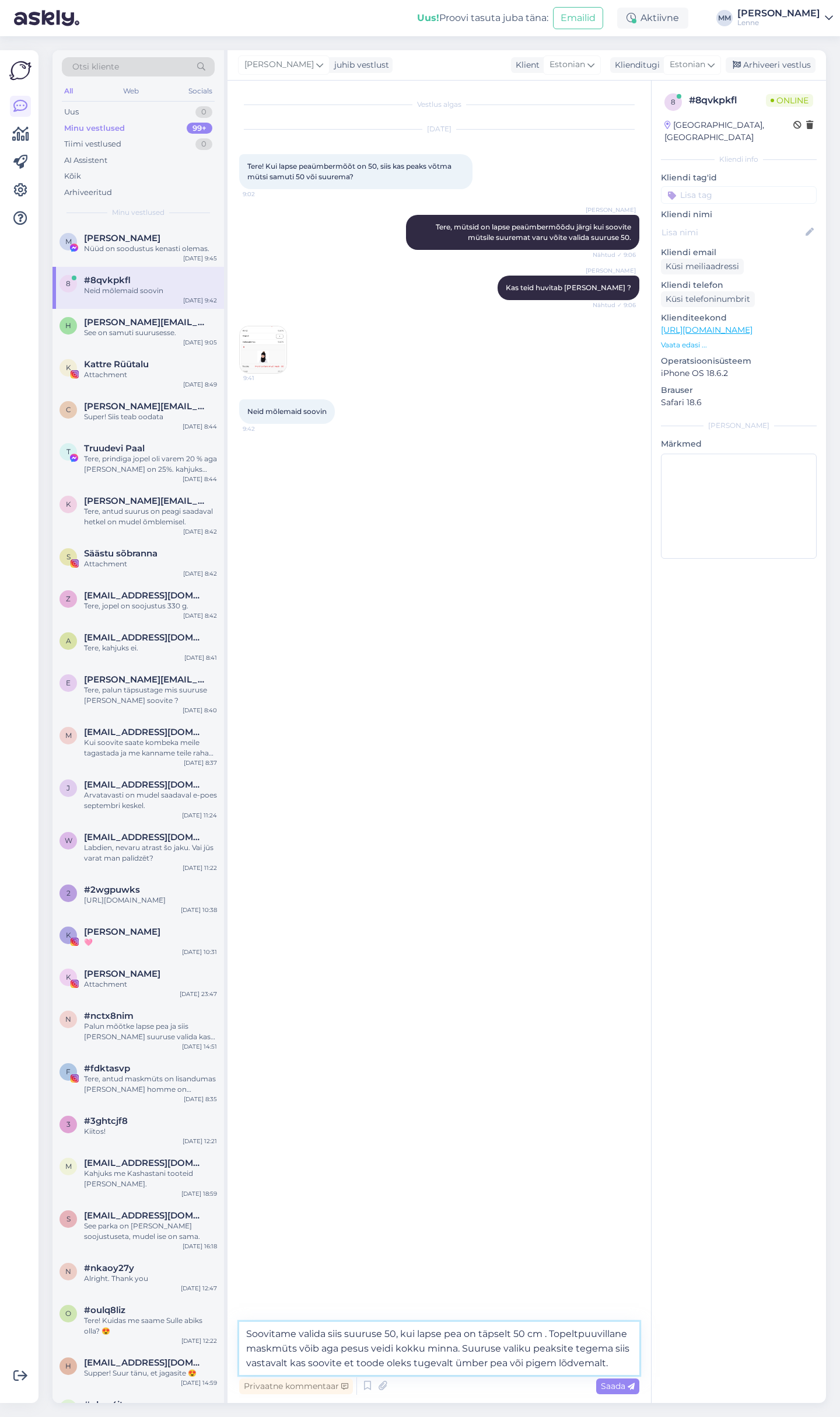
type textarea "Soovitame valida siis suuruse 50, kui lapse pea on täpselt 50 cm . Topeltpuuvil…"
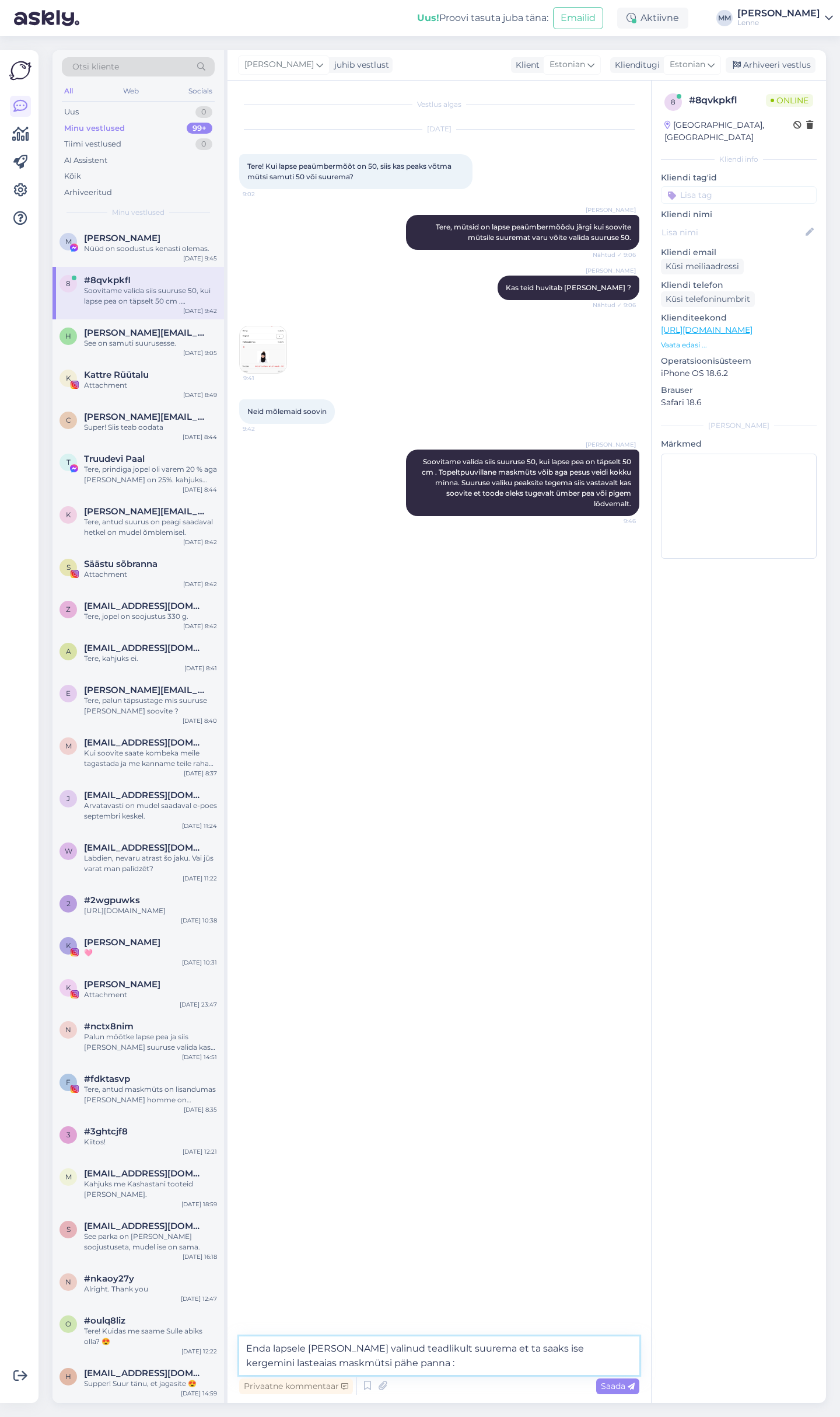
type textarea "Enda lapsele [PERSON_NAME] valinud teadlikult suurema et ta saaks ise kergemini…"
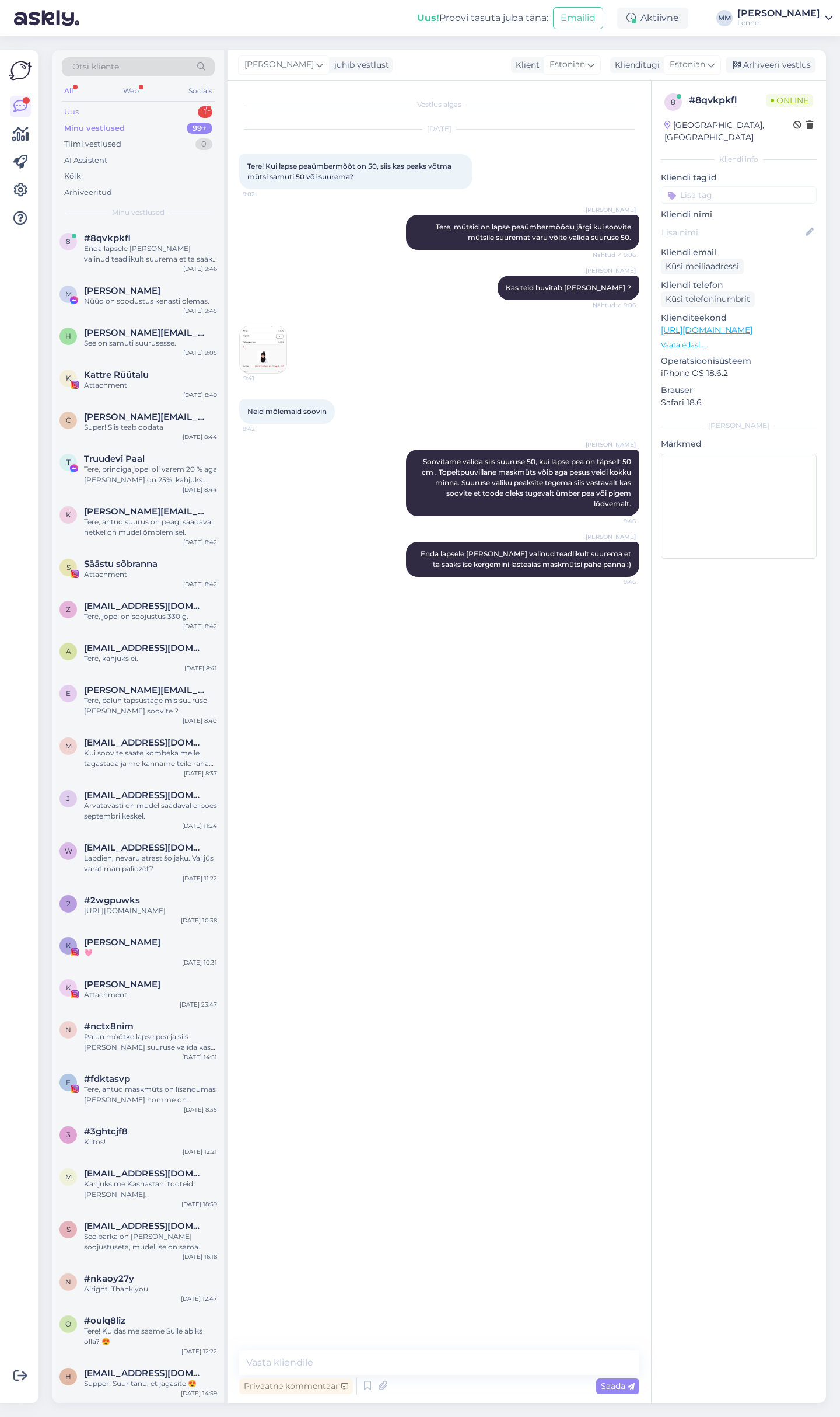
click at [107, 109] on div "Uus 1" at bounding box center [138, 112] width 153 height 16
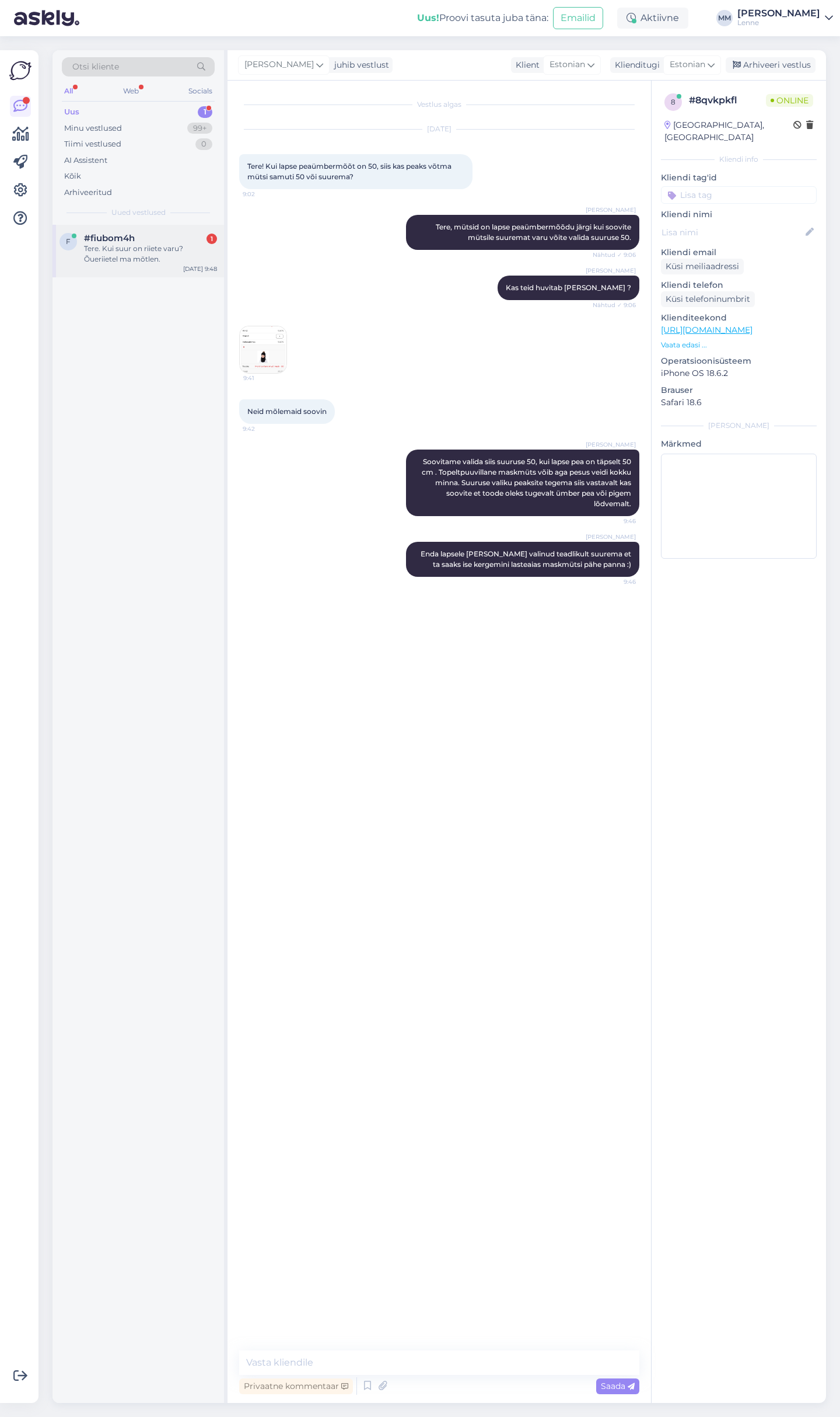
click at [147, 239] on div "#fiubom4h 1" at bounding box center [150, 238] width 133 height 11
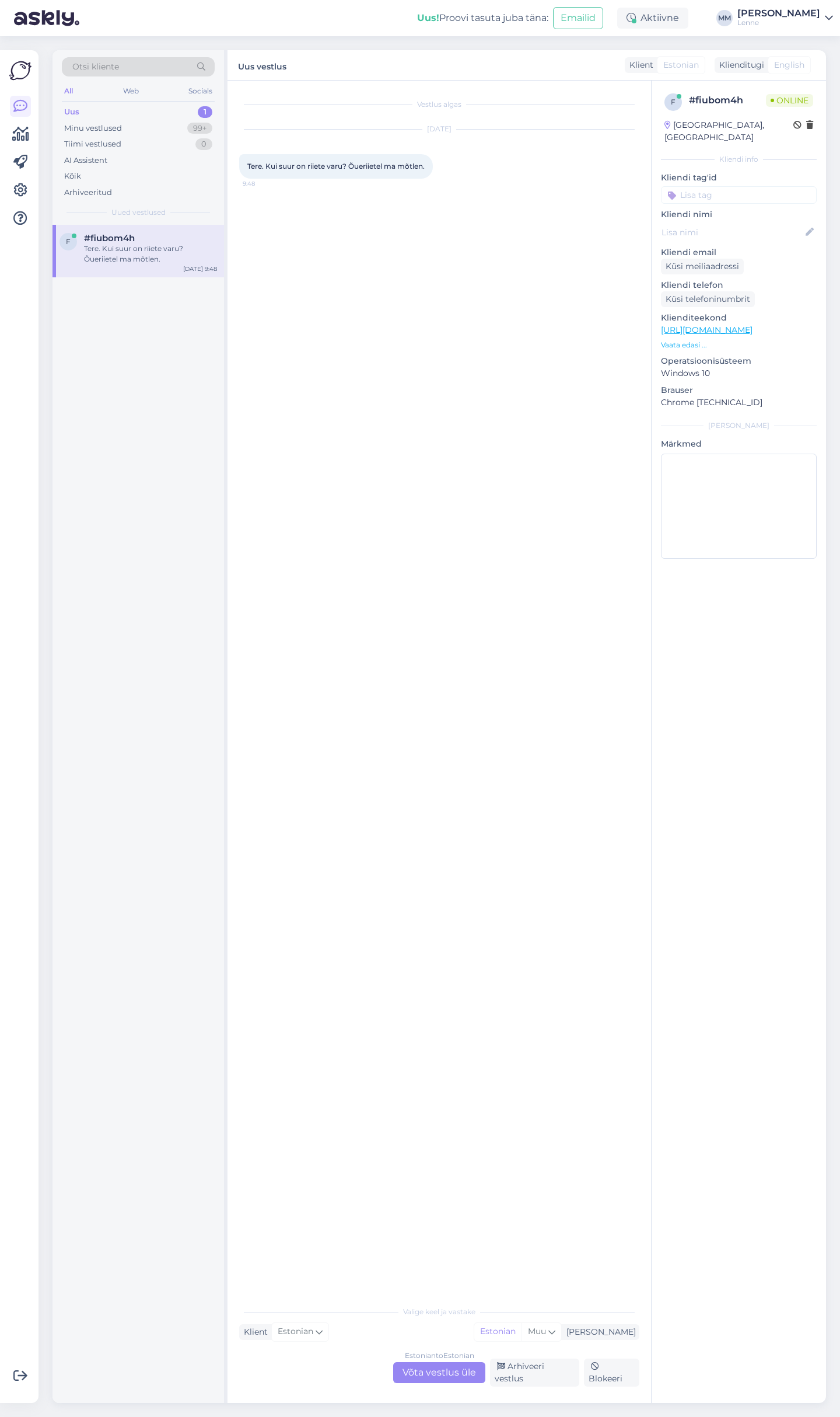
click at [443, 1375] on div "Estonian to Estonian Võta vestlus üle" at bounding box center [439, 1373] width 92 height 21
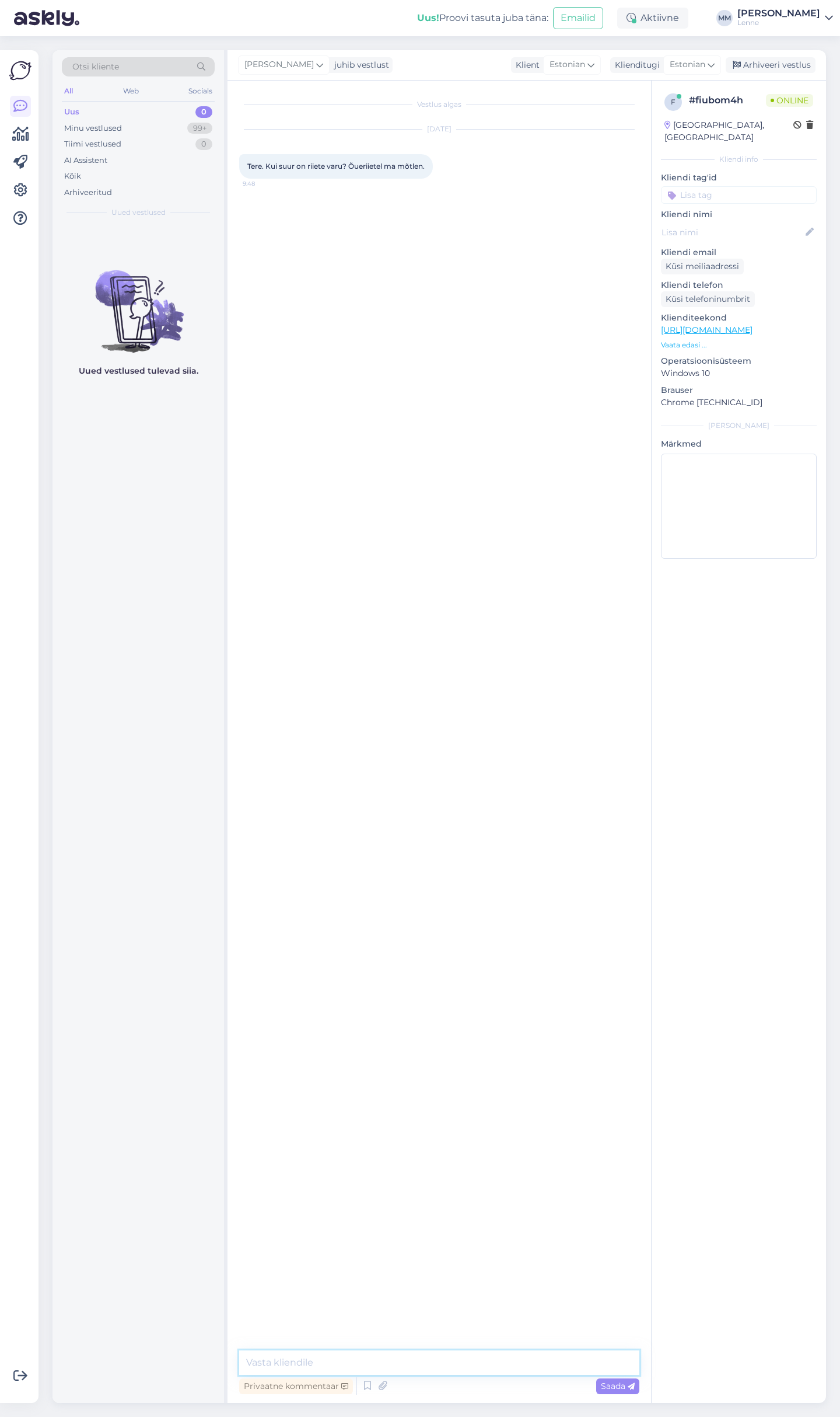
click at [376, 1355] on textarea at bounding box center [439, 1362] width 401 height 24
type textarea "Tere, lenne toodetel on varu +3 cm."
click at [330, 1362] on textarea at bounding box center [439, 1362] width 401 height 24
type textarea "K"
type textarea "Siis on suurus 122 sobilik, kuna lisatud ka juurde varu."
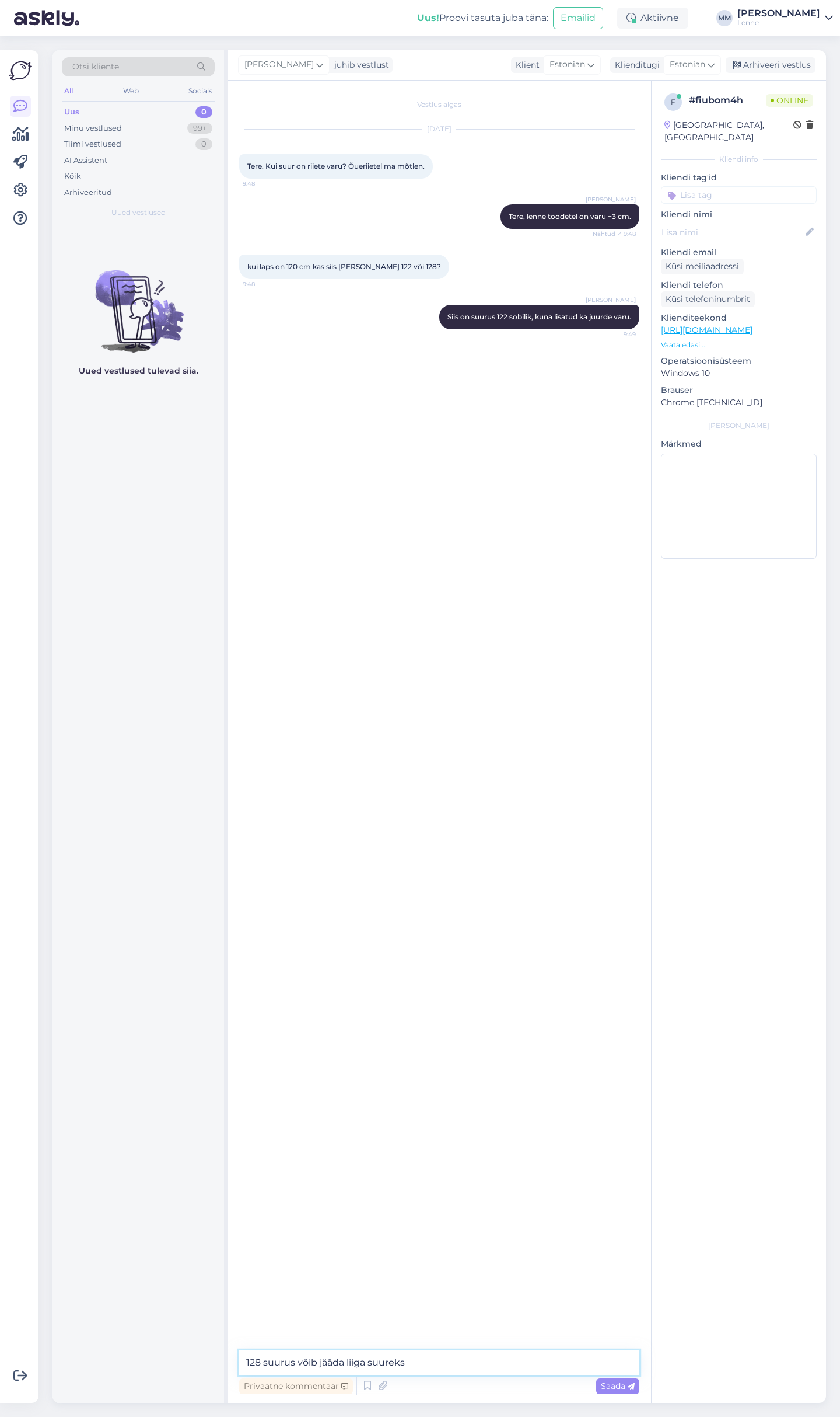
type textarea "128 suurus võib jääda liiga suureks ."
click at [424, 1353] on textarea at bounding box center [439, 1362] width 401 height 24
click at [123, 121] on div "Minu vestlused 99+" at bounding box center [138, 128] width 153 height 16
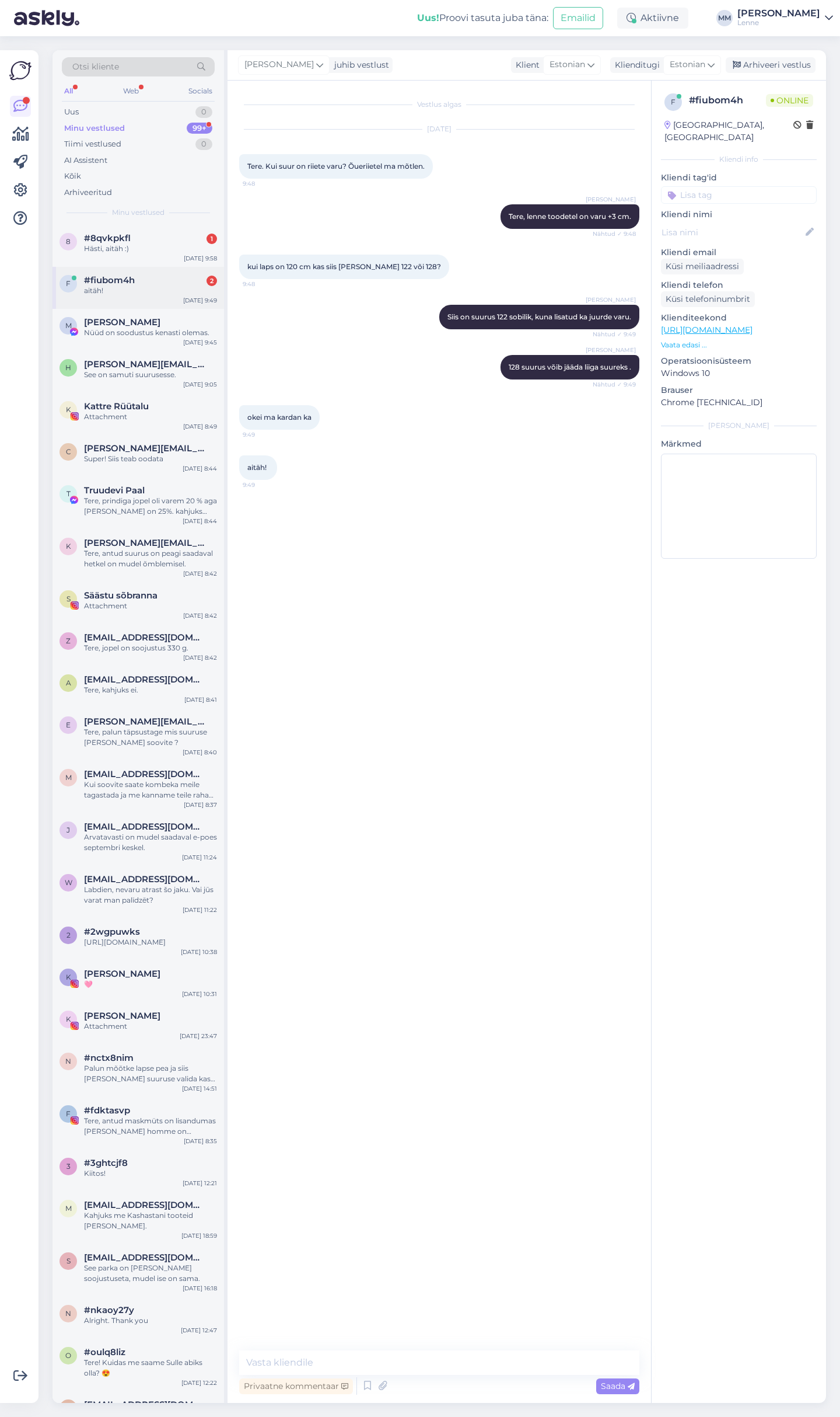
click at [133, 279] on span "#fiubom4h" at bounding box center [109, 280] width 51 height 11
click at [132, 247] on div "Hästi, aitäh :)" at bounding box center [150, 248] width 133 height 11
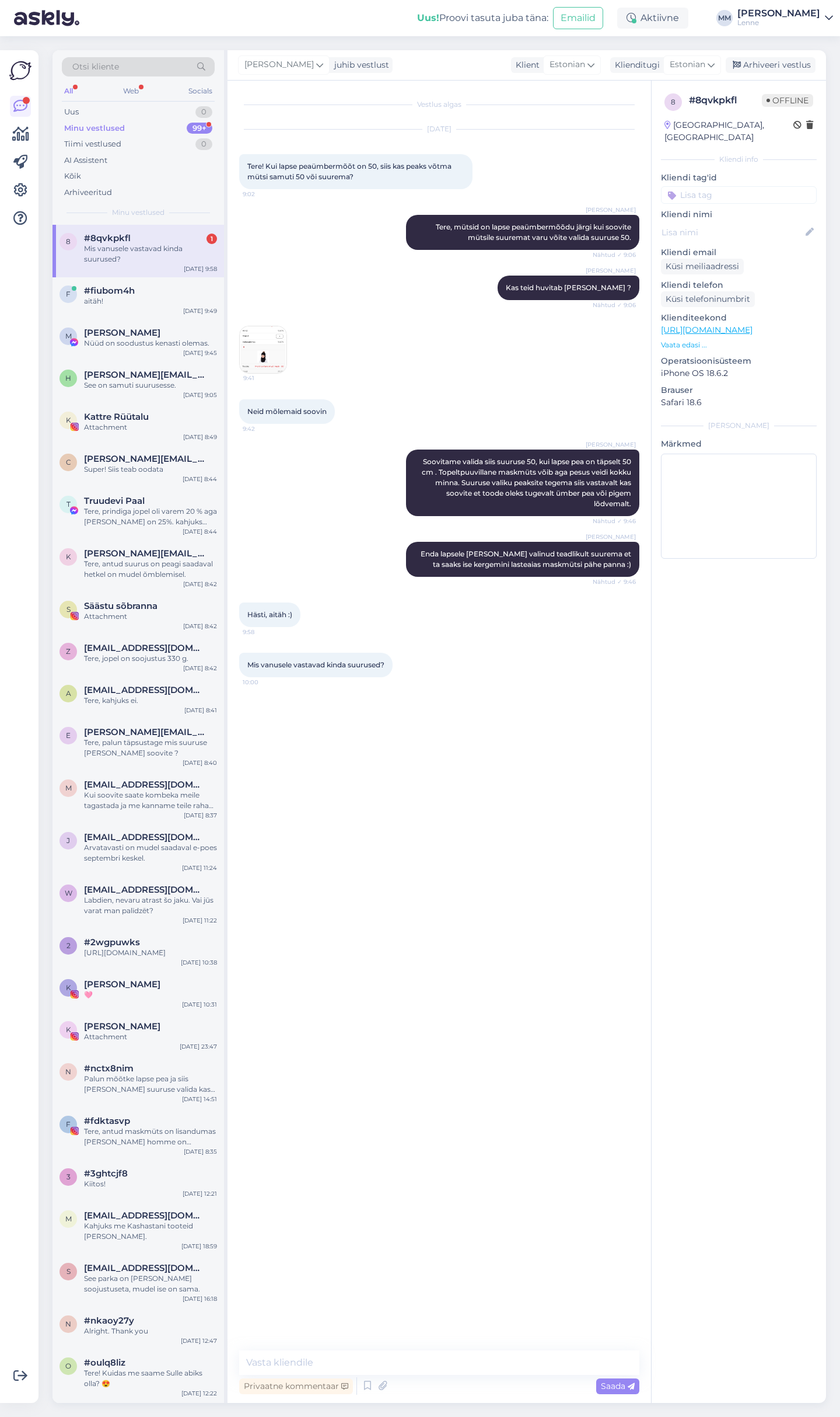
click at [167, 250] on div "Mis vanusele vastavad kinda suurused?" at bounding box center [150, 254] width 133 height 21
click at [154, 284] on div "f #fiubom4h aitäh! [DATE] 9:49" at bounding box center [138, 298] width 171 height 42
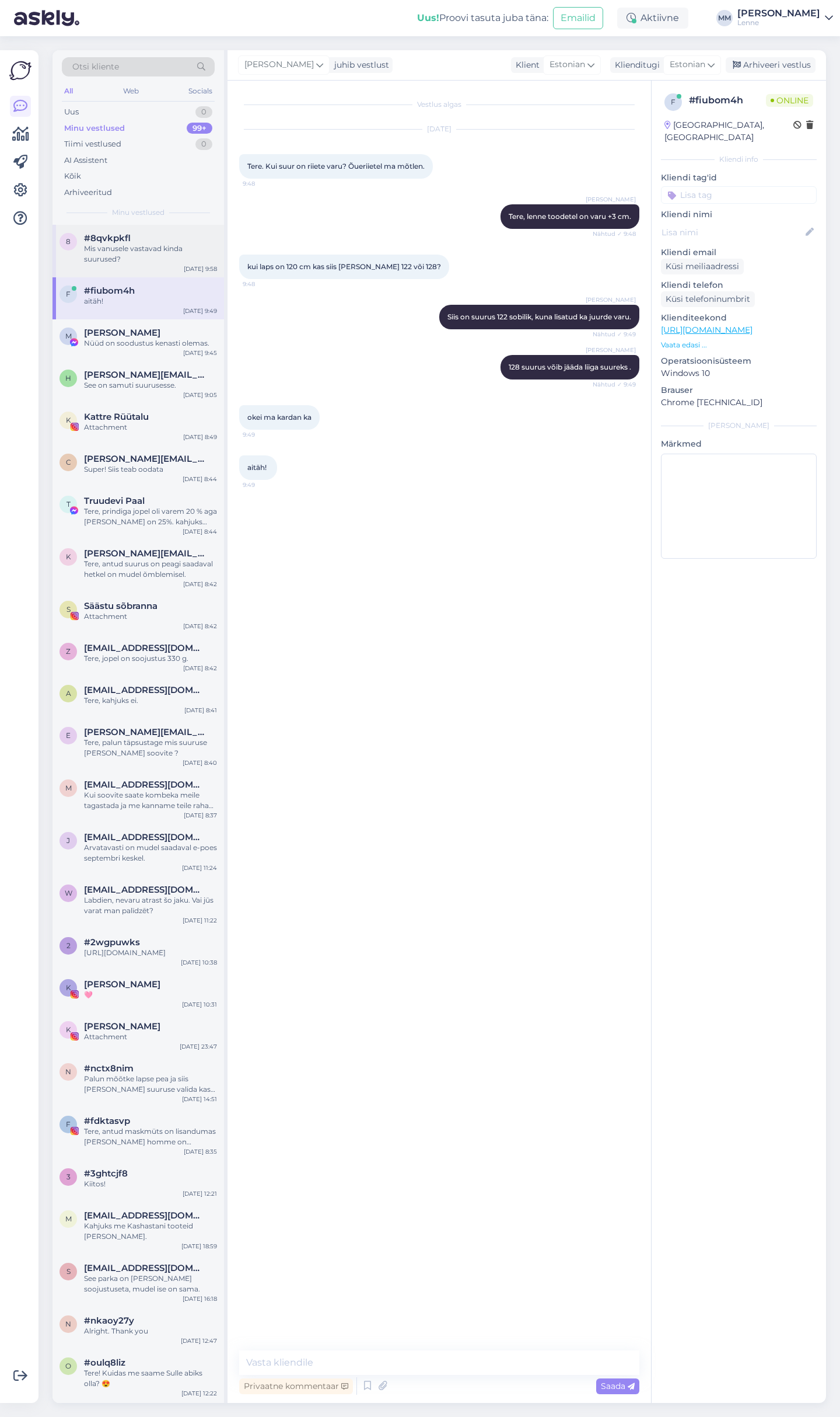
click at [157, 250] on div "Mis vanusele vastavad kinda suurused?" at bounding box center [150, 254] width 133 height 21
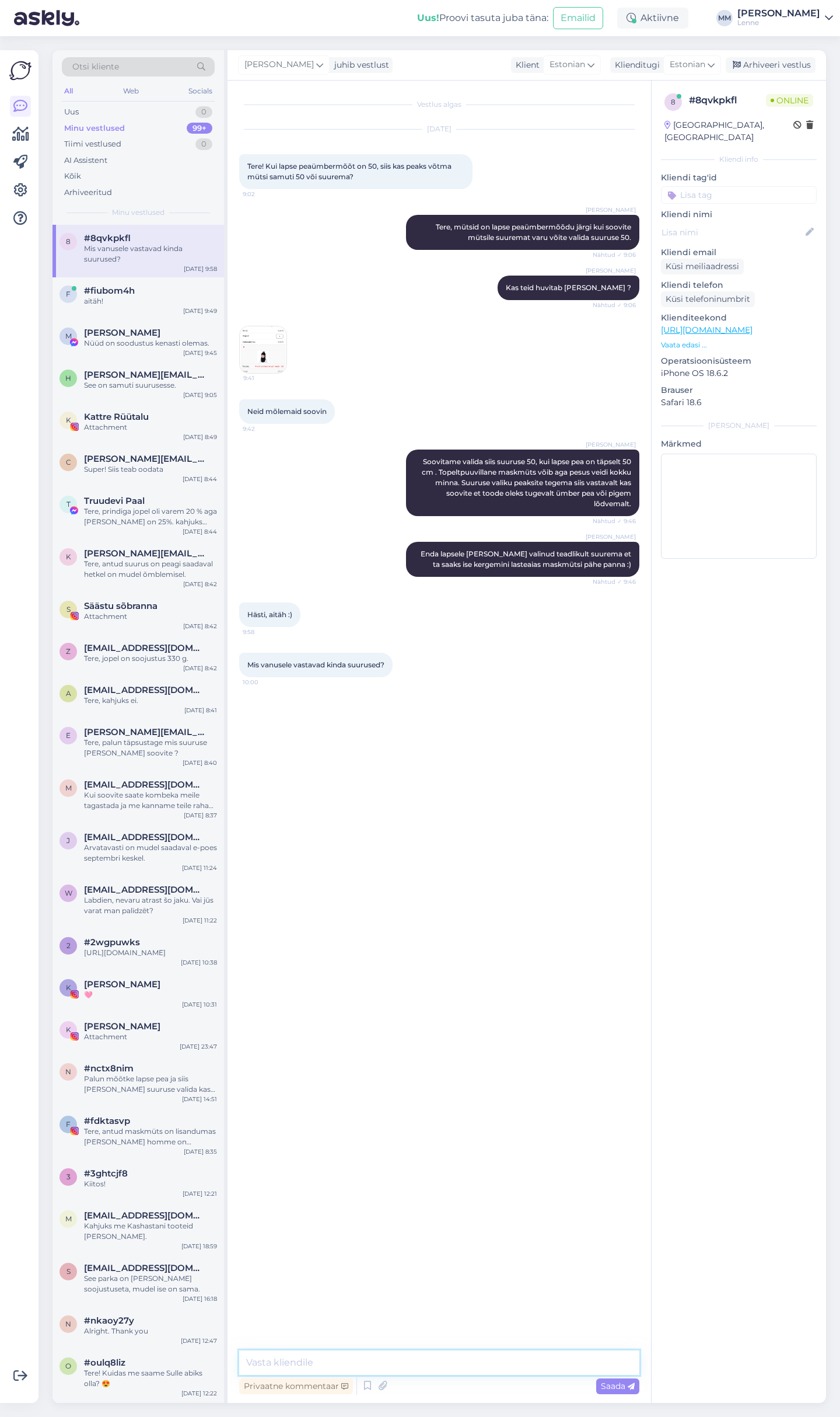
click at [346, 1371] on textarea at bounding box center [439, 1362] width 401 height 24
type textarea "Kinda suurused on lapse [PERSON_NAME] järgi kui kirjelduses pole teisiti kirjas."
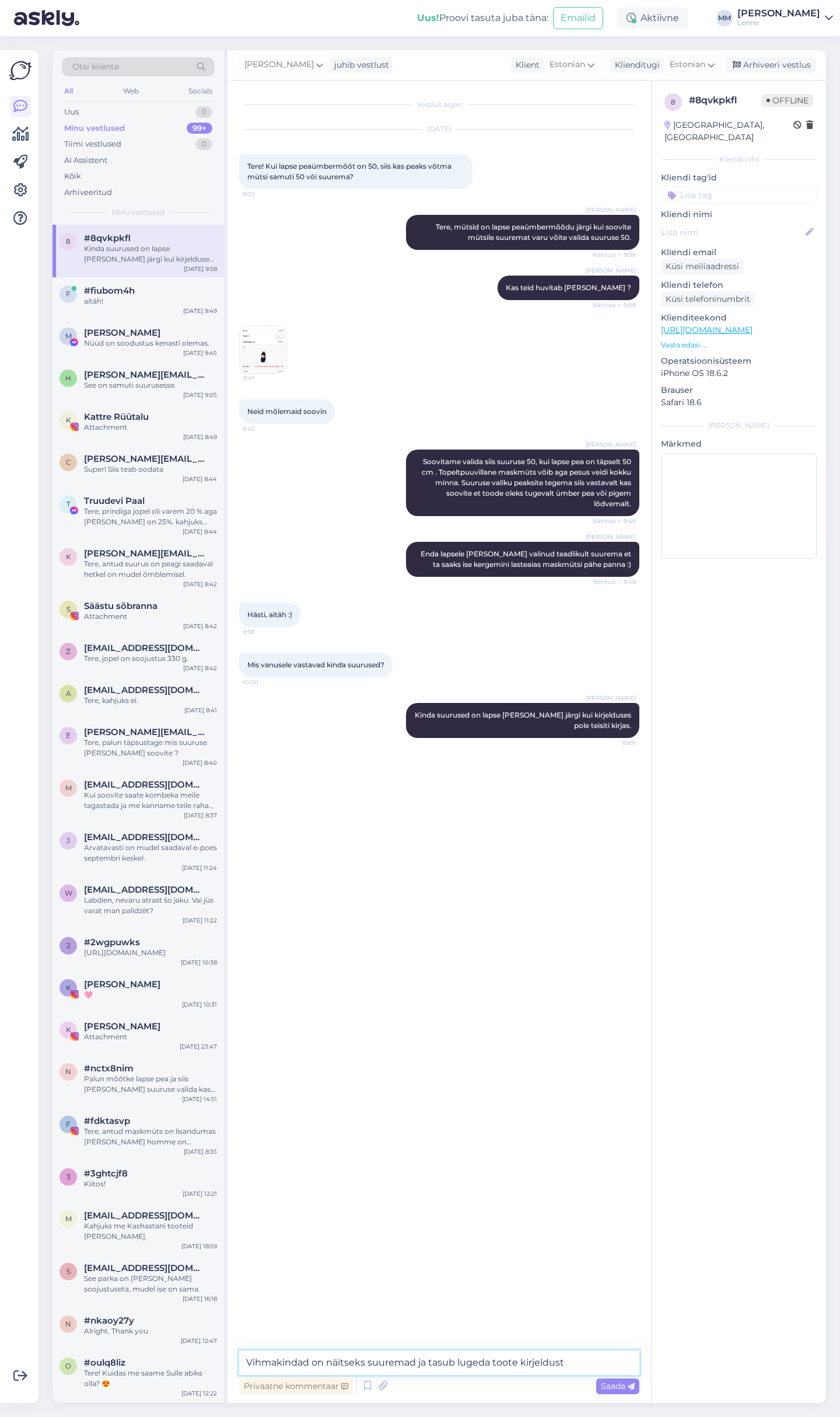
type textarea "Vihmakindad on näitseks suuremad ja tasub lugeda toote kirjeldust."
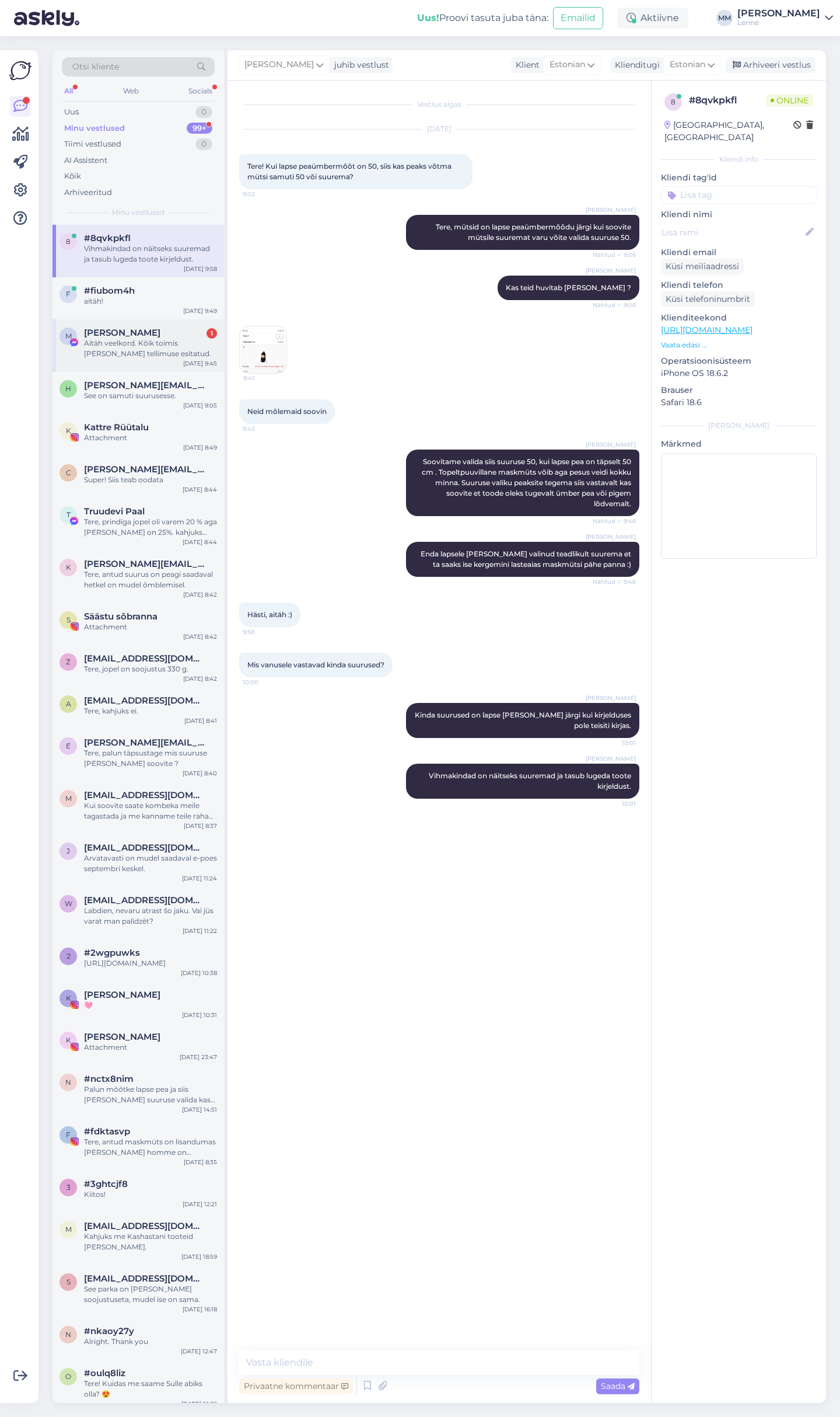
click at [136, 342] on div "Aitäh veelkord. Kõik toimis [PERSON_NAME] tellimuse esitatud." at bounding box center [150, 348] width 133 height 21
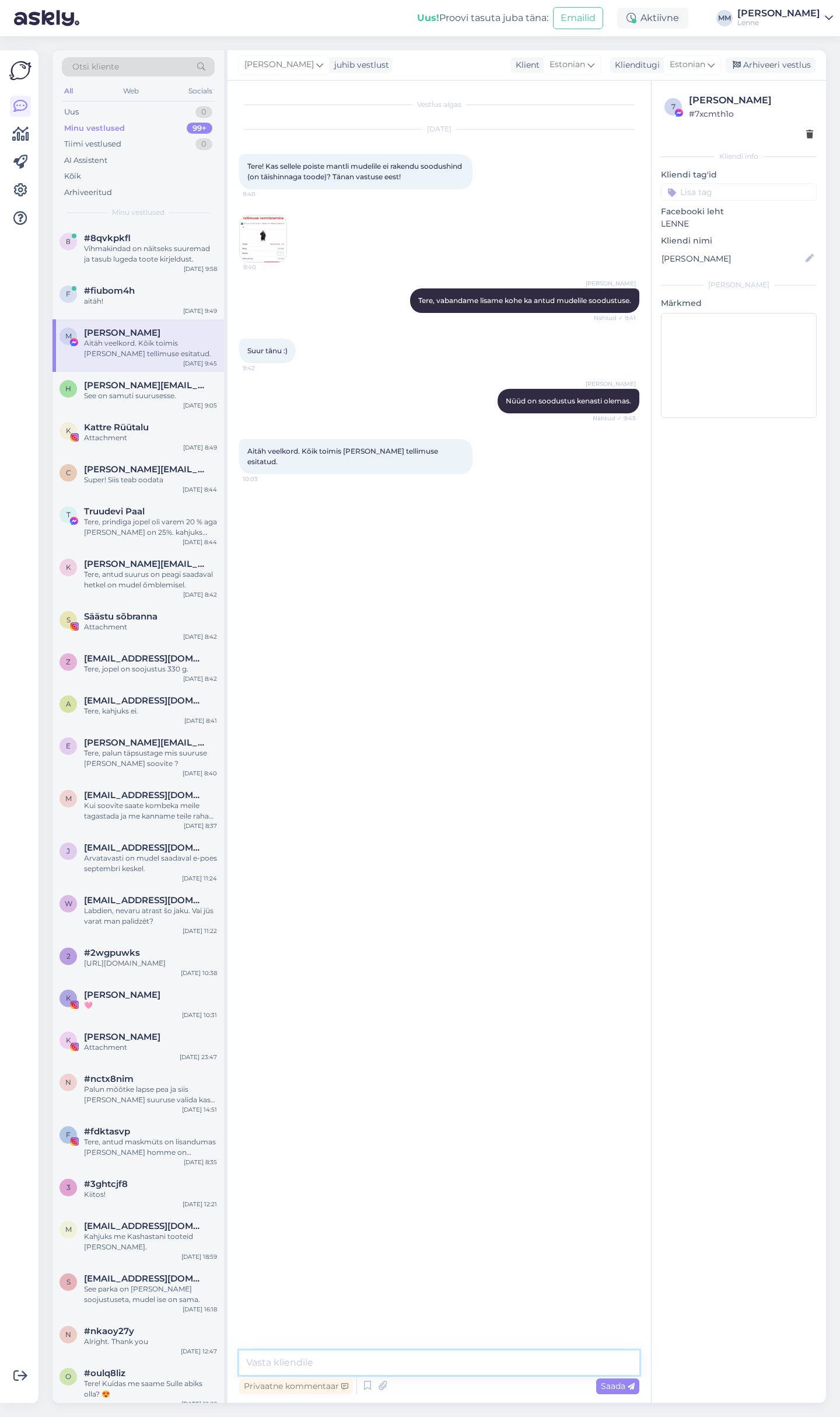
click at [333, 1366] on textarea at bounding box center [439, 1362] width 401 height 24
type textarea "Super!"
